Goal: Communication & Community: Answer question/provide support

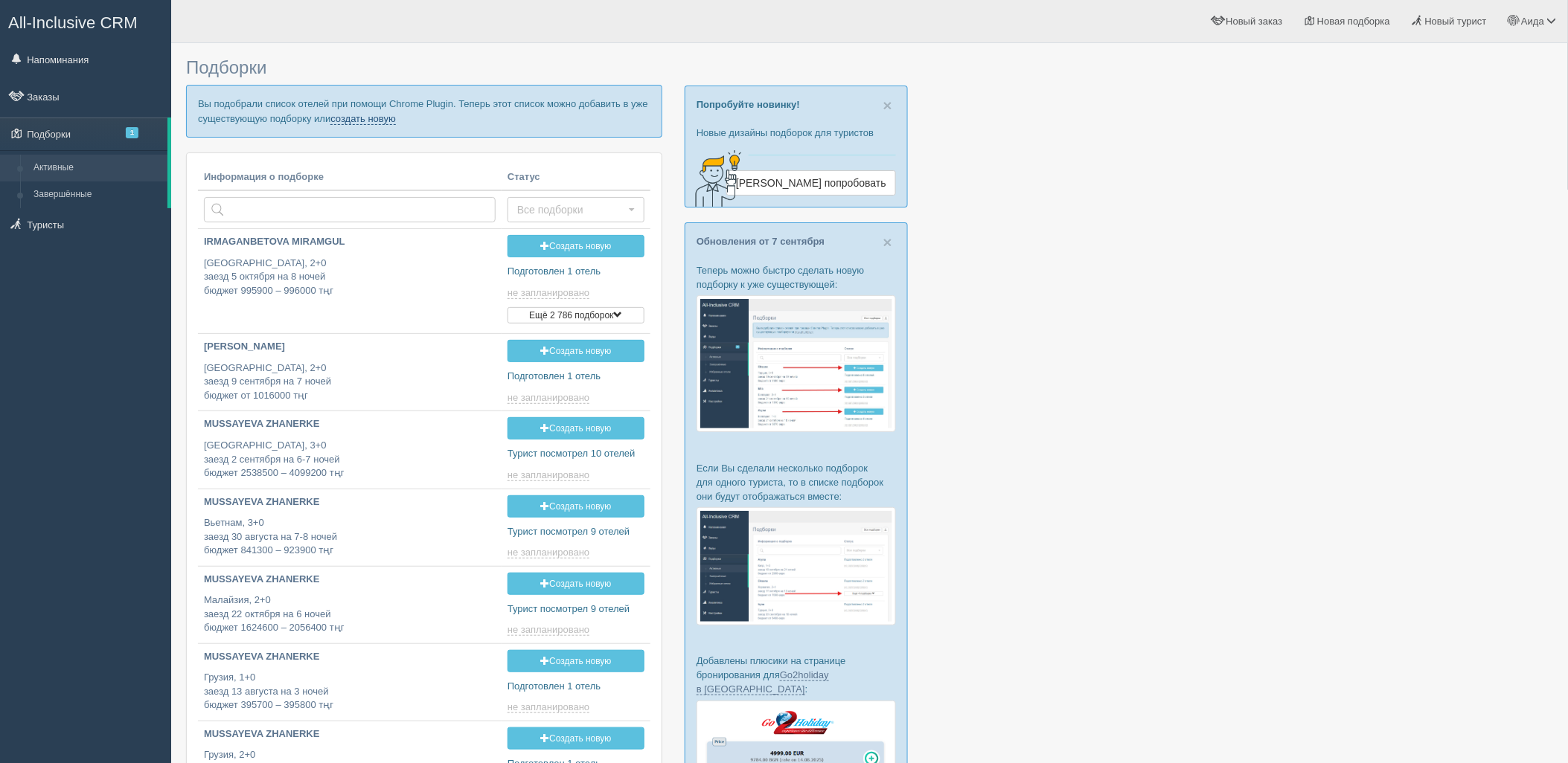
click at [351, 116] on link "создать новую" at bounding box center [363, 119] width 66 height 12
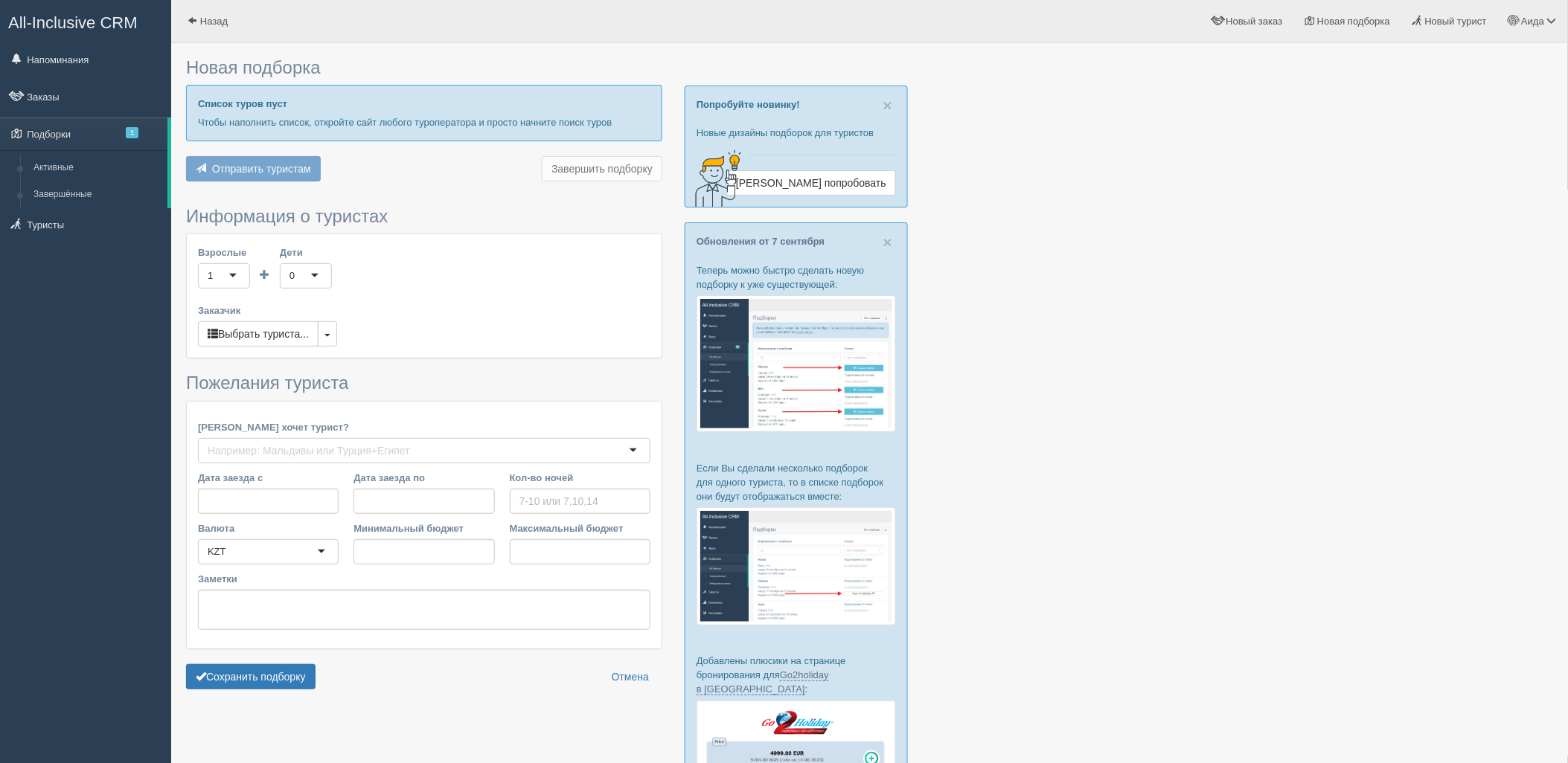
type input "7"
type input "566000"
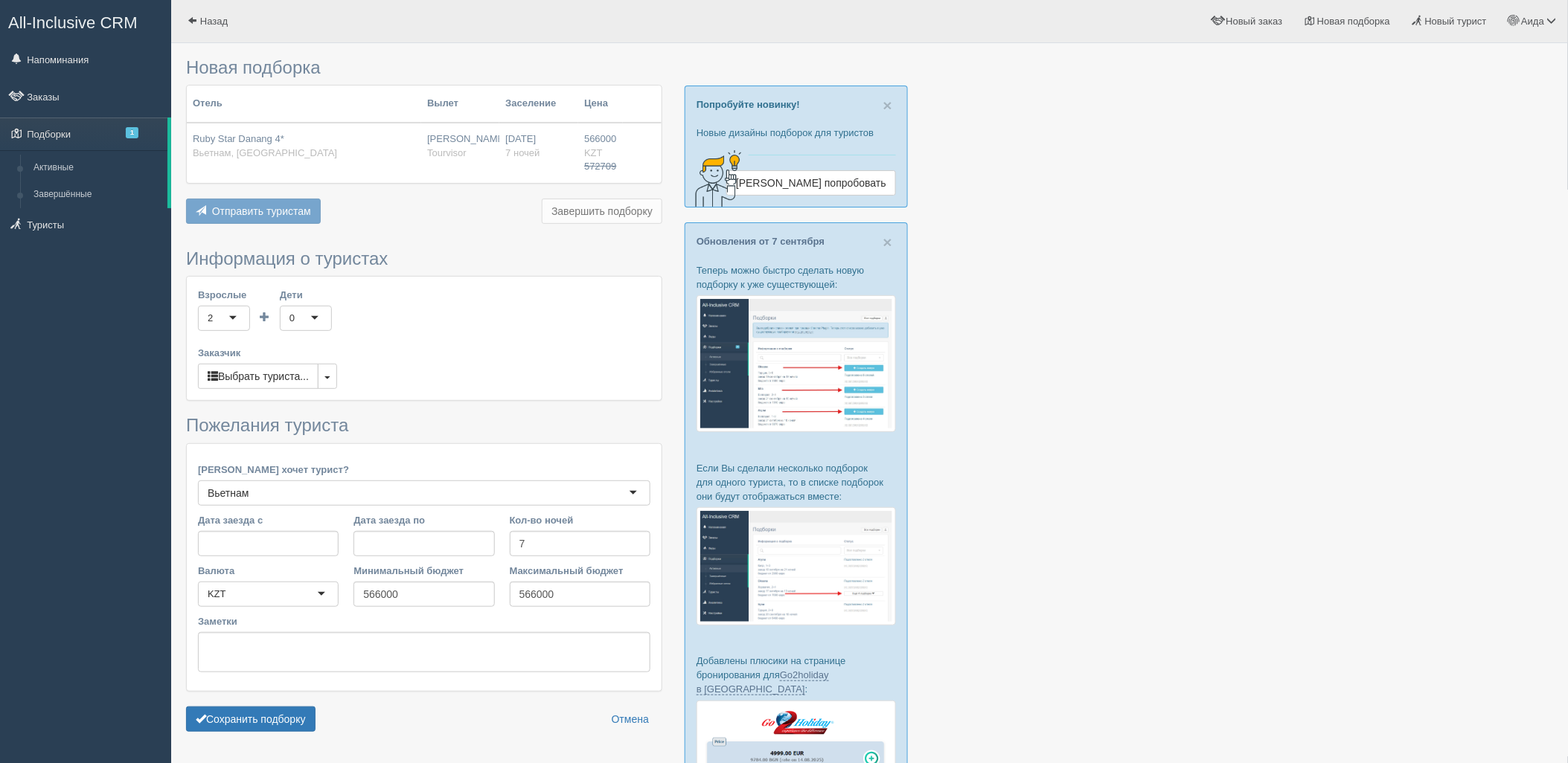
scroll to position [192, 0]
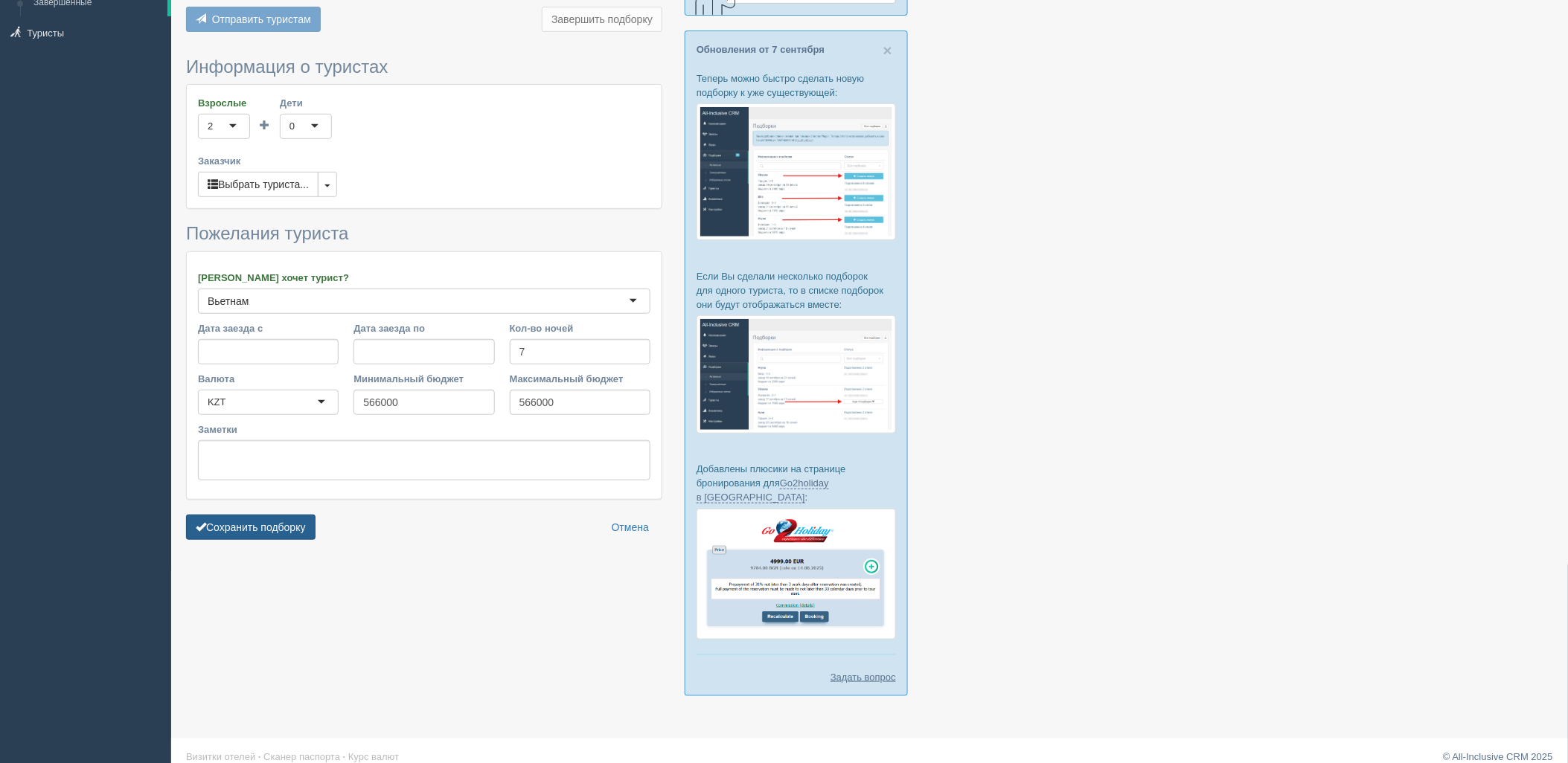
click at [289, 519] on button "Сохранить подборку" at bounding box center [251, 527] width 130 height 25
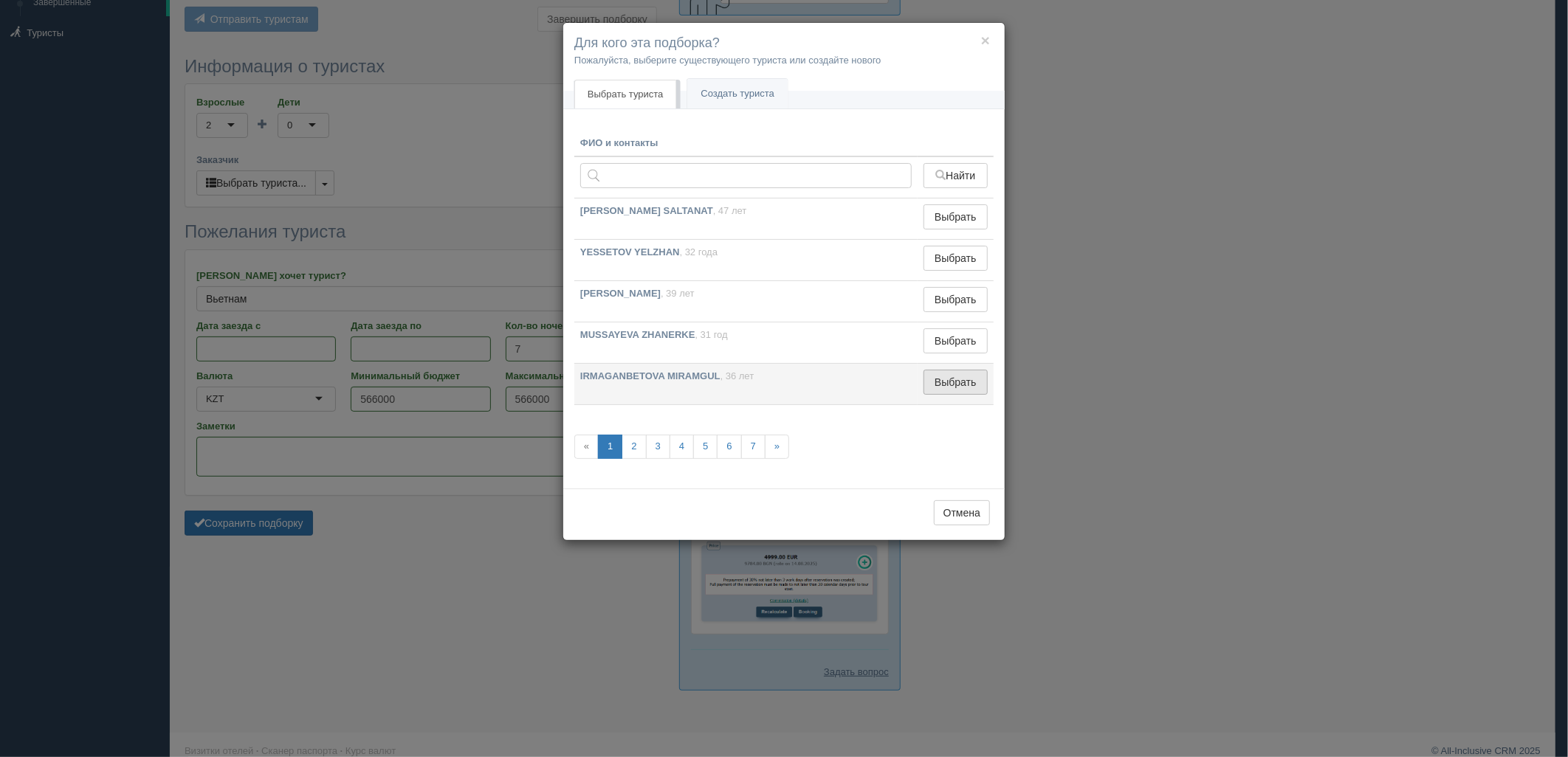
click at [962, 382] on button "Выбрать" at bounding box center [955, 382] width 64 height 25
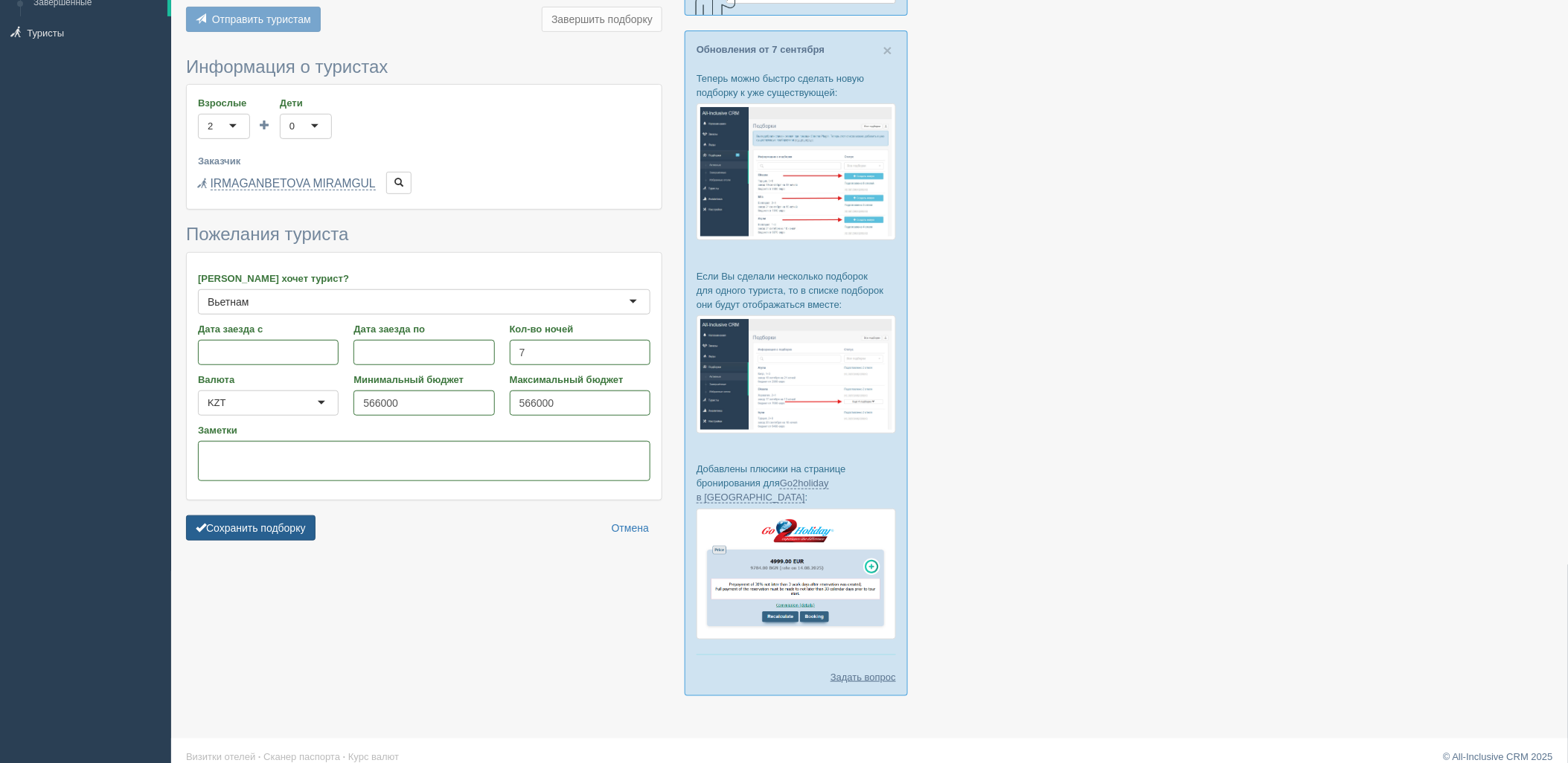
click at [283, 527] on button "Сохранить подборку" at bounding box center [251, 528] width 130 height 25
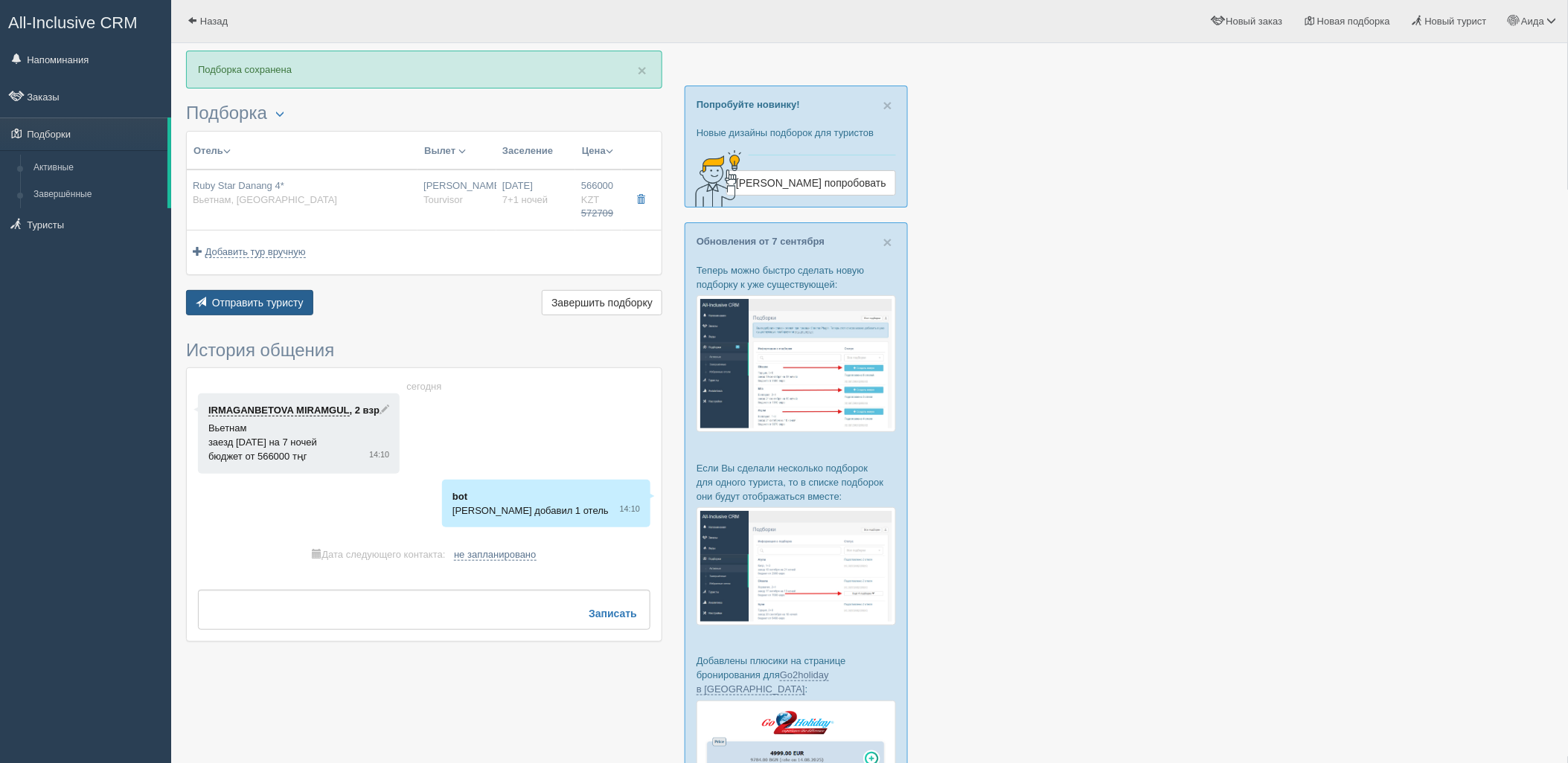
click at [253, 308] on span "Отправить туристу" at bounding box center [258, 303] width 91 height 12
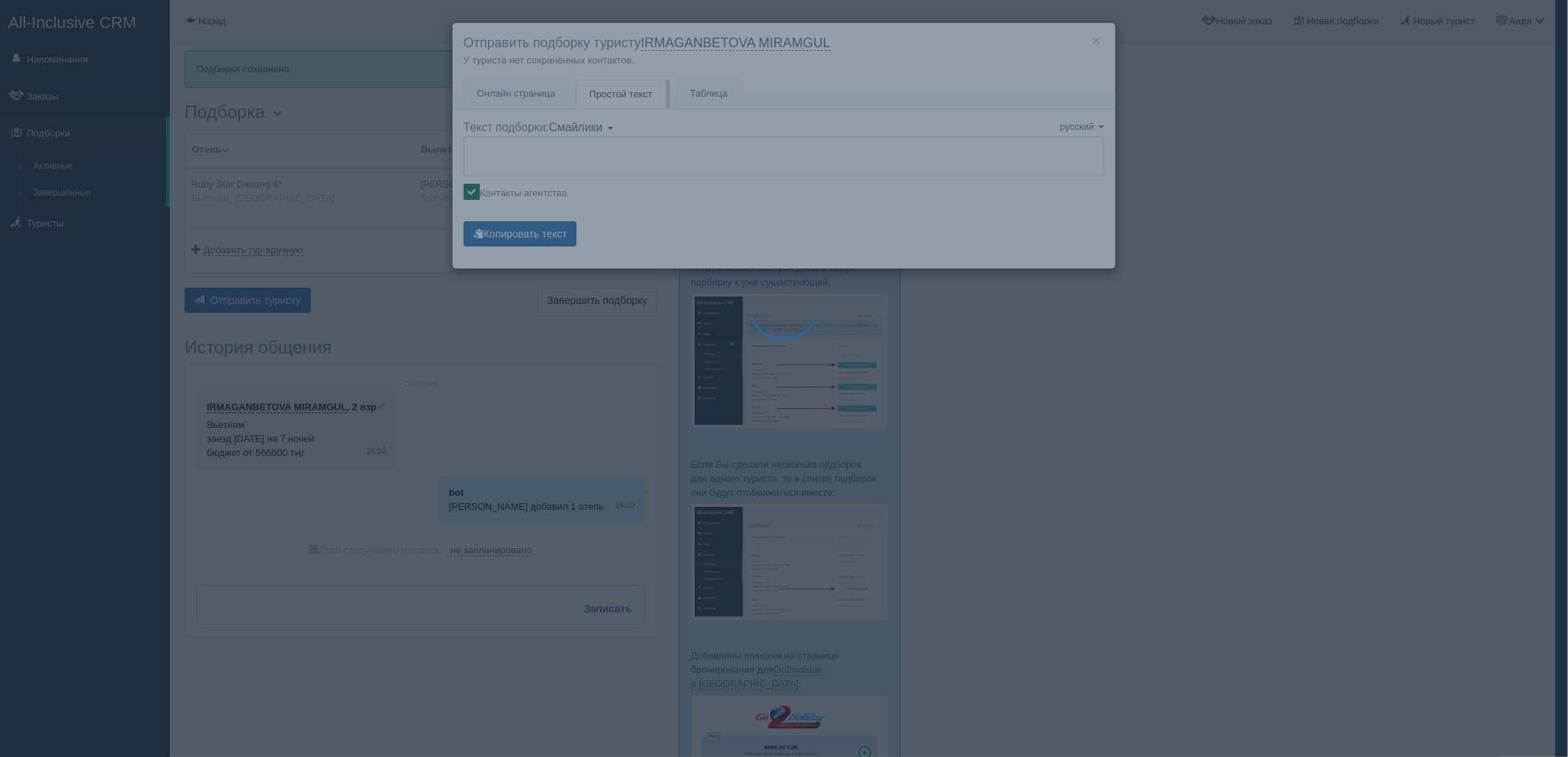
type textarea "🌞 Добрый день! Предлагаем Вам рассмотреть следующие варианты: 🌎 Вьетнам, Дананг…"
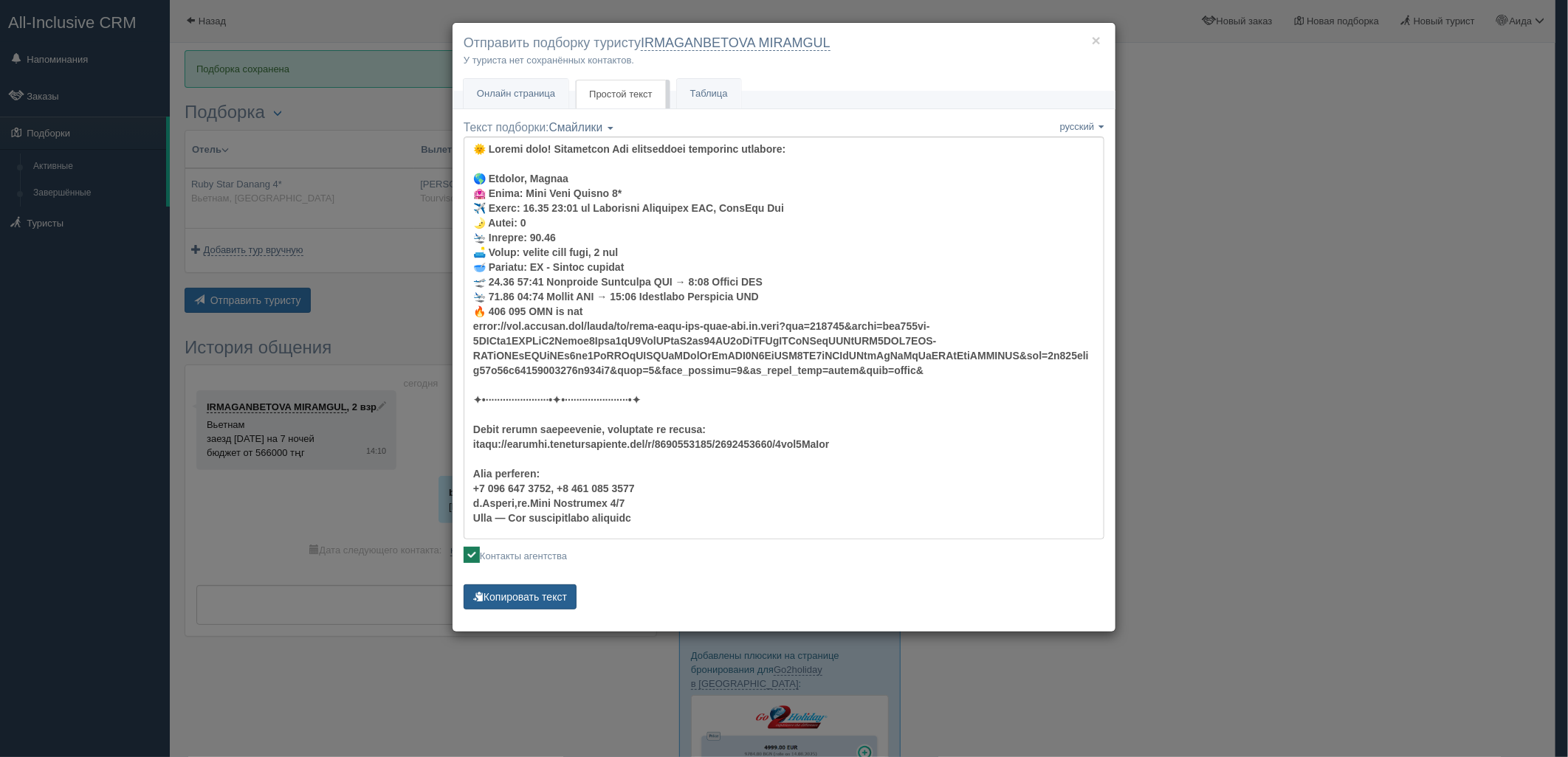
click at [561, 595] on button "Копировать текст" at bounding box center [519, 597] width 113 height 25
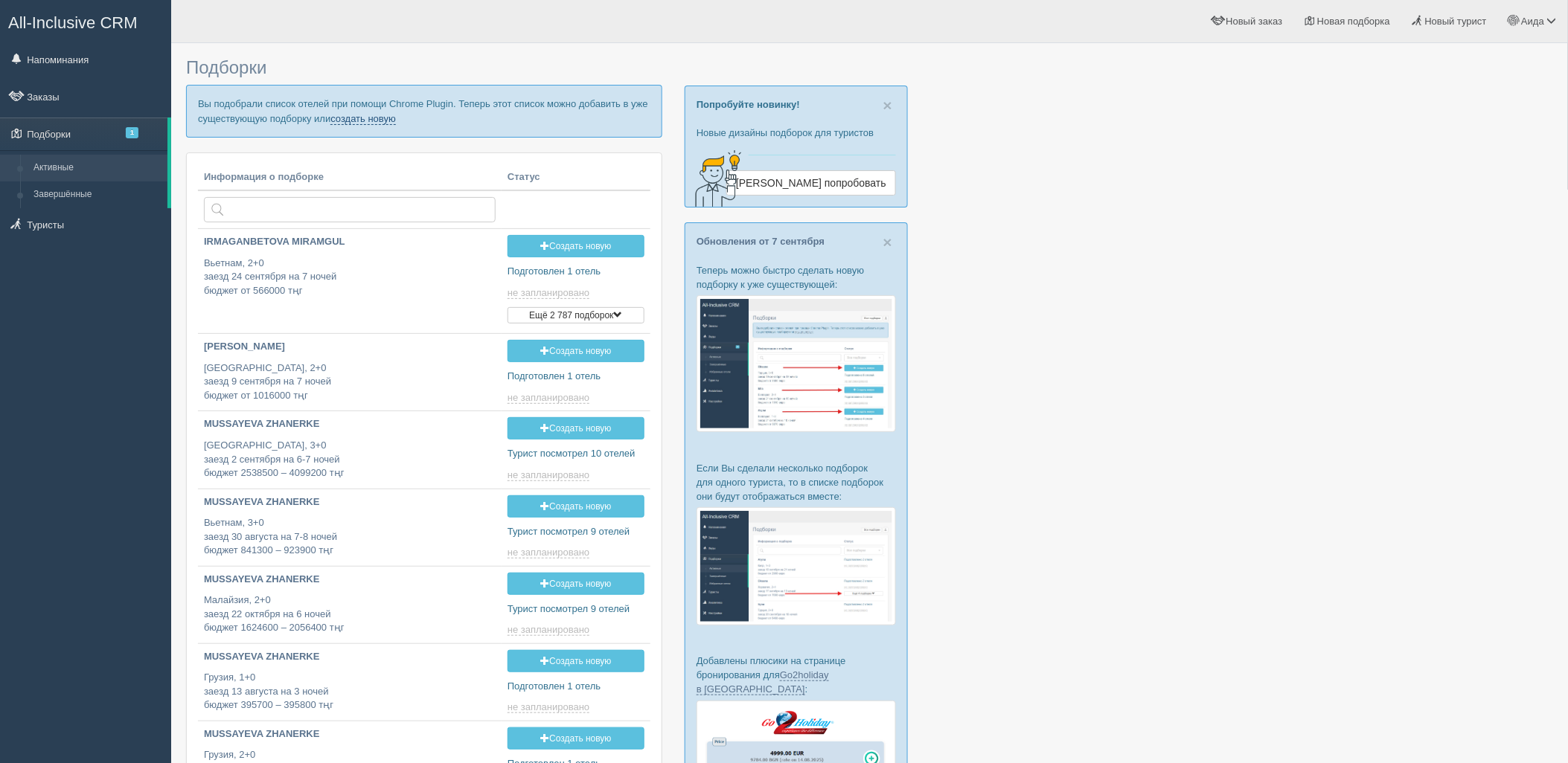
click at [370, 115] on link "создать новую" at bounding box center [363, 119] width 66 height 12
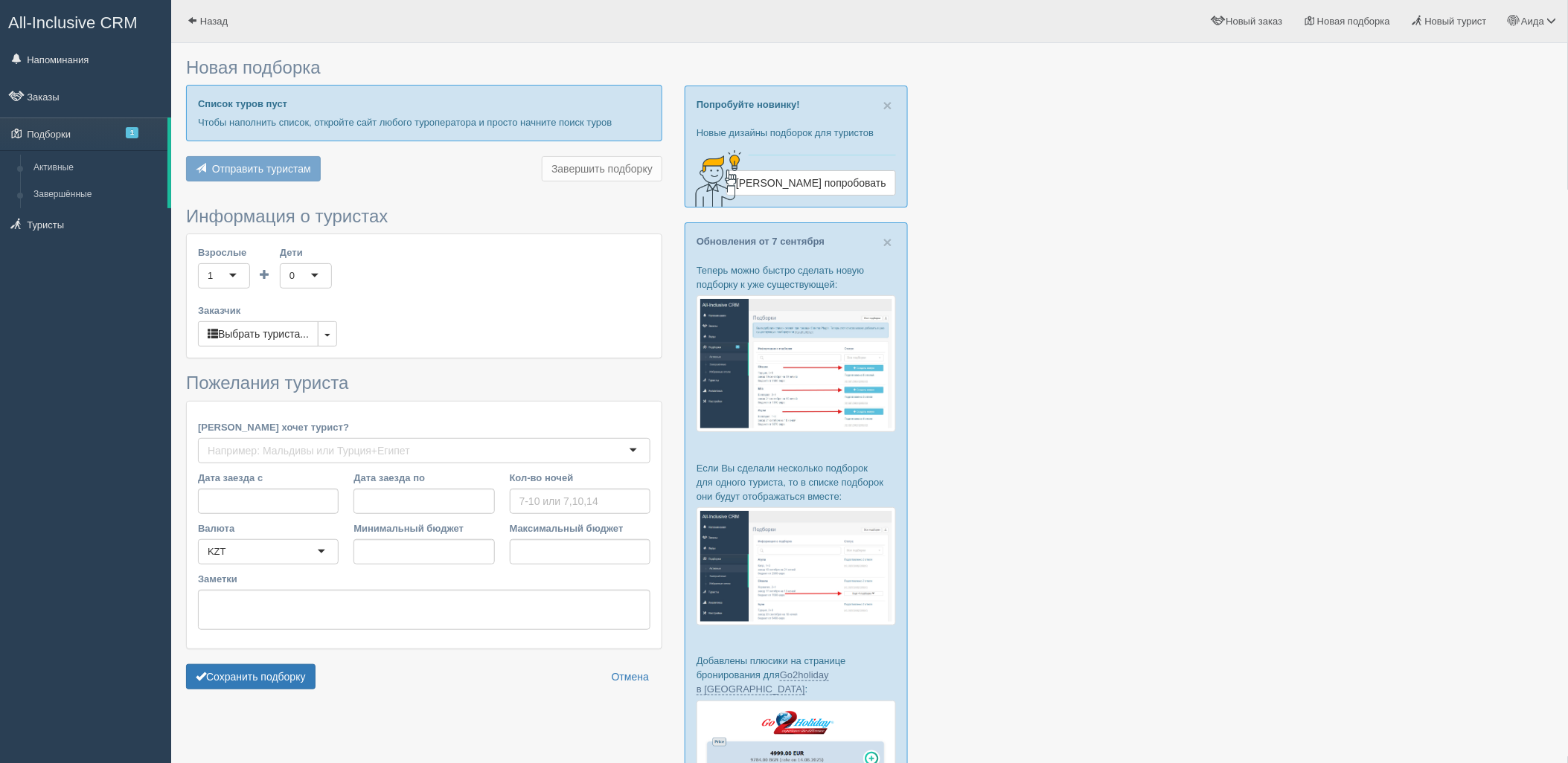
type input "7"
type input "595500"
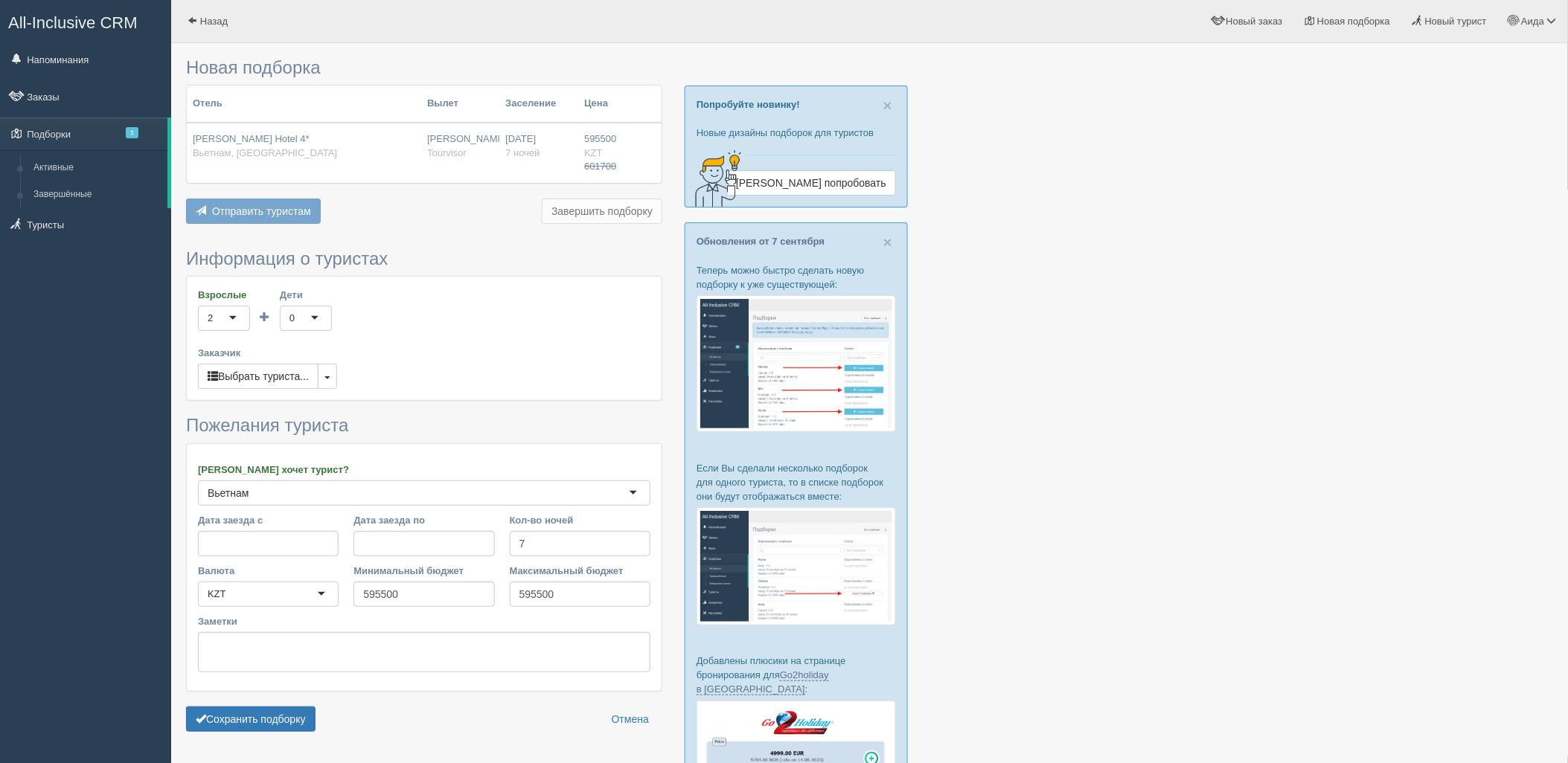
click at [244, 213] on span "Отправить туристам" at bounding box center [261, 212] width 99 height 12
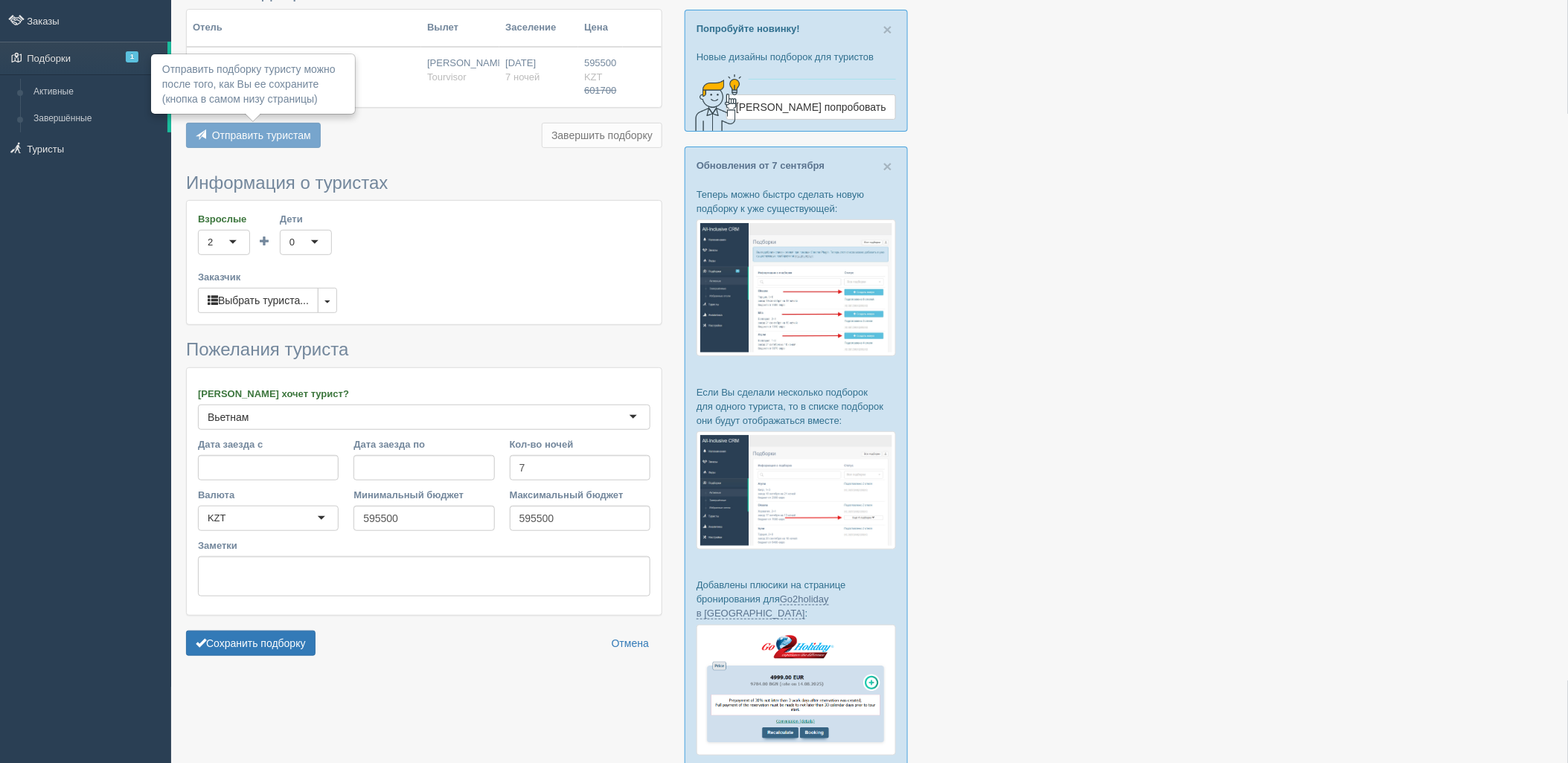
scroll to position [192, 0]
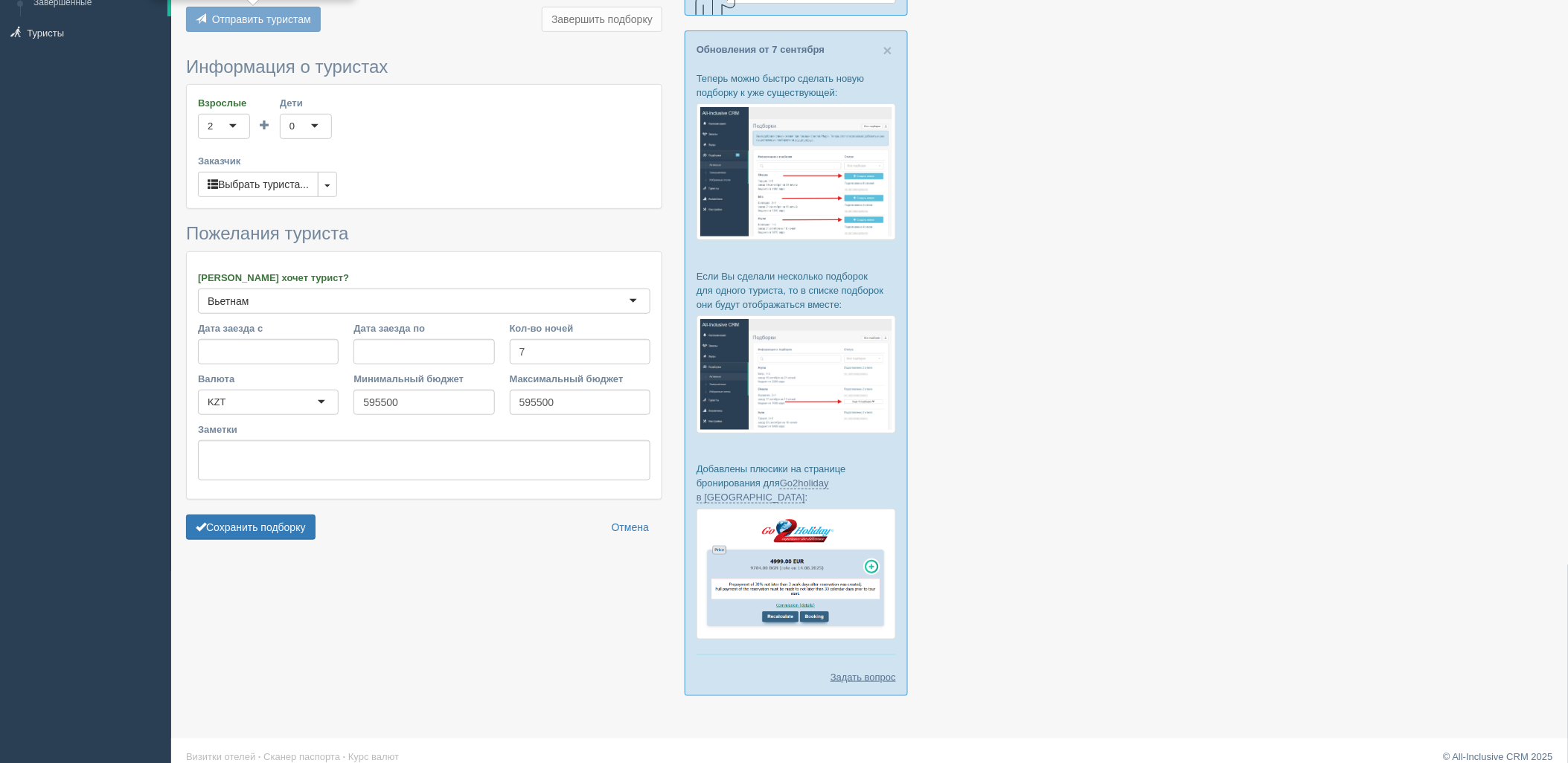
click at [235, 514] on form "Информация о туристах Взрослые 2 2 1 2 3 4 5 6 7 8 9 10 11 12 13 14 15 16 17 18…" at bounding box center [424, 302] width 476 height 490
click at [262, 521] on button "Сохранить подборку" at bounding box center [251, 527] width 130 height 25
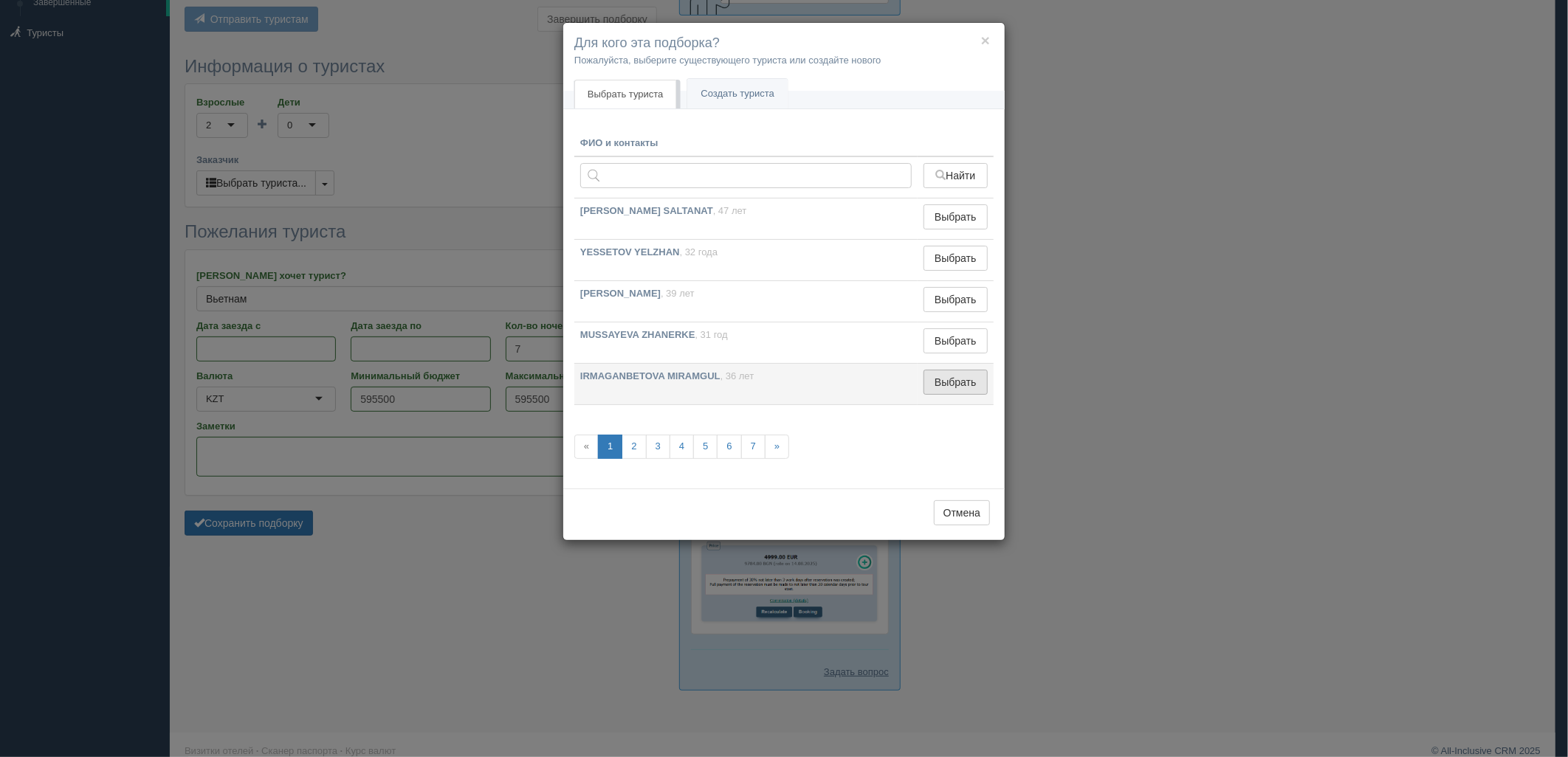
click at [942, 389] on button "Выбрать" at bounding box center [955, 382] width 64 height 25
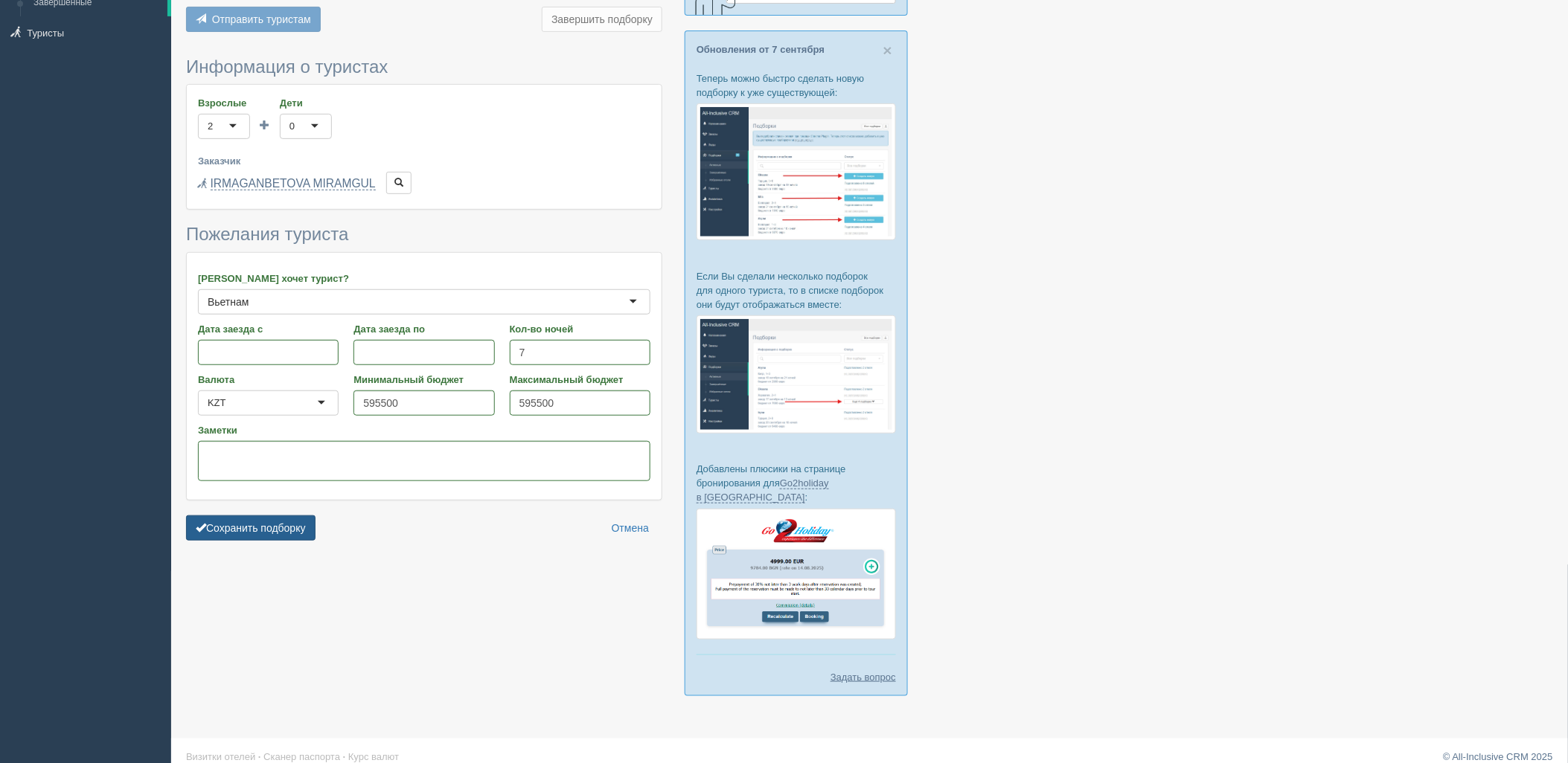
drag, startPoint x: 255, startPoint y: 529, endPoint x: 265, endPoint y: 526, distance: 10.4
click at [255, 529] on button "Сохранить подборку" at bounding box center [251, 528] width 130 height 25
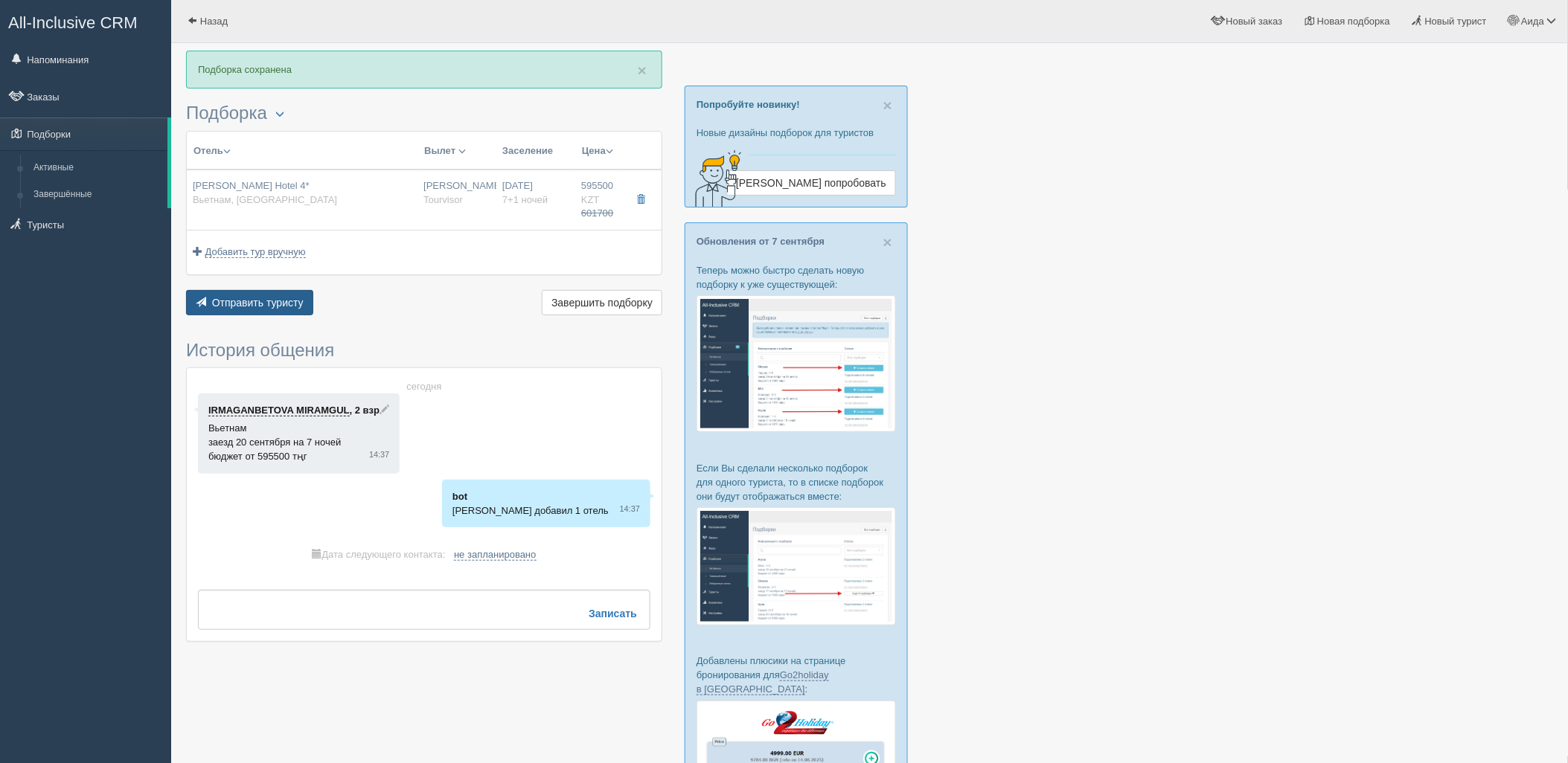
click at [255, 308] on button "Отправить туристу Отправить" at bounding box center [249, 302] width 127 height 25
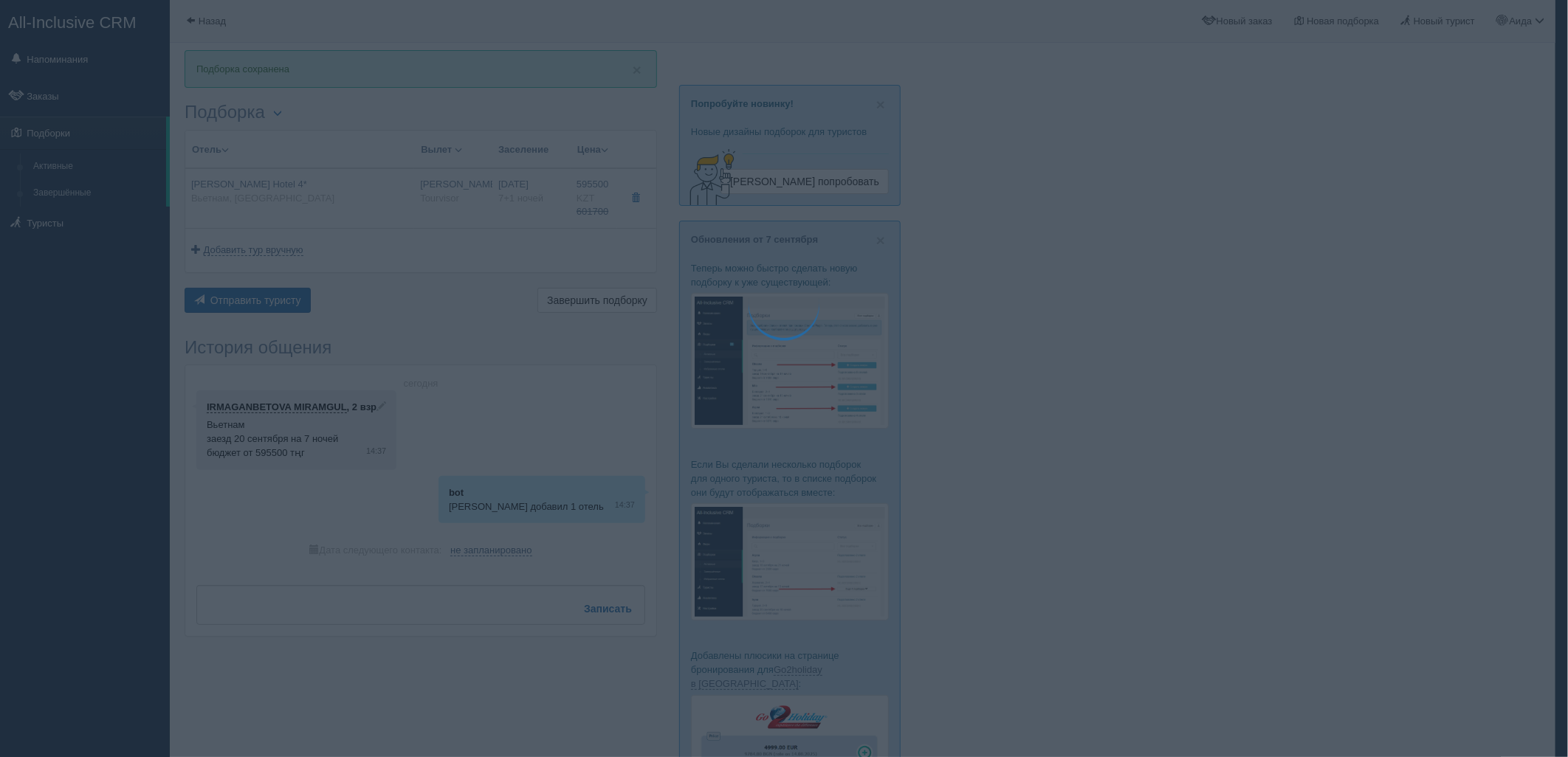
type textarea "🌞 Добрый день! Предлагаем Вам рассмотреть следующие варианты: 🌎 Вьетнам, Дананг…"
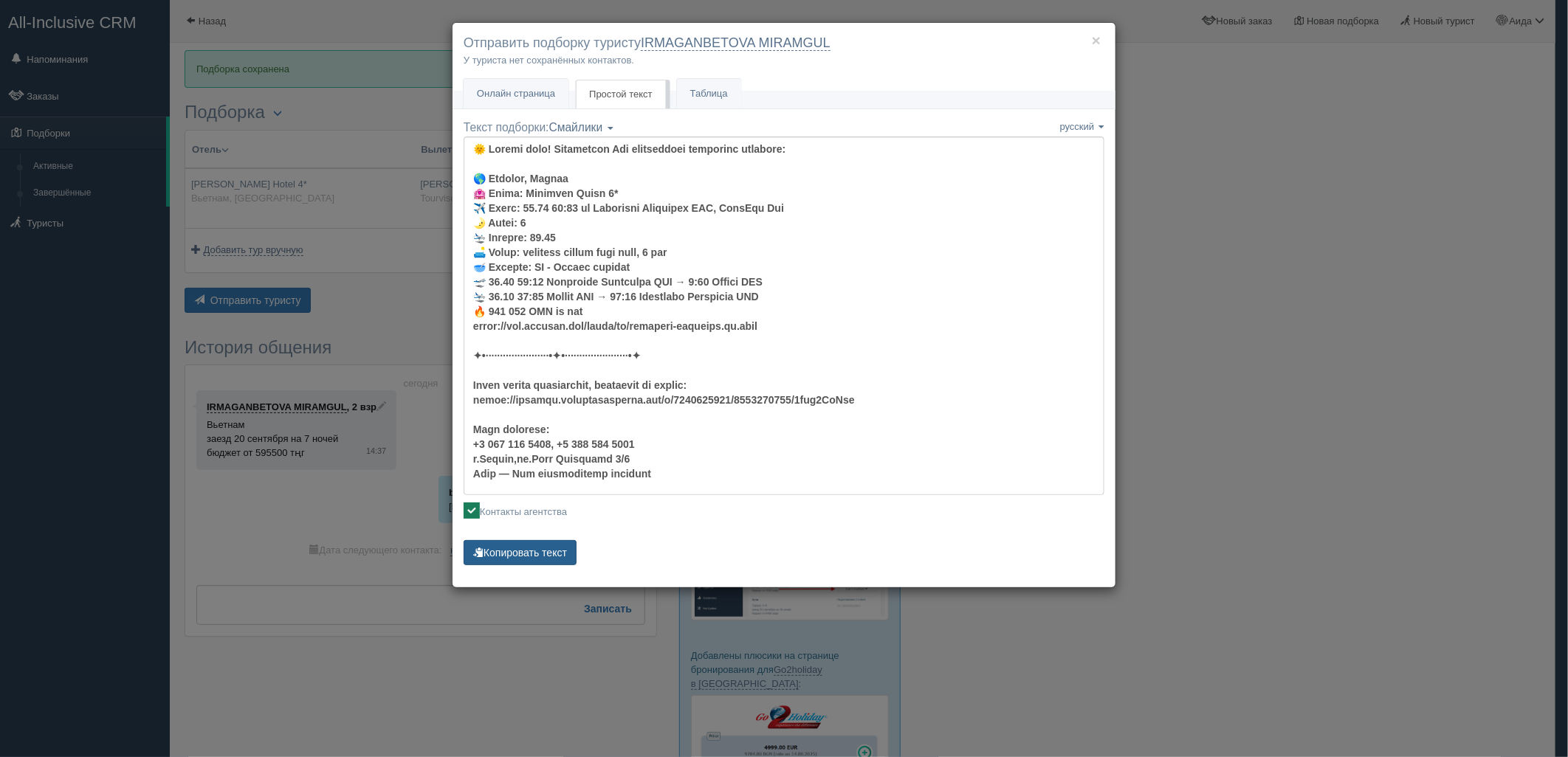
click at [541, 559] on button "Копировать текст" at bounding box center [519, 552] width 113 height 25
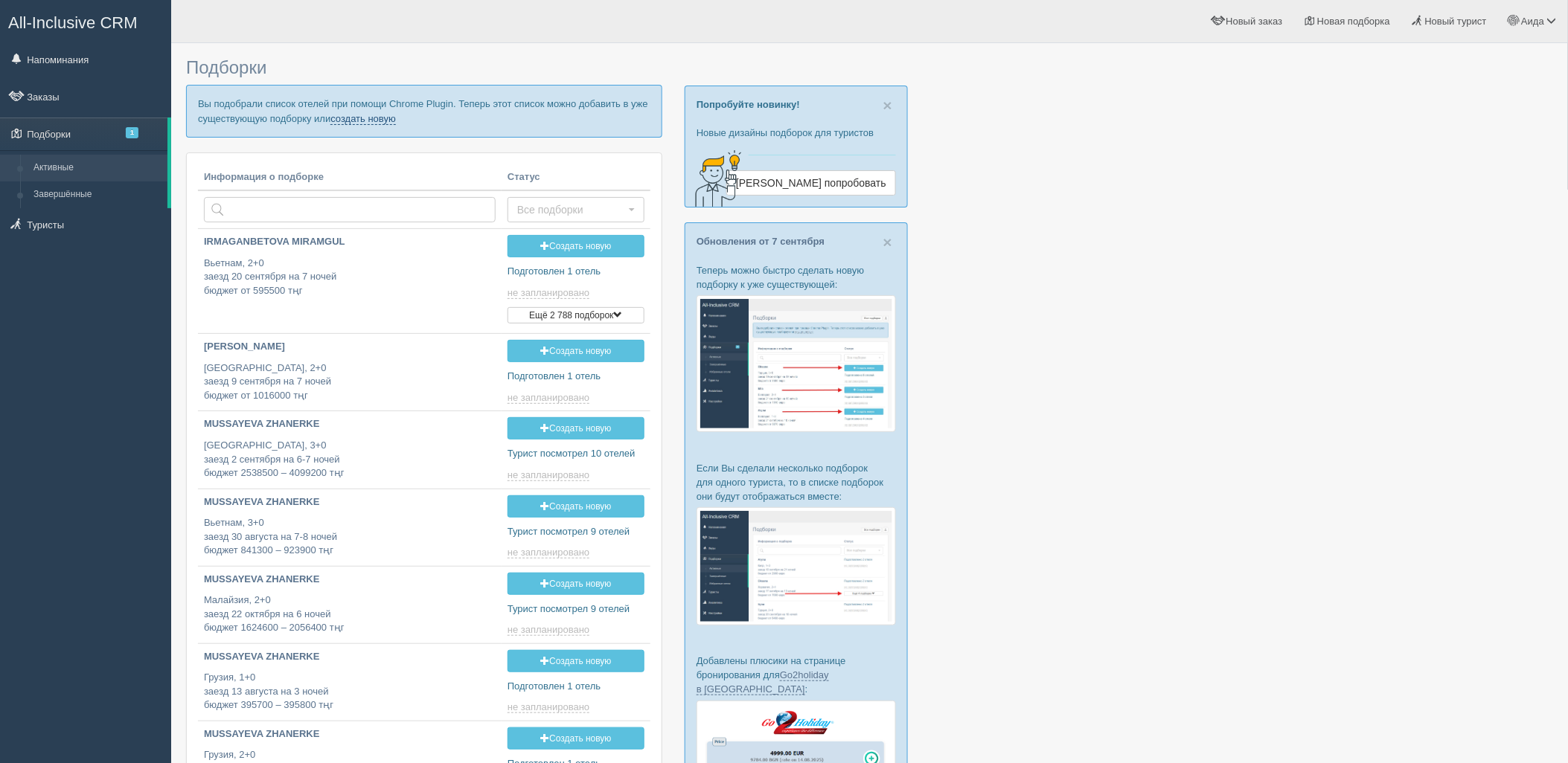
click at [354, 114] on link "создать новую" at bounding box center [363, 119] width 66 height 12
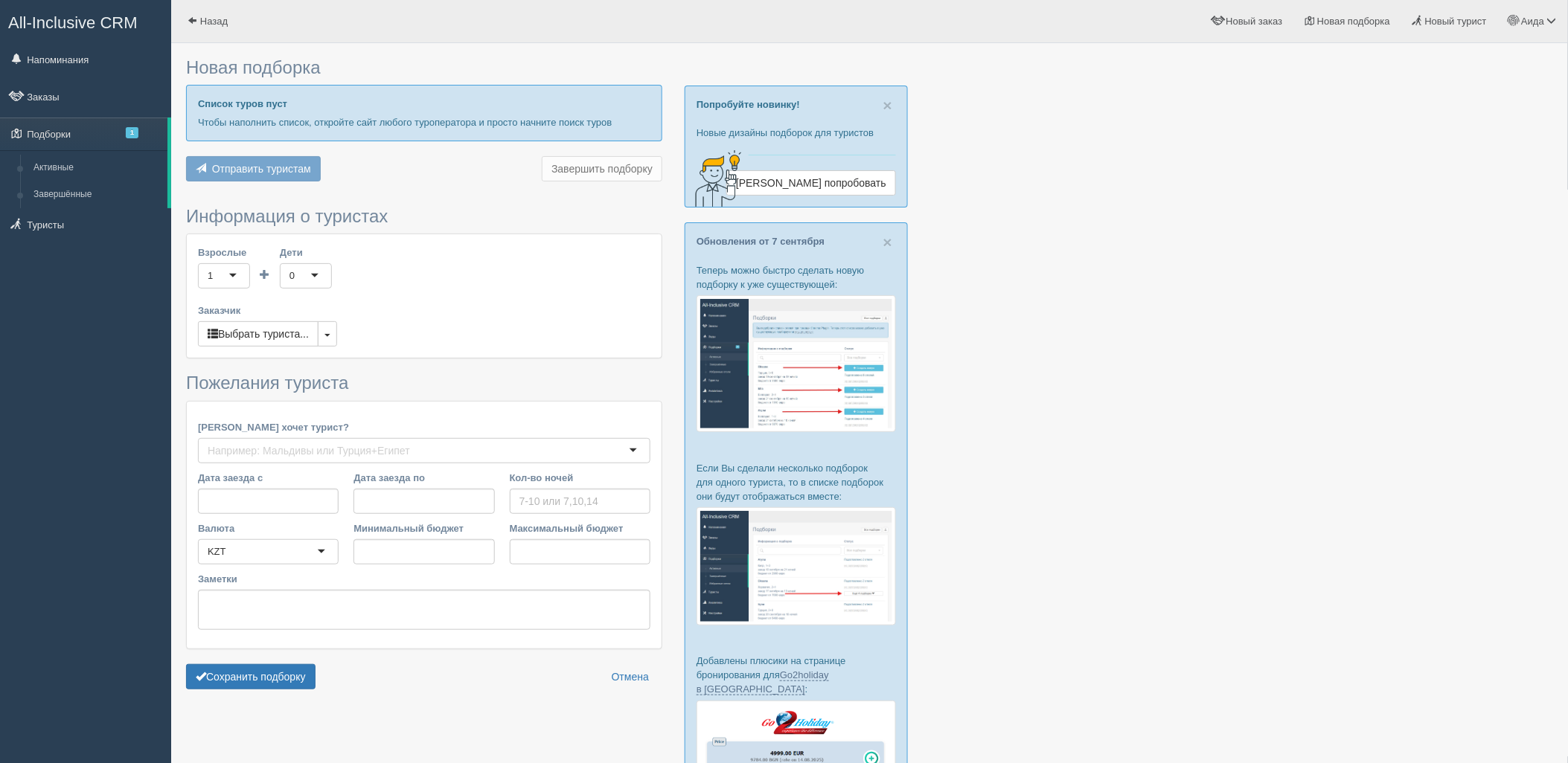
type input "7"
type input "616000"
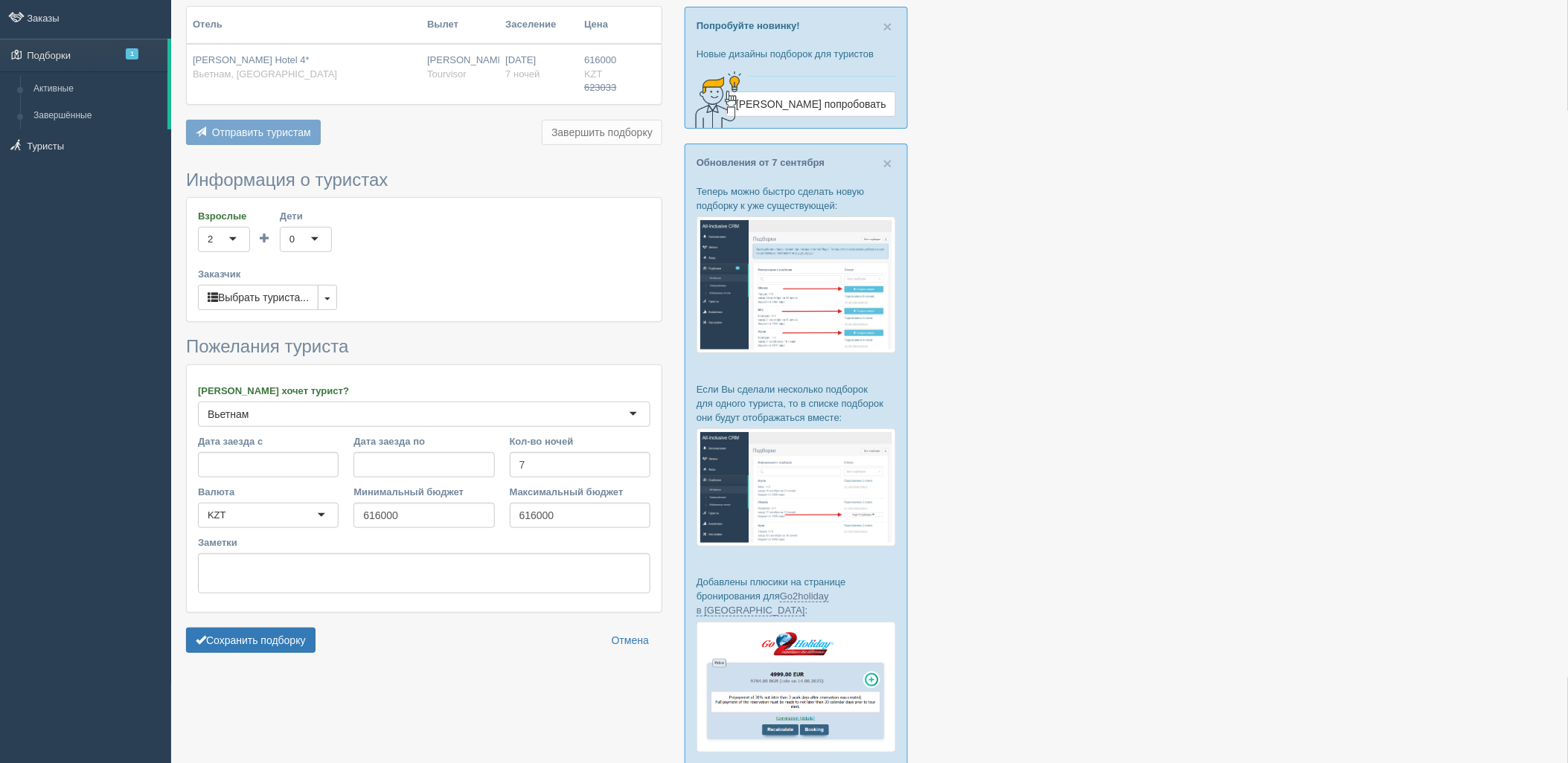
scroll to position [145, 0]
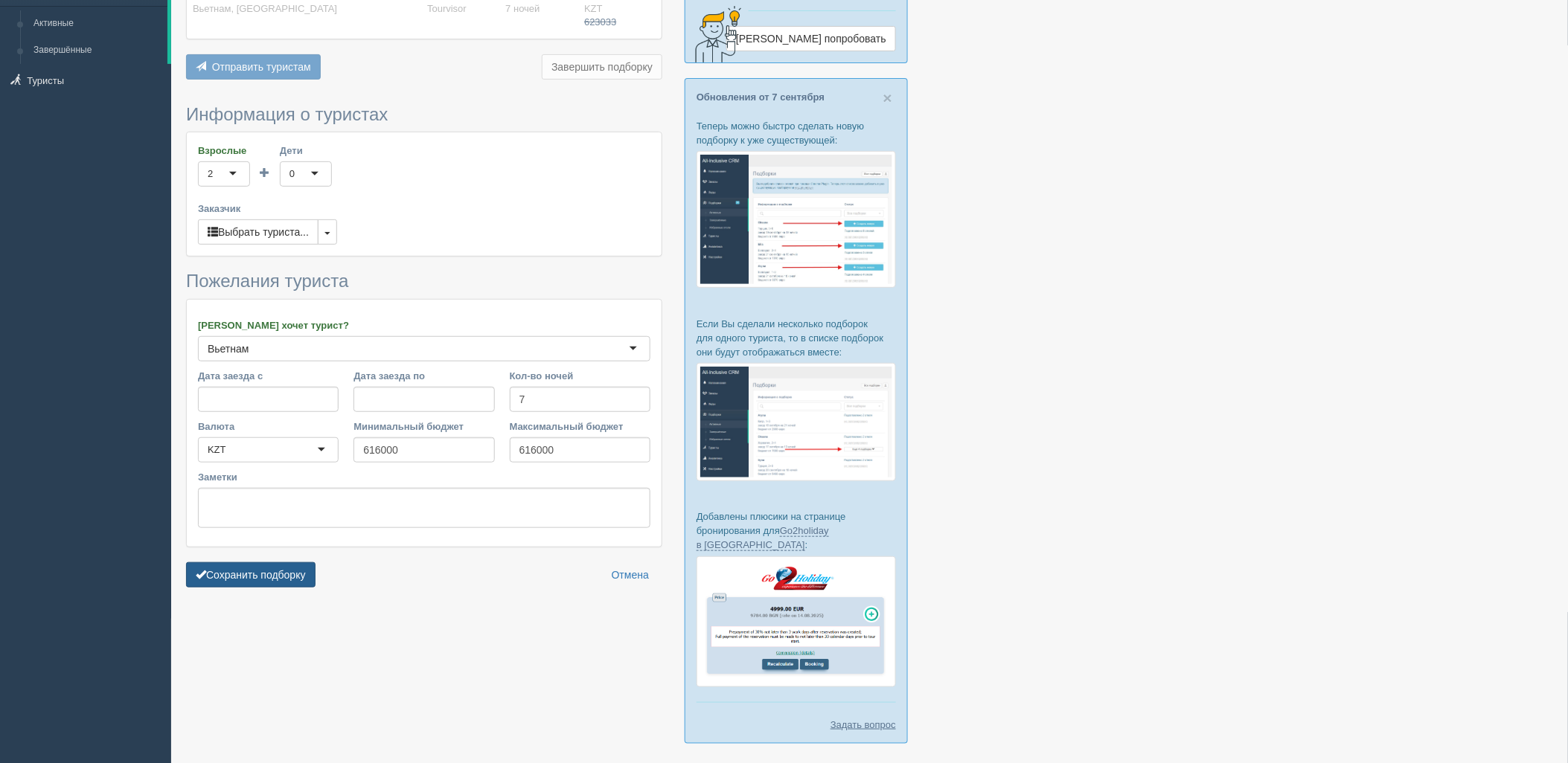
click at [262, 579] on button "Сохранить подборку" at bounding box center [251, 574] width 130 height 25
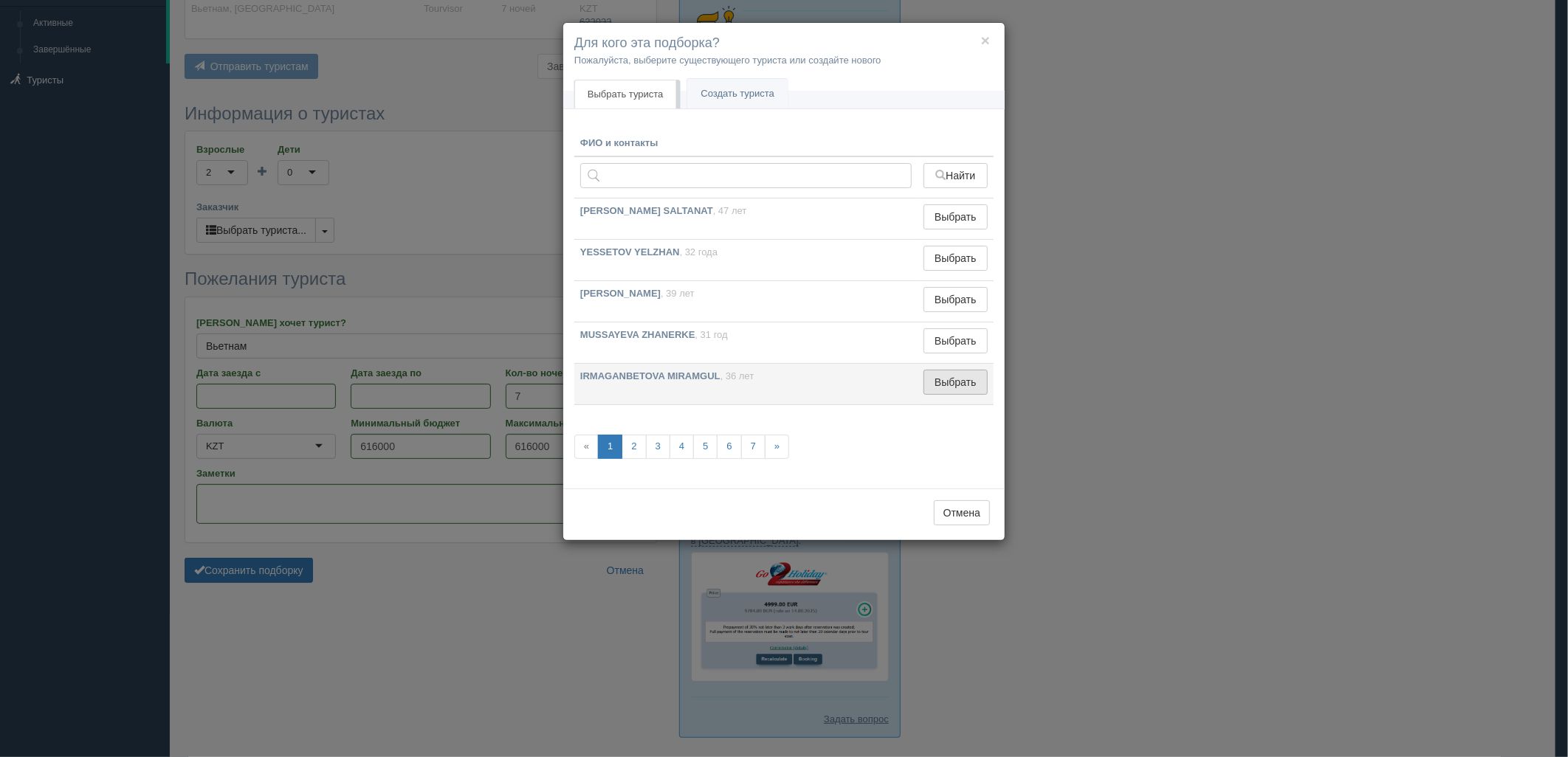
click at [935, 388] on button "Выбрать" at bounding box center [955, 382] width 64 height 25
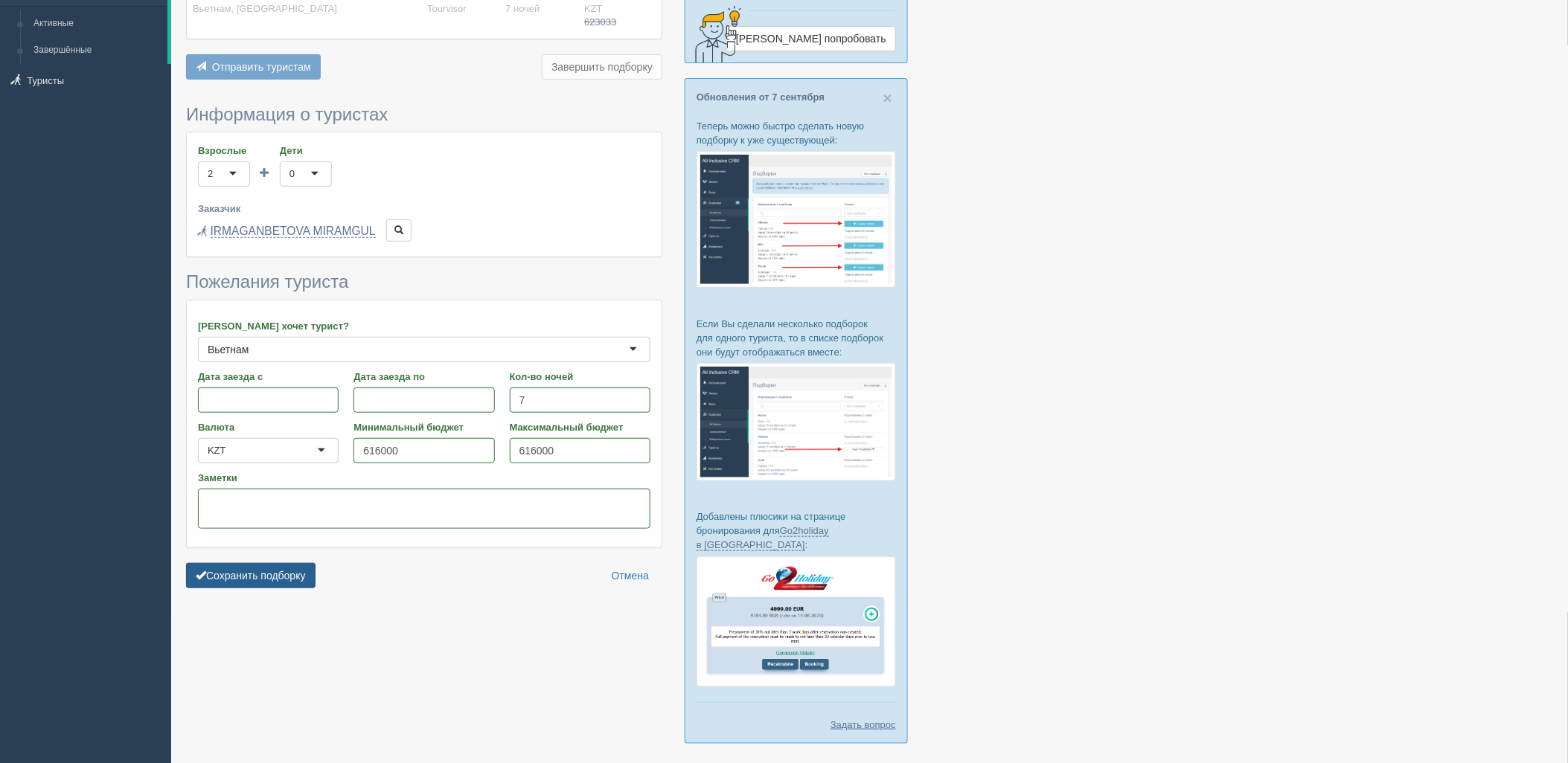
click at [280, 570] on button "Сохранить подборку" at bounding box center [251, 575] width 130 height 25
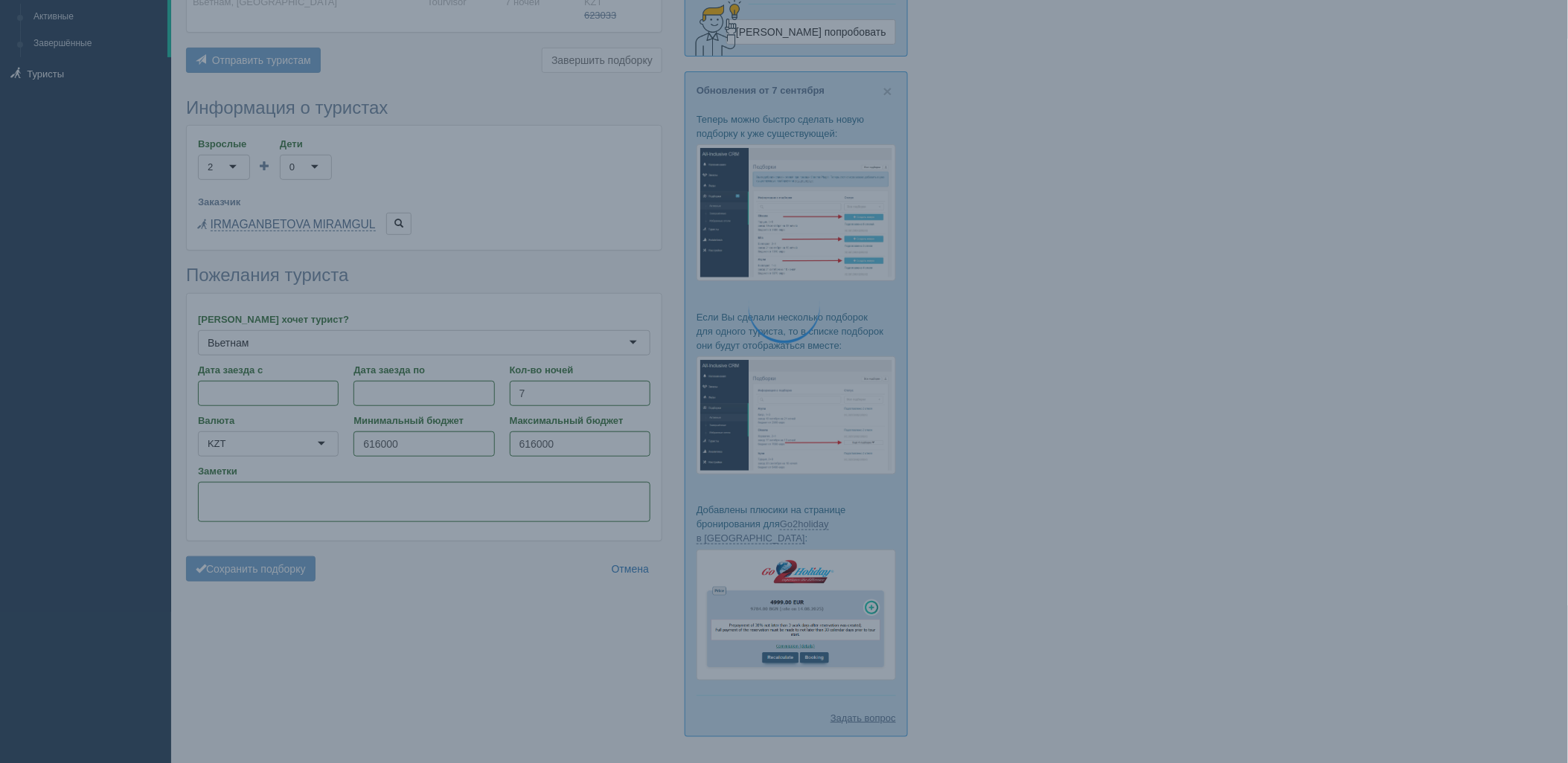
scroll to position [192, 0]
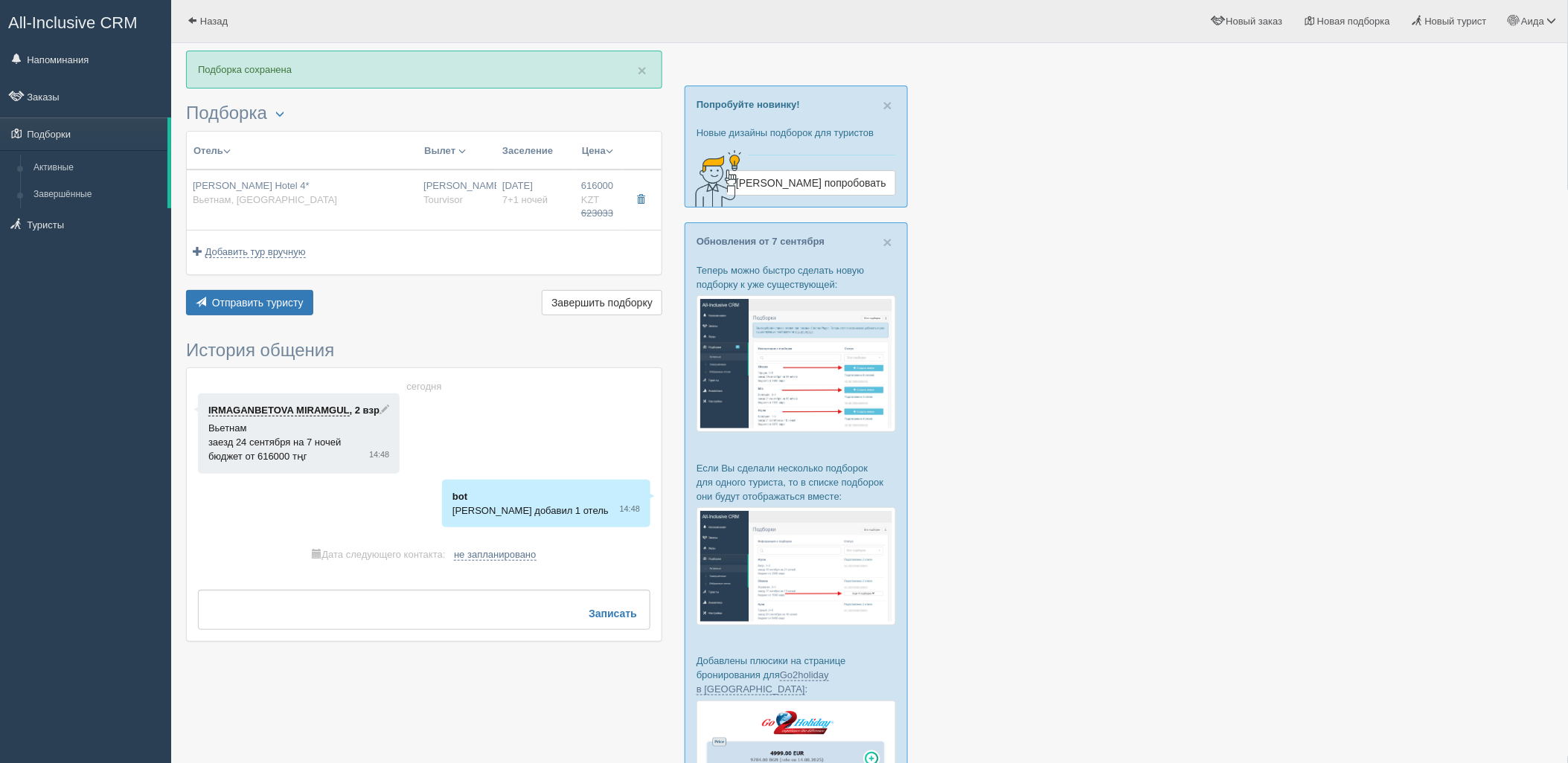
click at [272, 321] on div "× Подборка сохранена Подборка Менеджер: Аида Темирова Показать удалённые отели …" at bounding box center [424, 353] width 476 height 606
click at [272, 305] on span "Отправить туристу" at bounding box center [258, 303] width 91 height 12
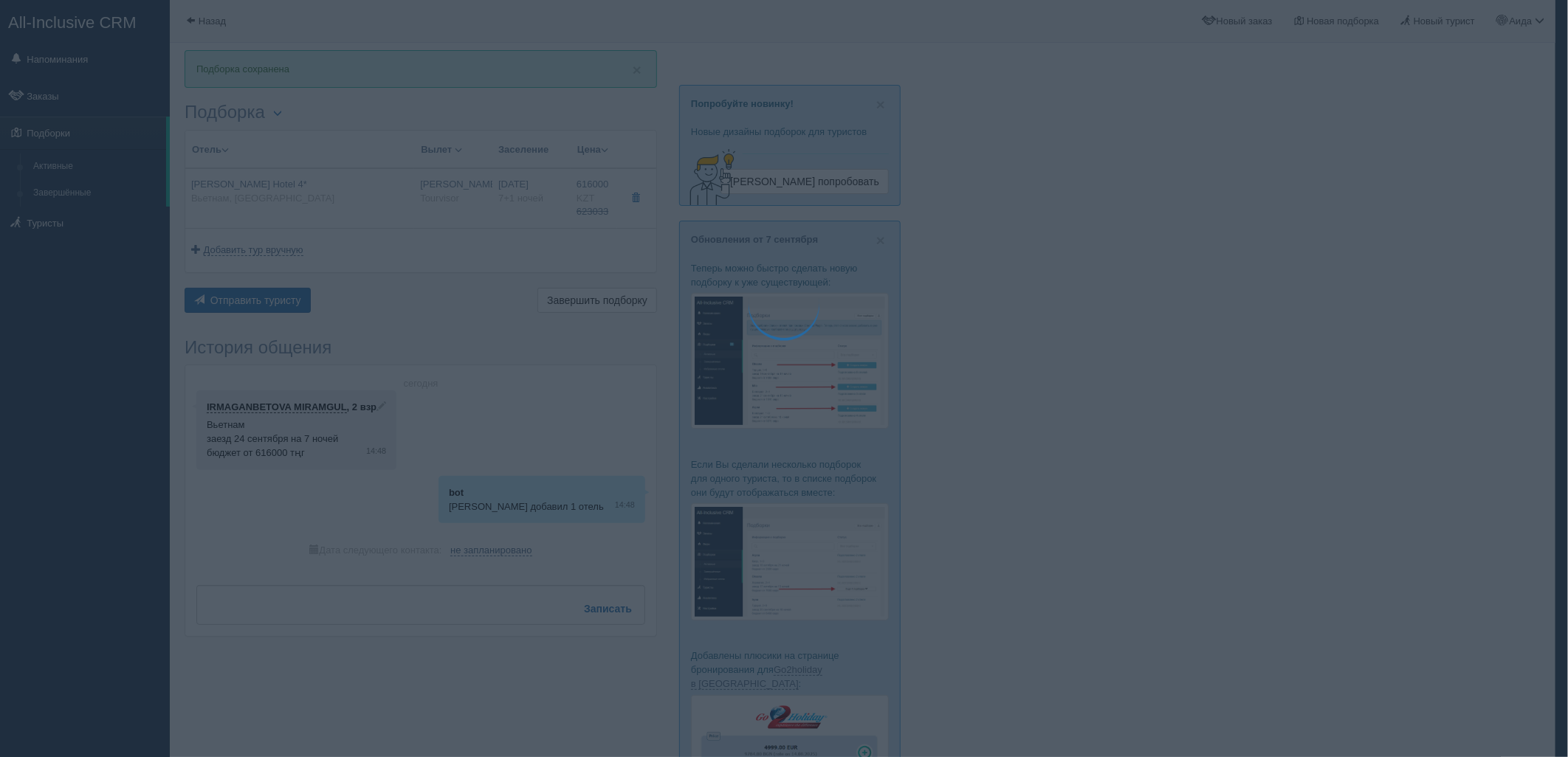
type textarea "🌞 Добрый день! Предлагаем Вам рассмотреть следующие варианты: 🌎 Вьетнам, Дананг…"
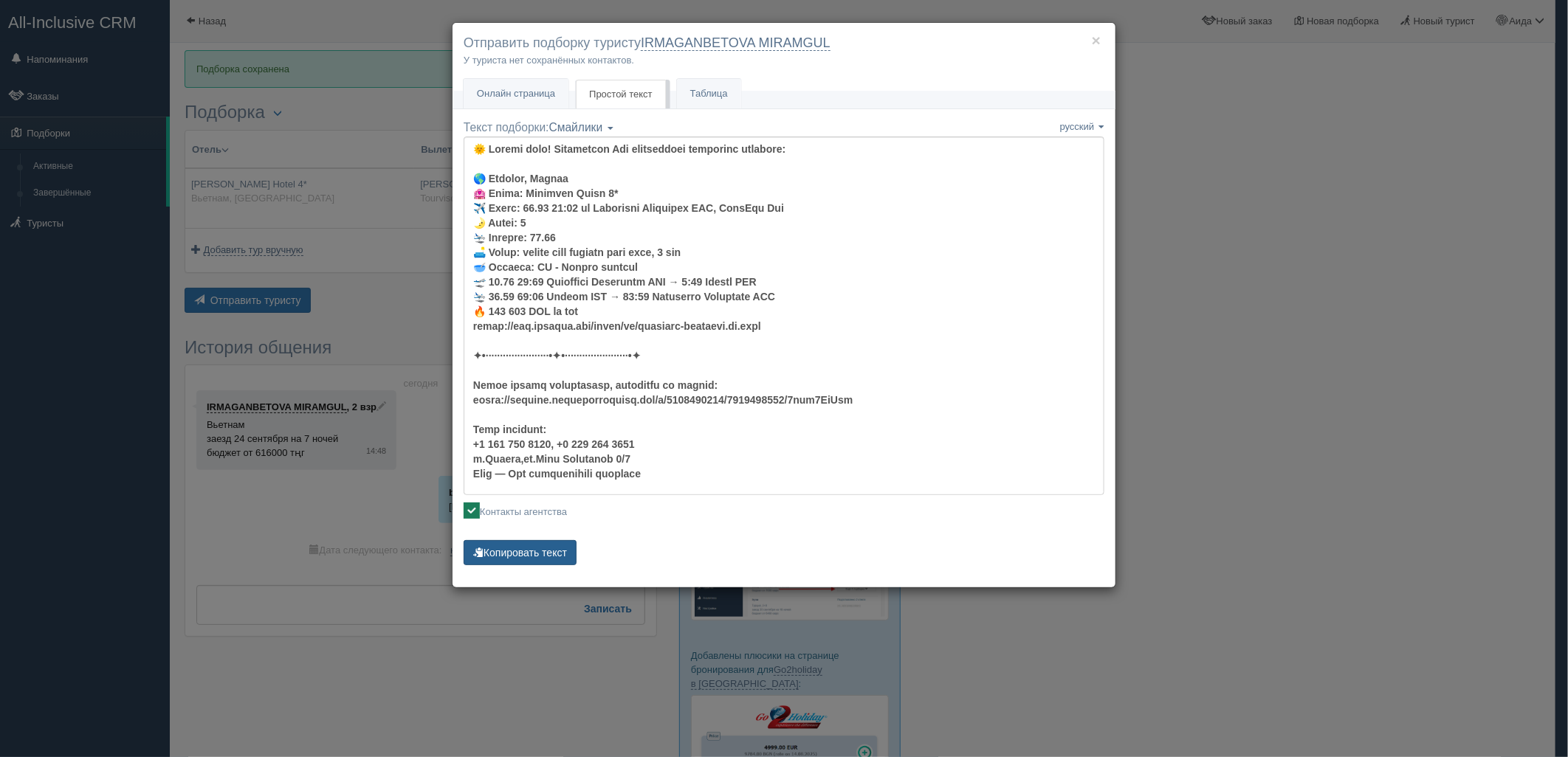
click at [524, 542] on button "Копировать текст" at bounding box center [519, 552] width 113 height 25
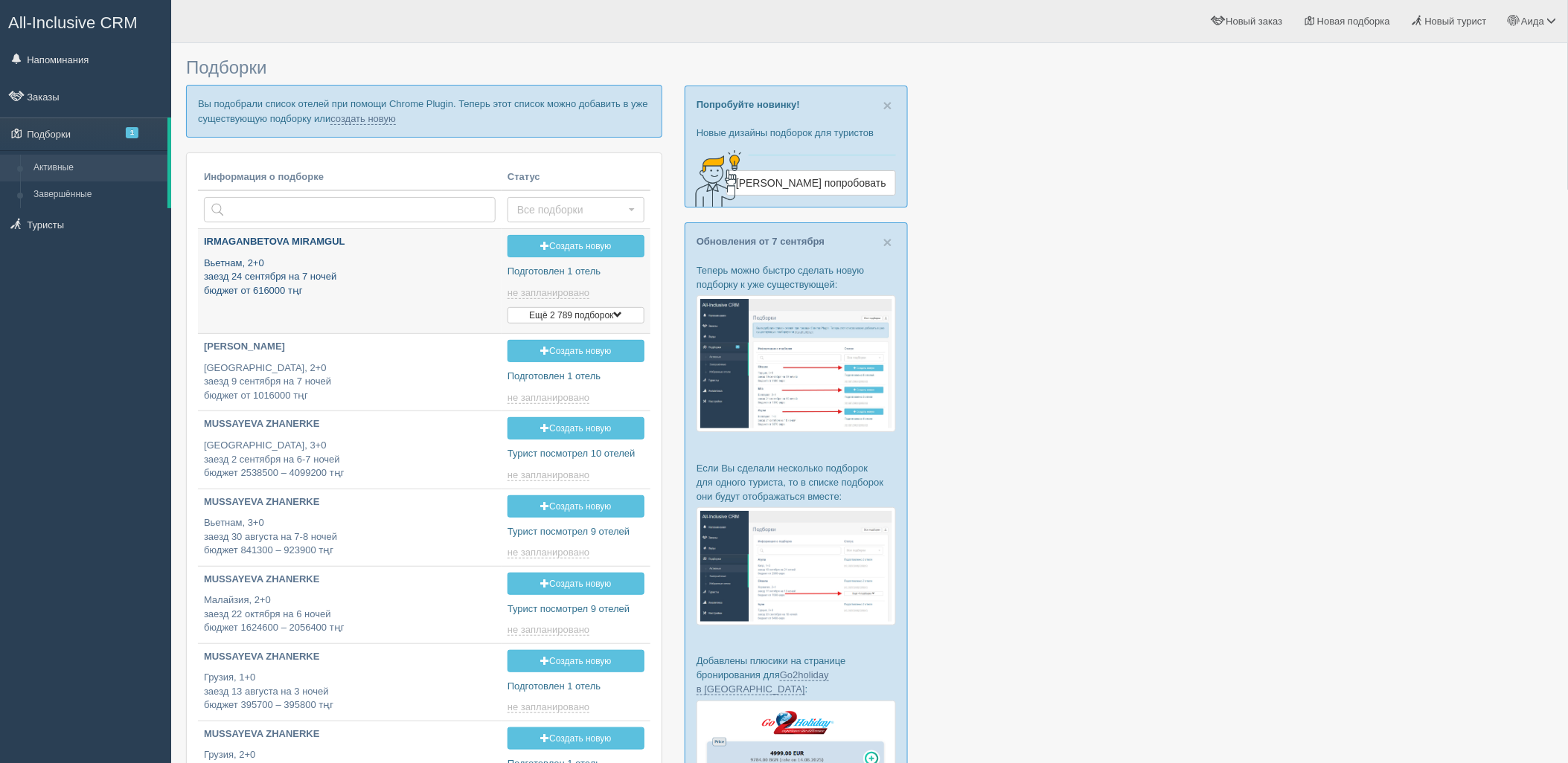
type input "[DATE] 15:45"
click at [376, 121] on link "создать новую" at bounding box center [363, 119] width 66 height 12
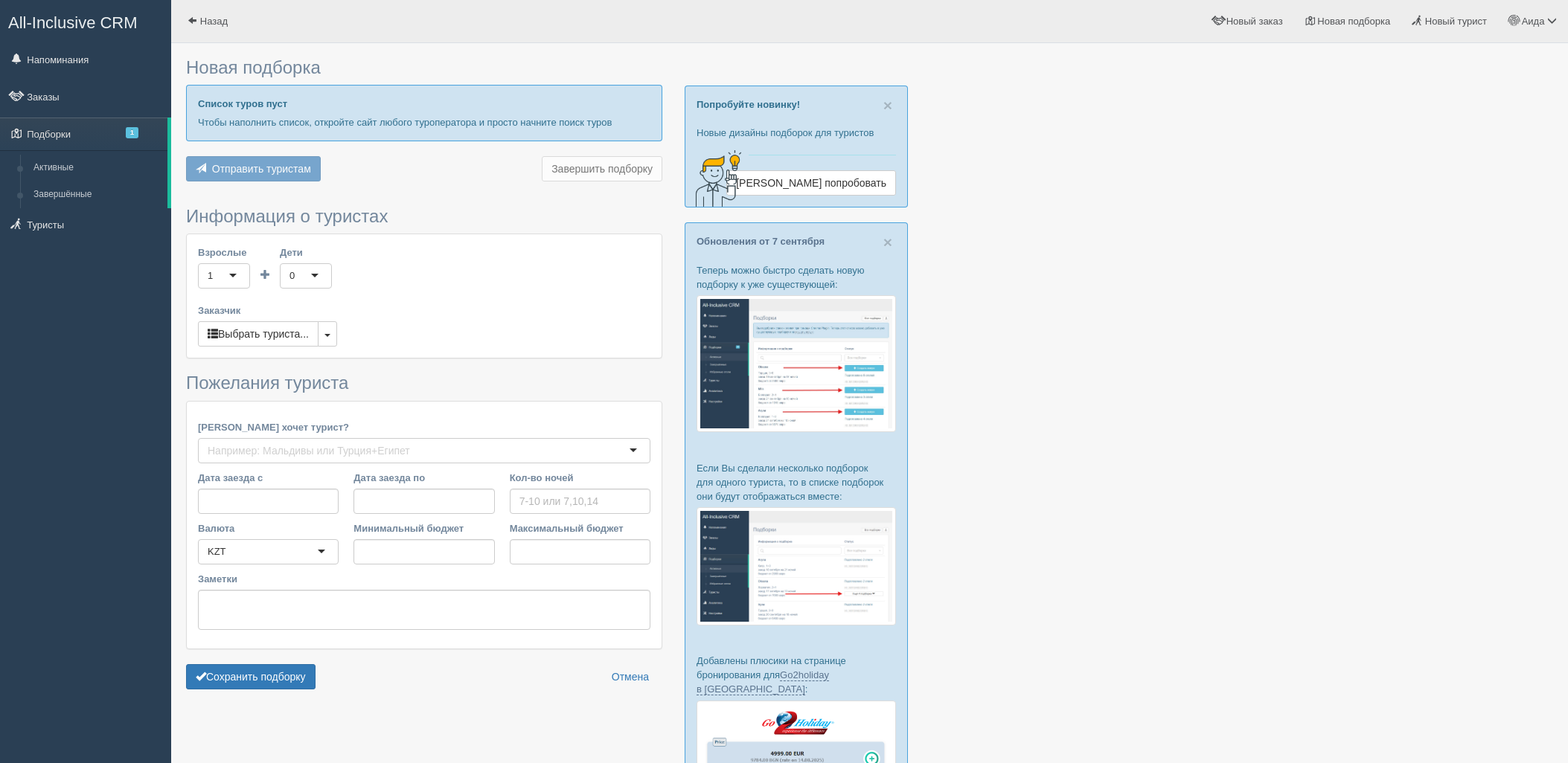
type input "6"
type input "623000"
type input "623100"
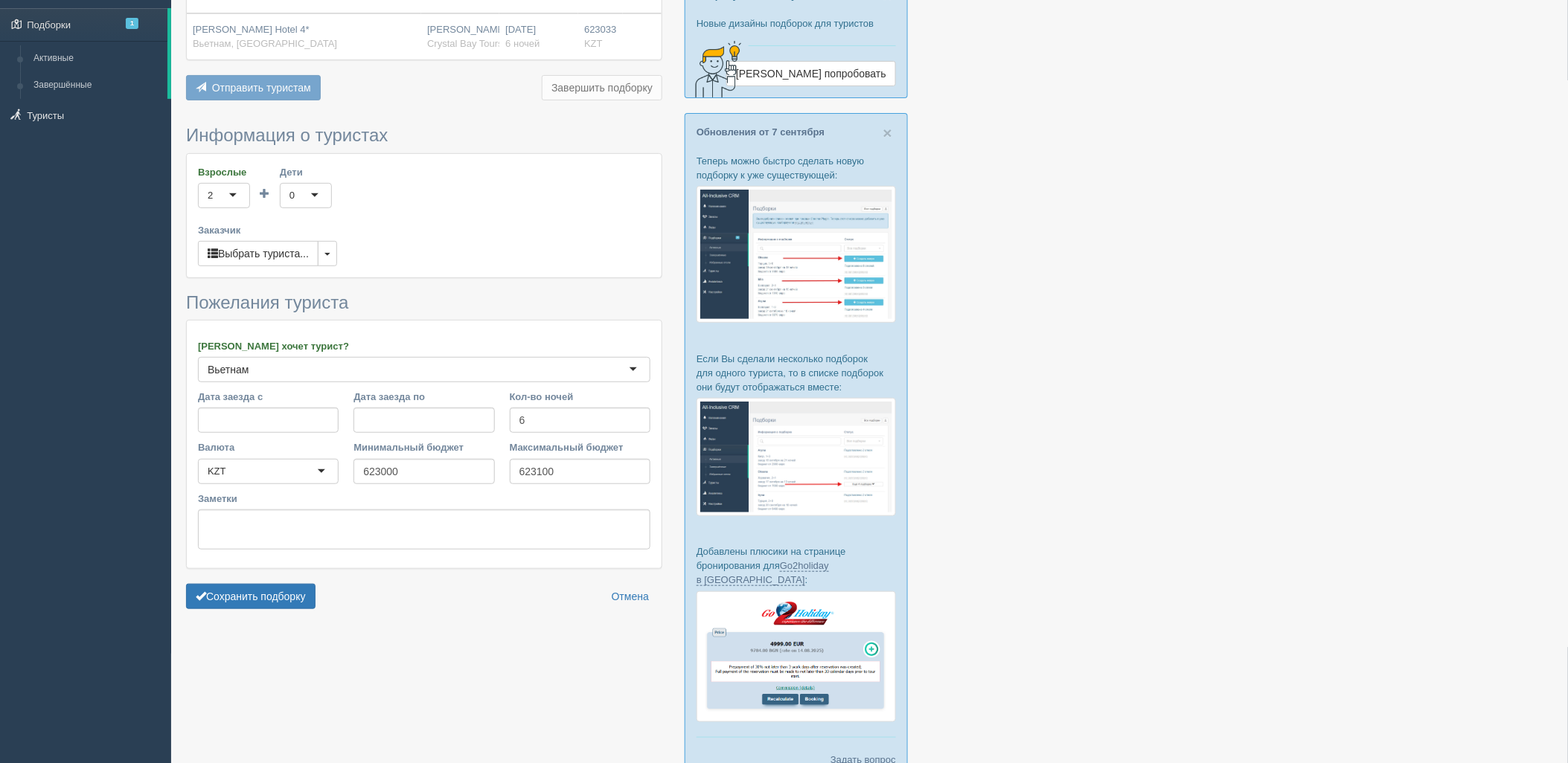
scroll to position [192, 0]
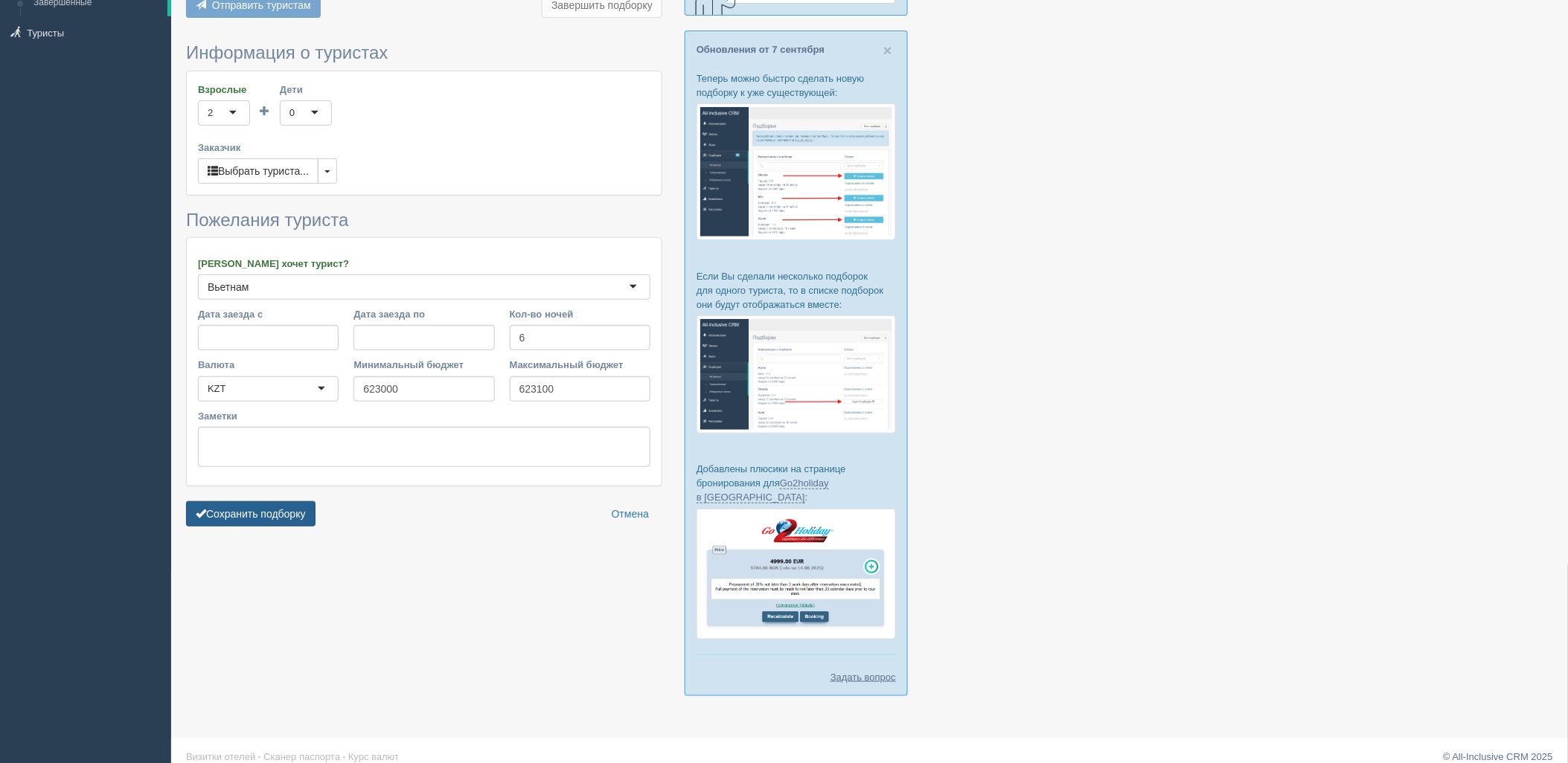
click at [256, 522] on button "Сохранить подборку" at bounding box center [251, 513] width 130 height 25
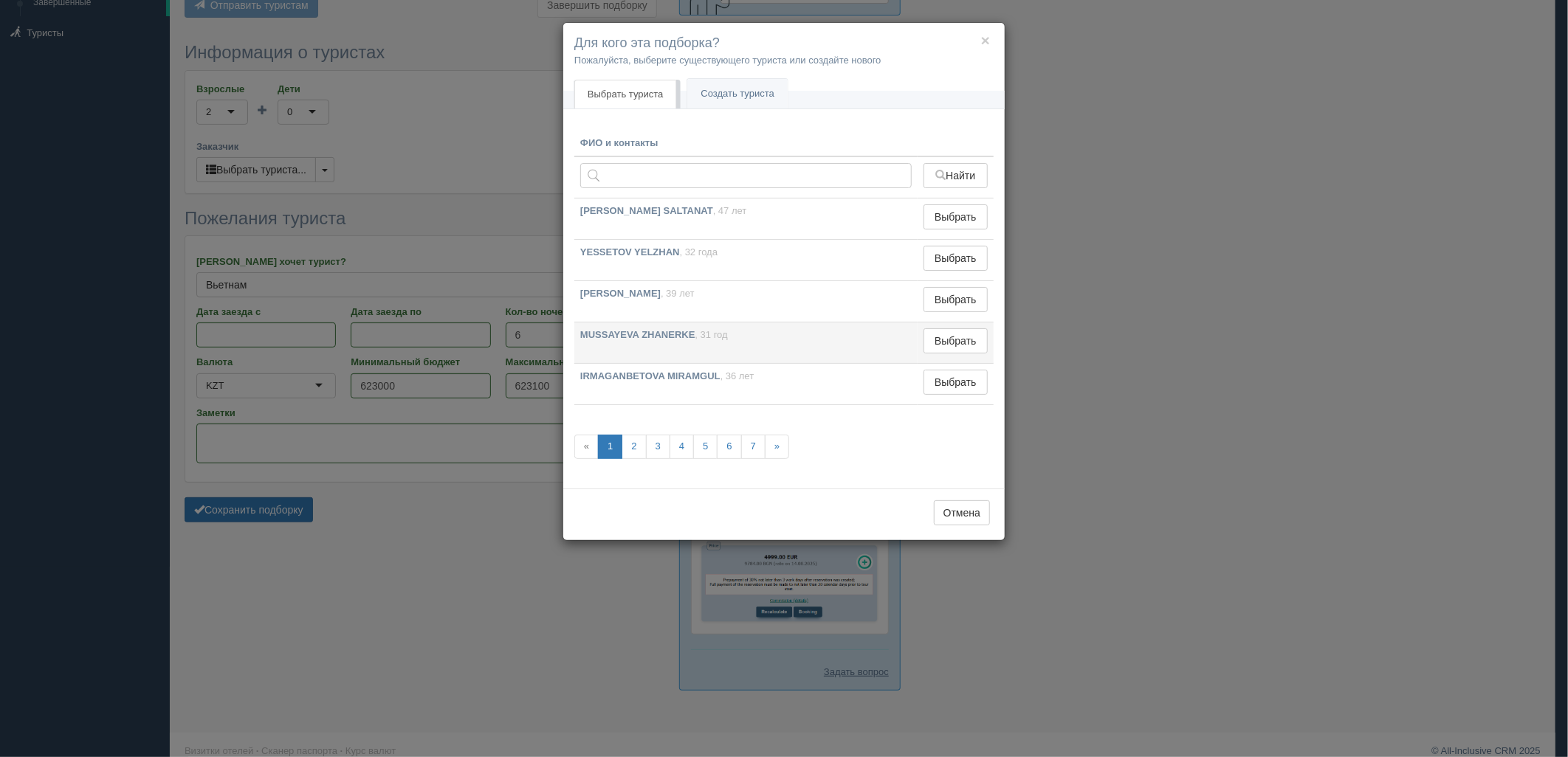
click at [967, 354] on td "Выбрать Выбран" at bounding box center [955, 343] width 76 height 42
click at [936, 342] on button "Выбрать" at bounding box center [955, 341] width 64 height 25
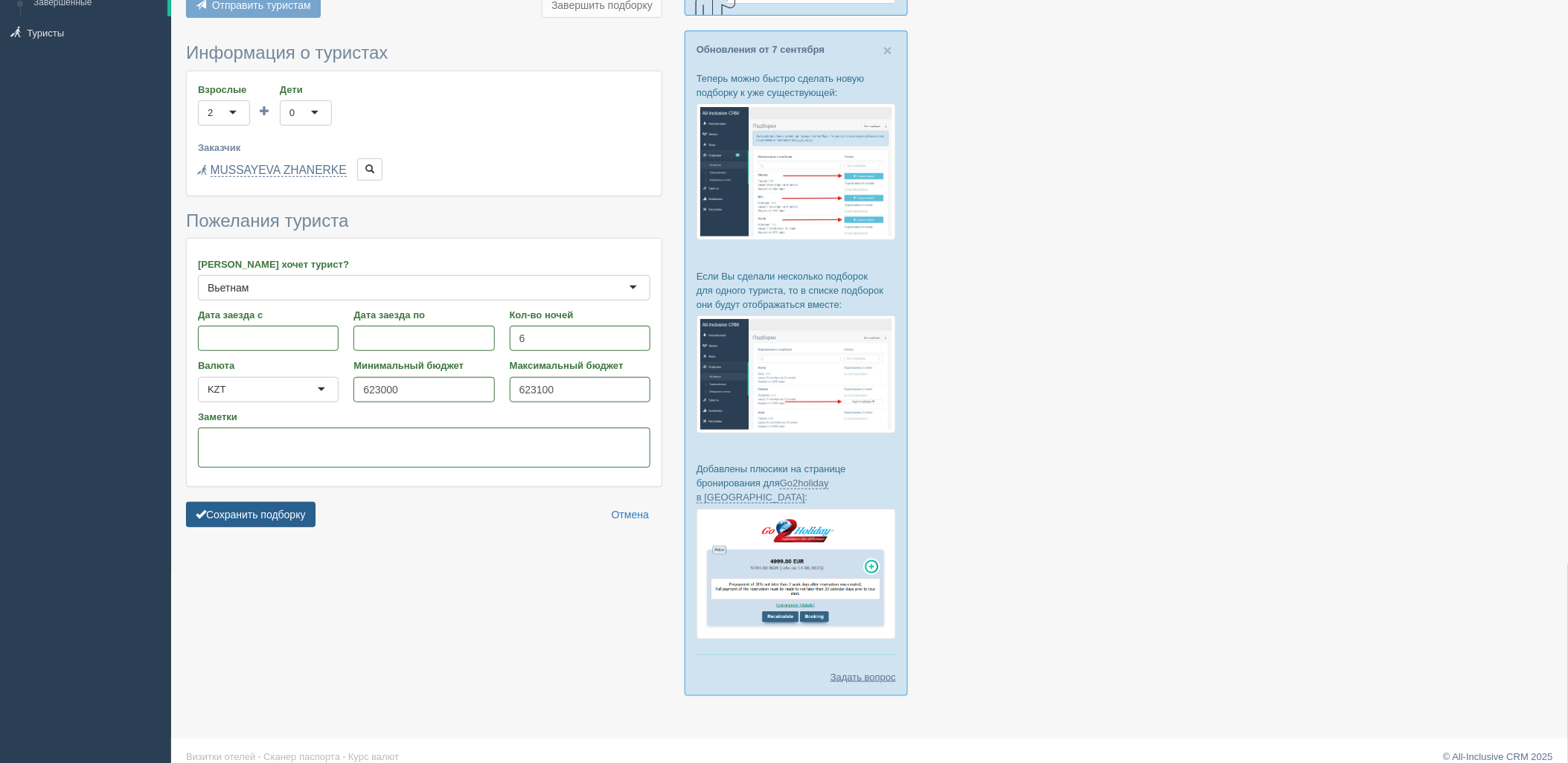
click at [288, 508] on button "Сохранить подборку" at bounding box center [251, 514] width 130 height 25
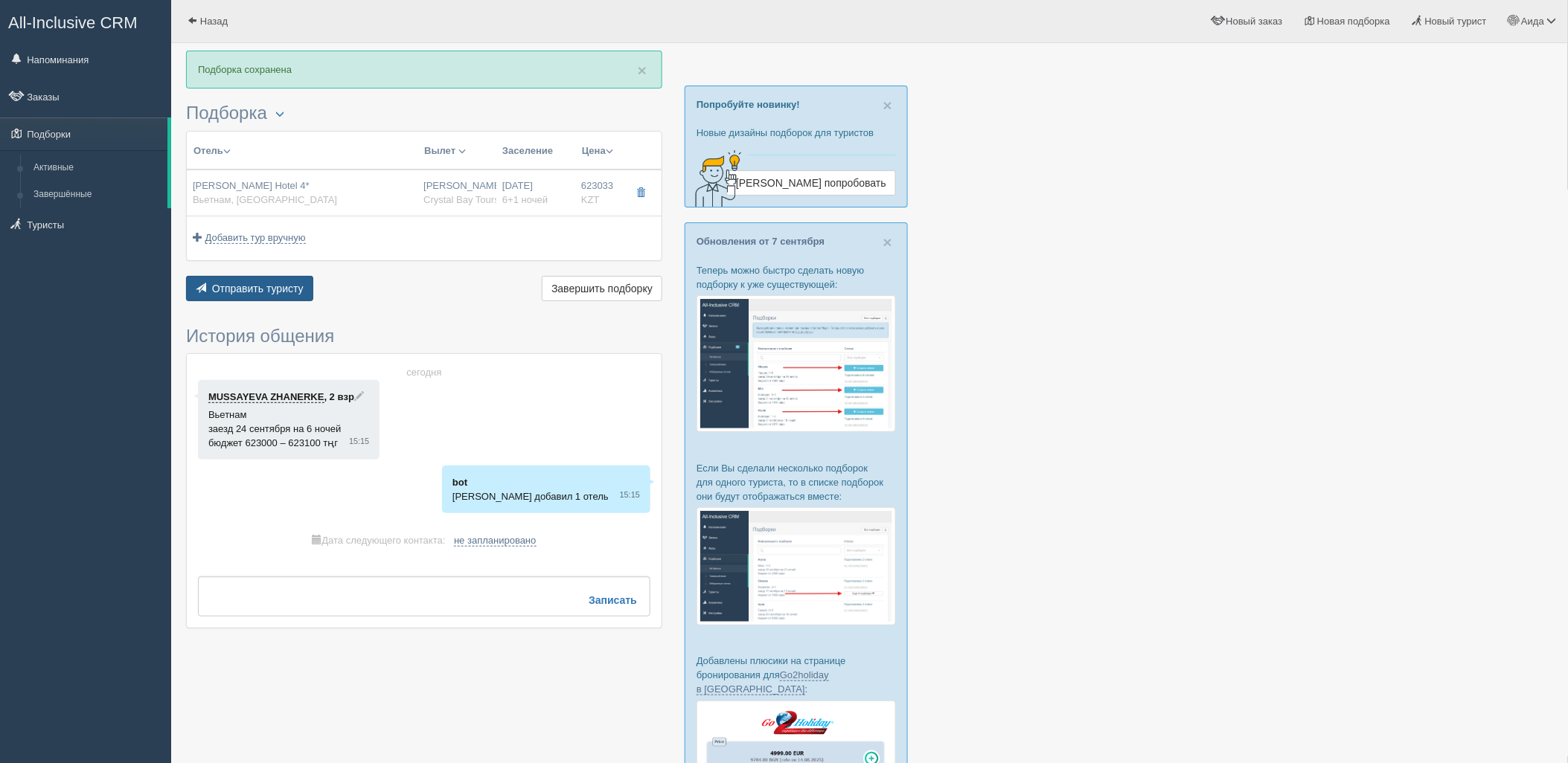
click at [250, 280] on button "Отправить туристу Отправить" at bounding box center [249, 288] width 127 height 25
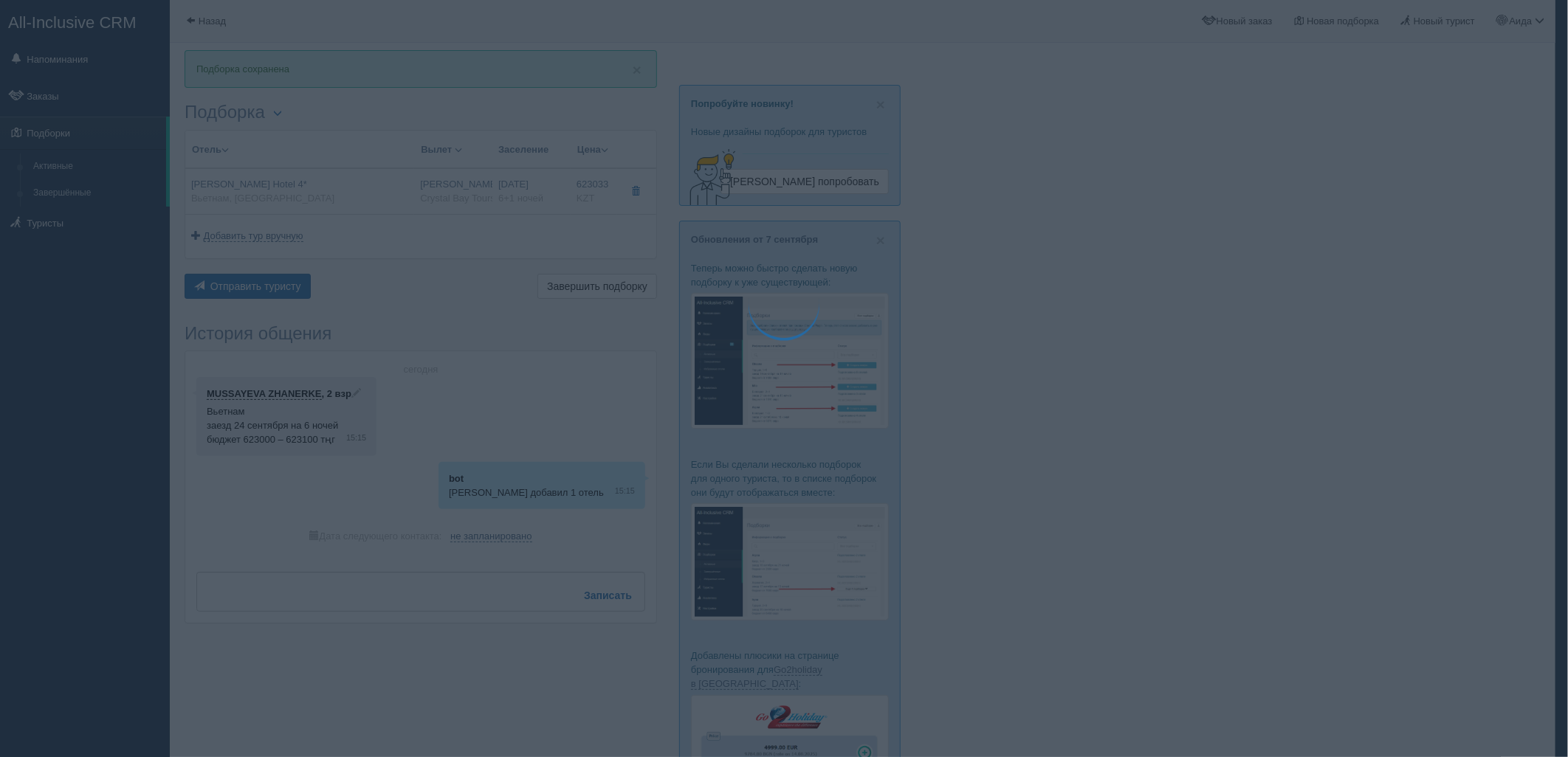
type textarea "🌞 Добрый день! Предлагаем Вам рассмотреть следующие варианты: 🌎 Вьетнам, Дананг…"
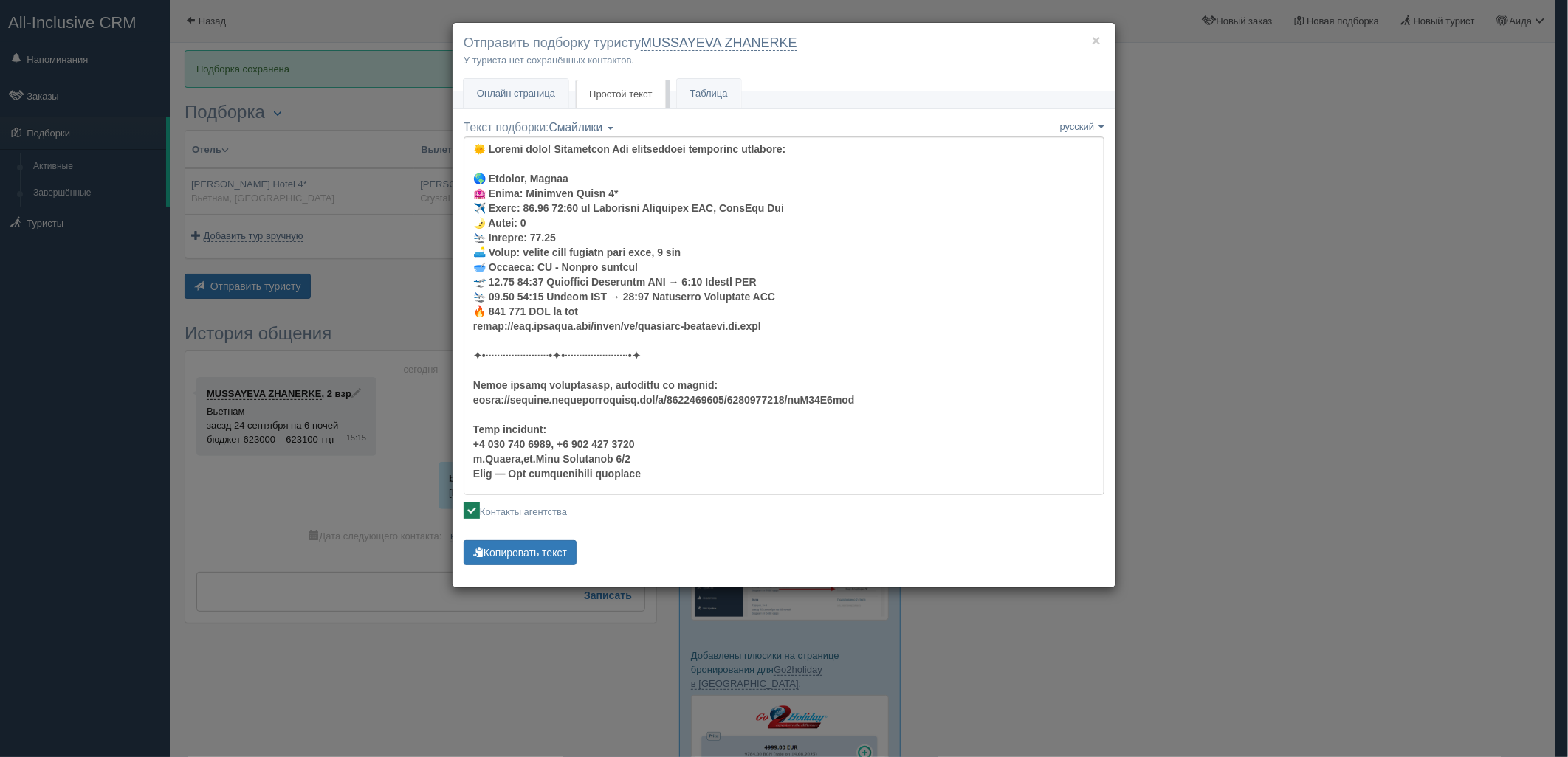
click at [1257, 322] on div "× Отправить подборку туристу MUSSAYEVA ZHANERKE У туриста нет сохранённых конта…" at bounding box center [784, 378] width 1568 height 757
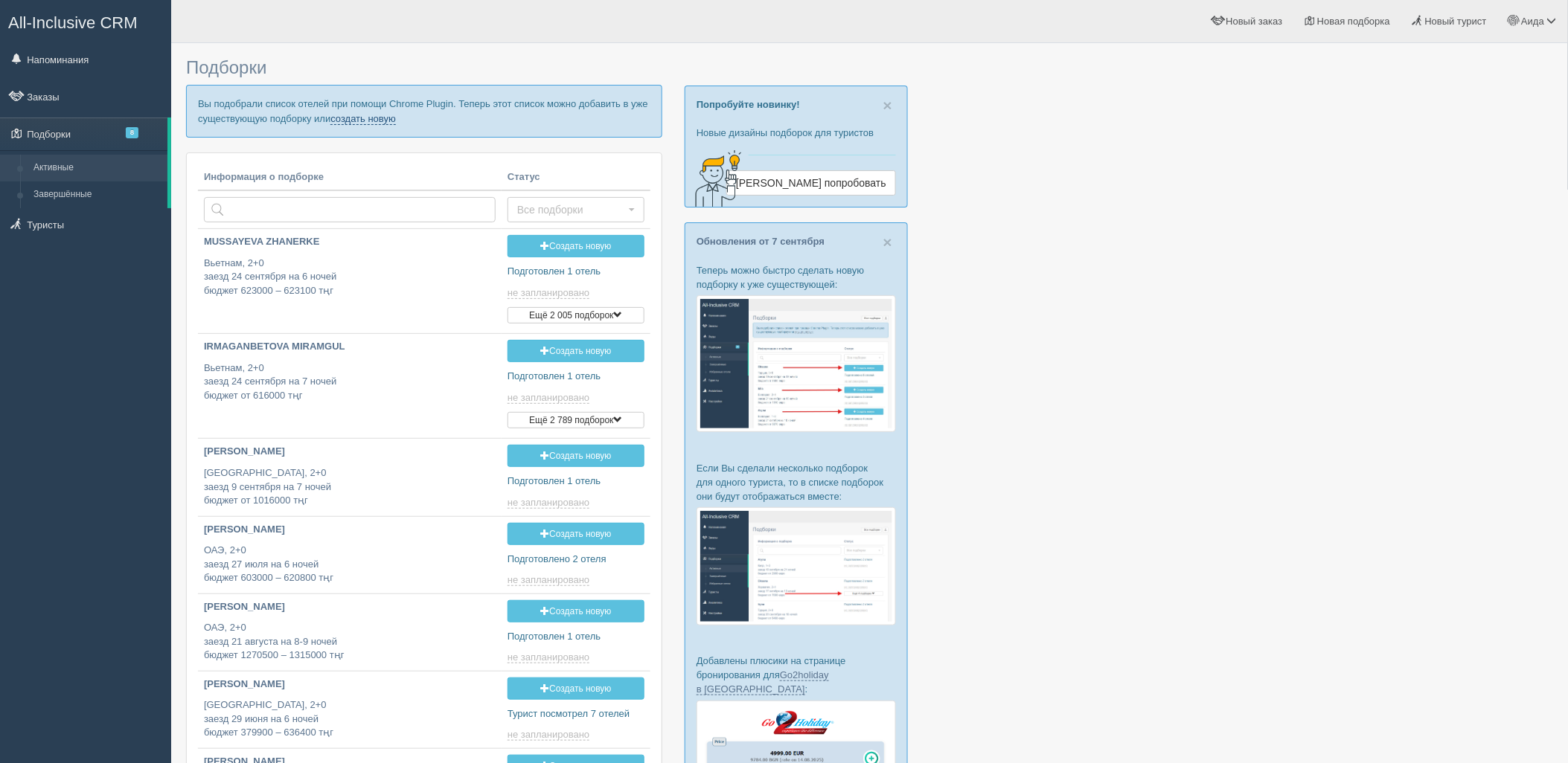
click at [357, 122] on link "создать новую" at bounding box center [363, 119] width 66 height 12
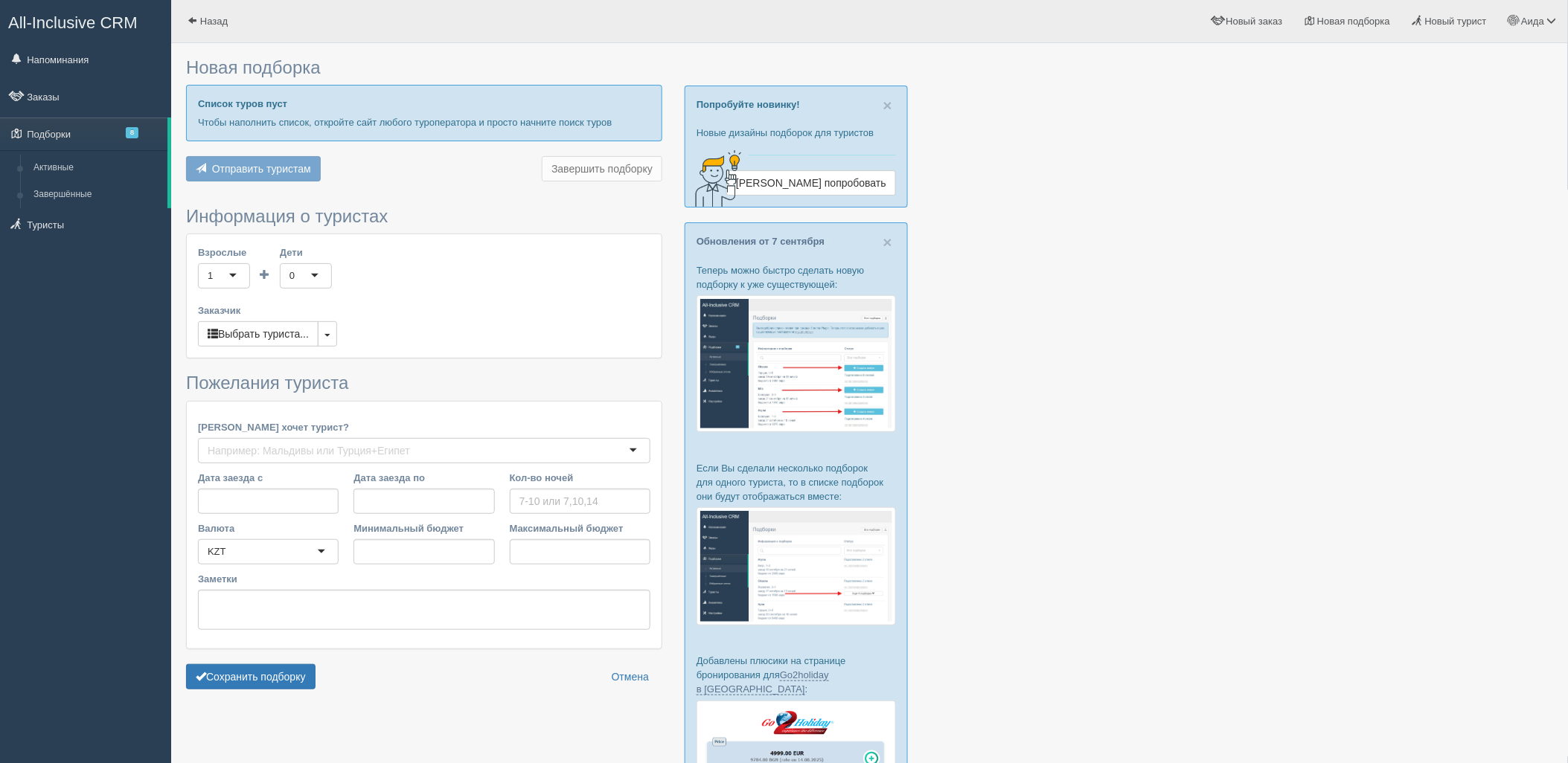
type input "6-7"
type input "1119500"
type input "1806300"
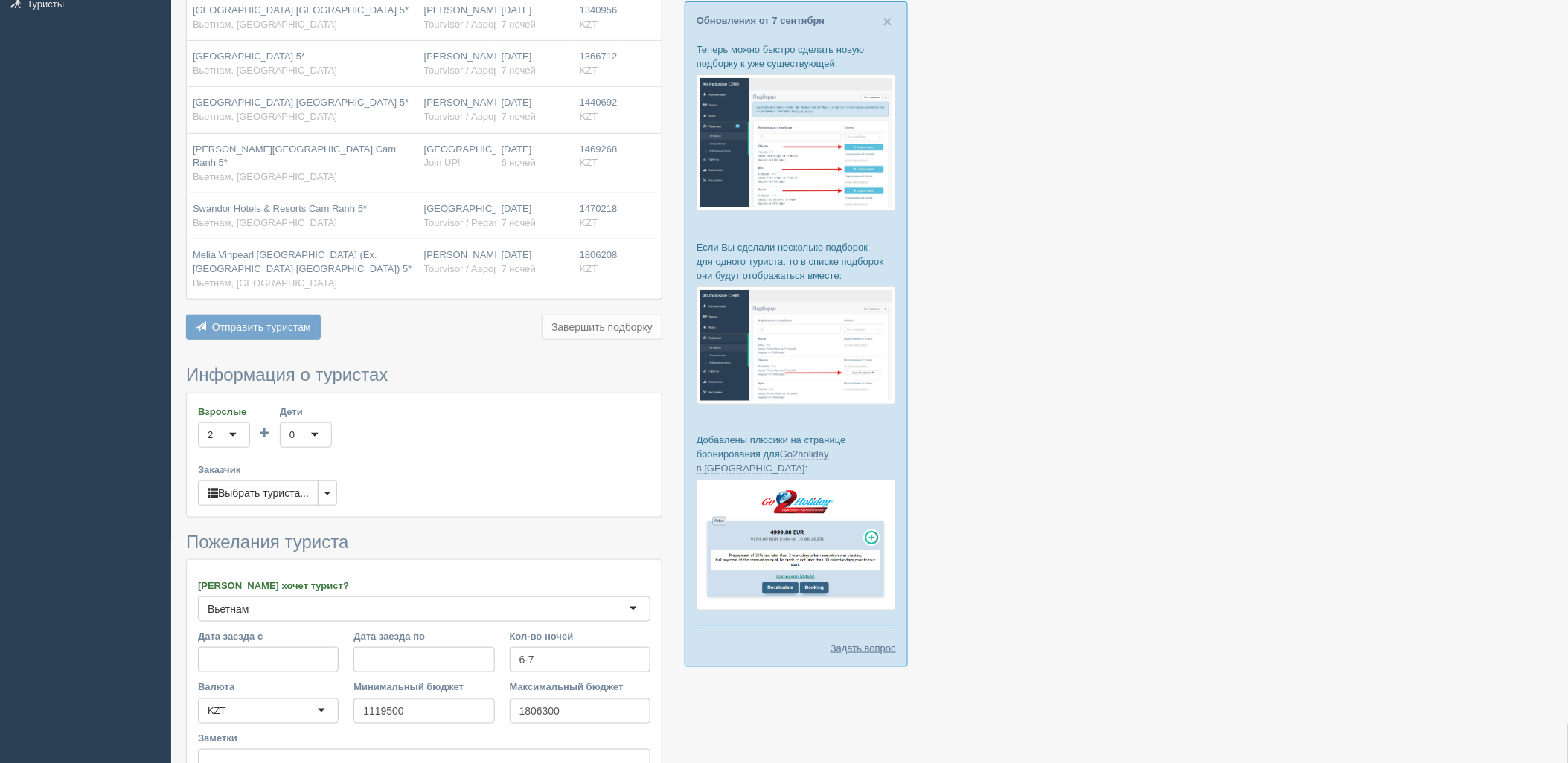
scroll to position [359, 0]
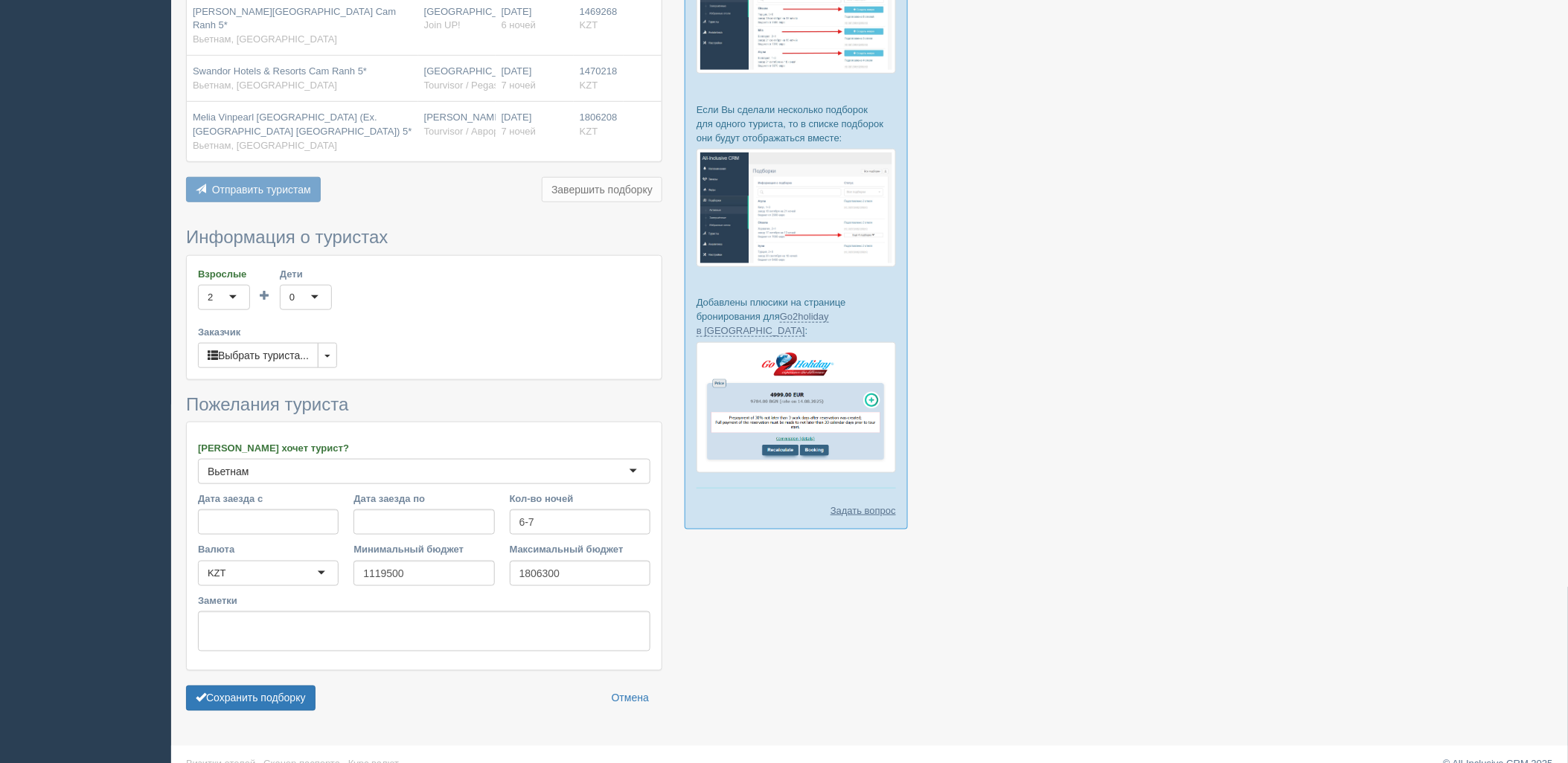
click at [272, 704] on form "Информация о туристах Взрослые 2 2 1 2 3 4 5 6 7 8 9 10 11 12 13 14 15 16 17 18…" at bounding box center [424, 473] width 476 height 490
click at [270, 688] on button "Сохранить подборку" at bounding box center [251, 698] width 130 height 25
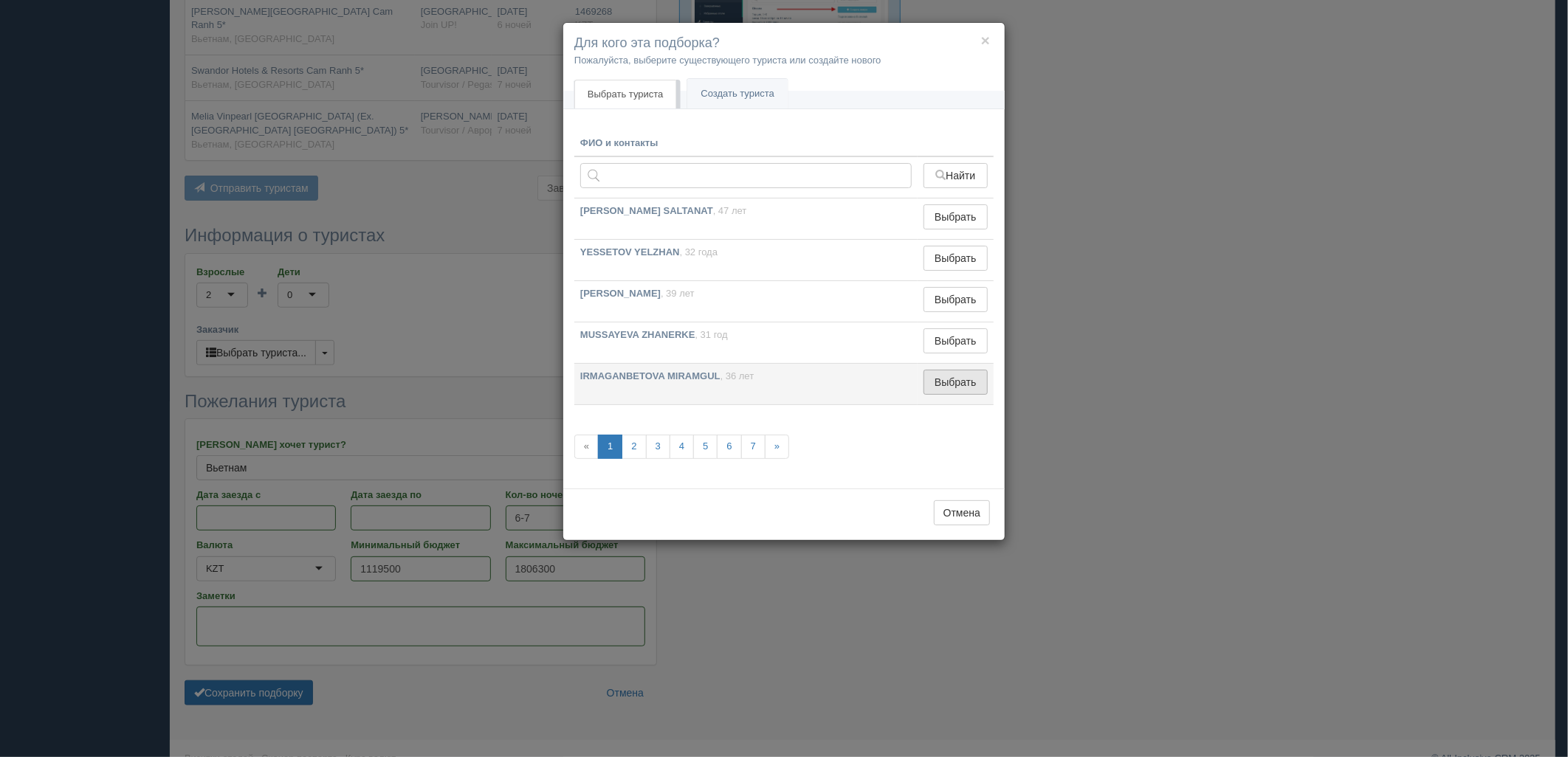
click at [963, 387] on button "Выбрать" at bounding box center [955, 382] width 64 height 25
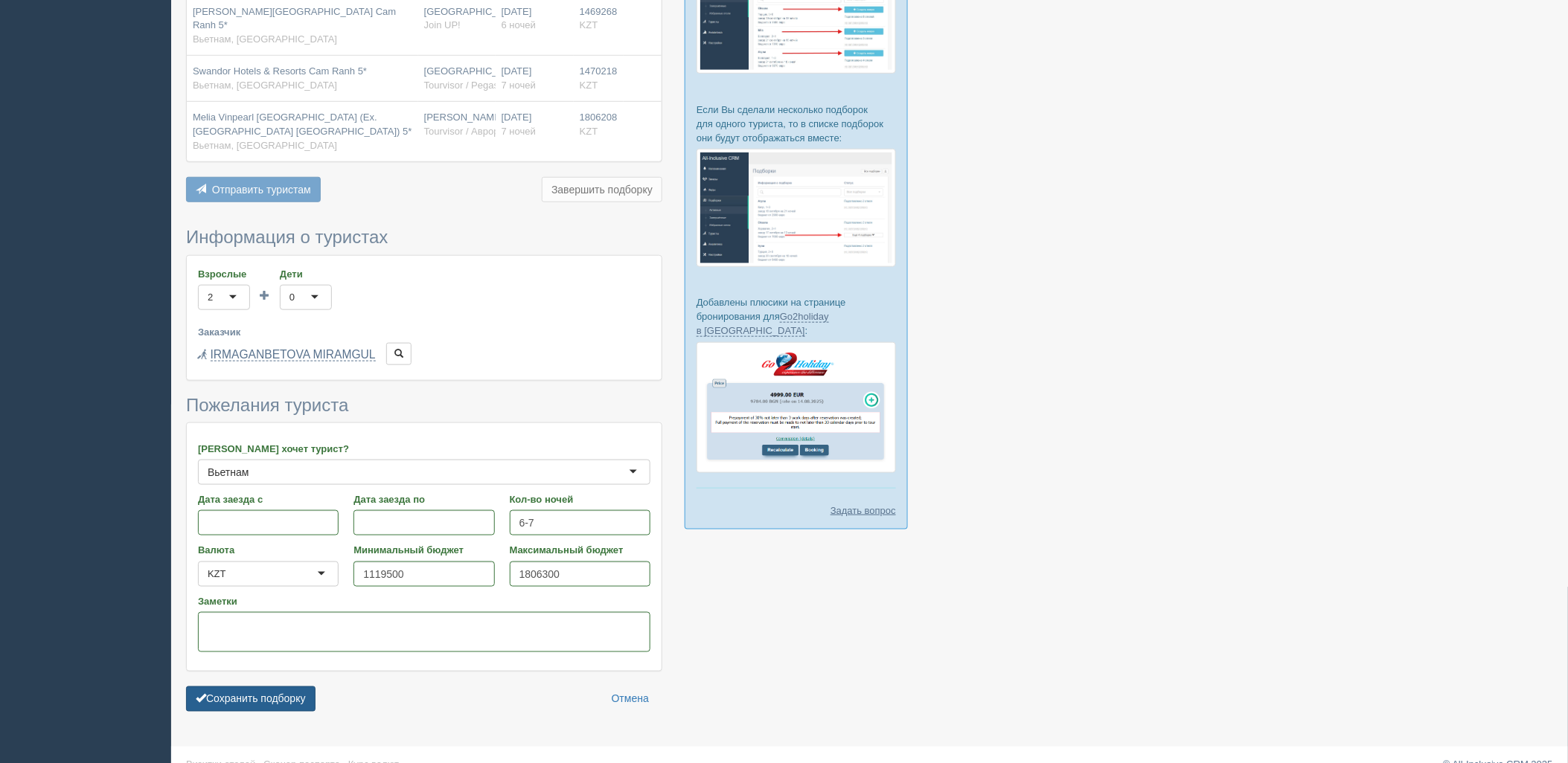
click at [256, 687] on button "Сохранить подборку" at bounding box center [251, 699] width 130 height 25
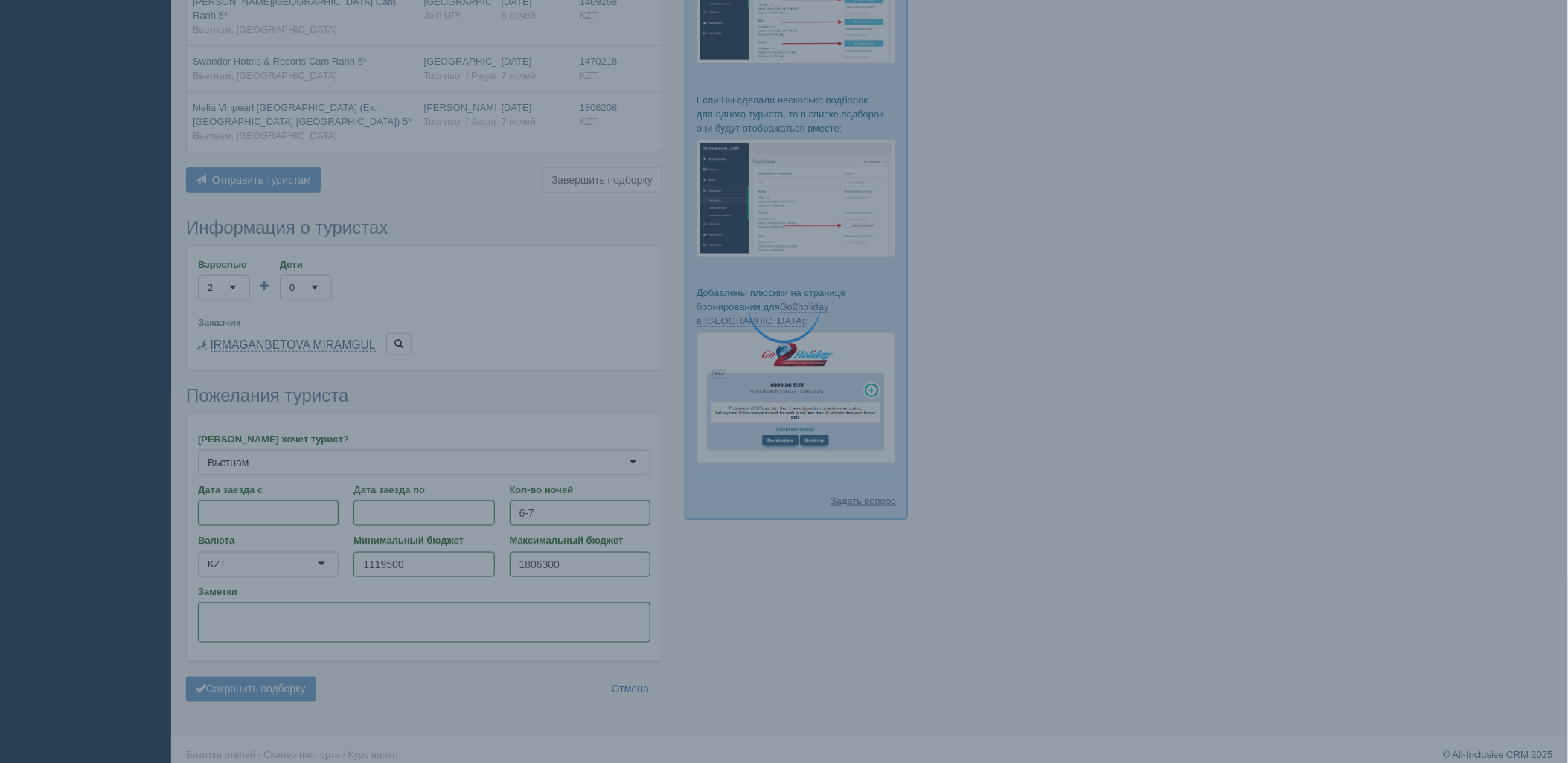
scroll to position [286, 0]
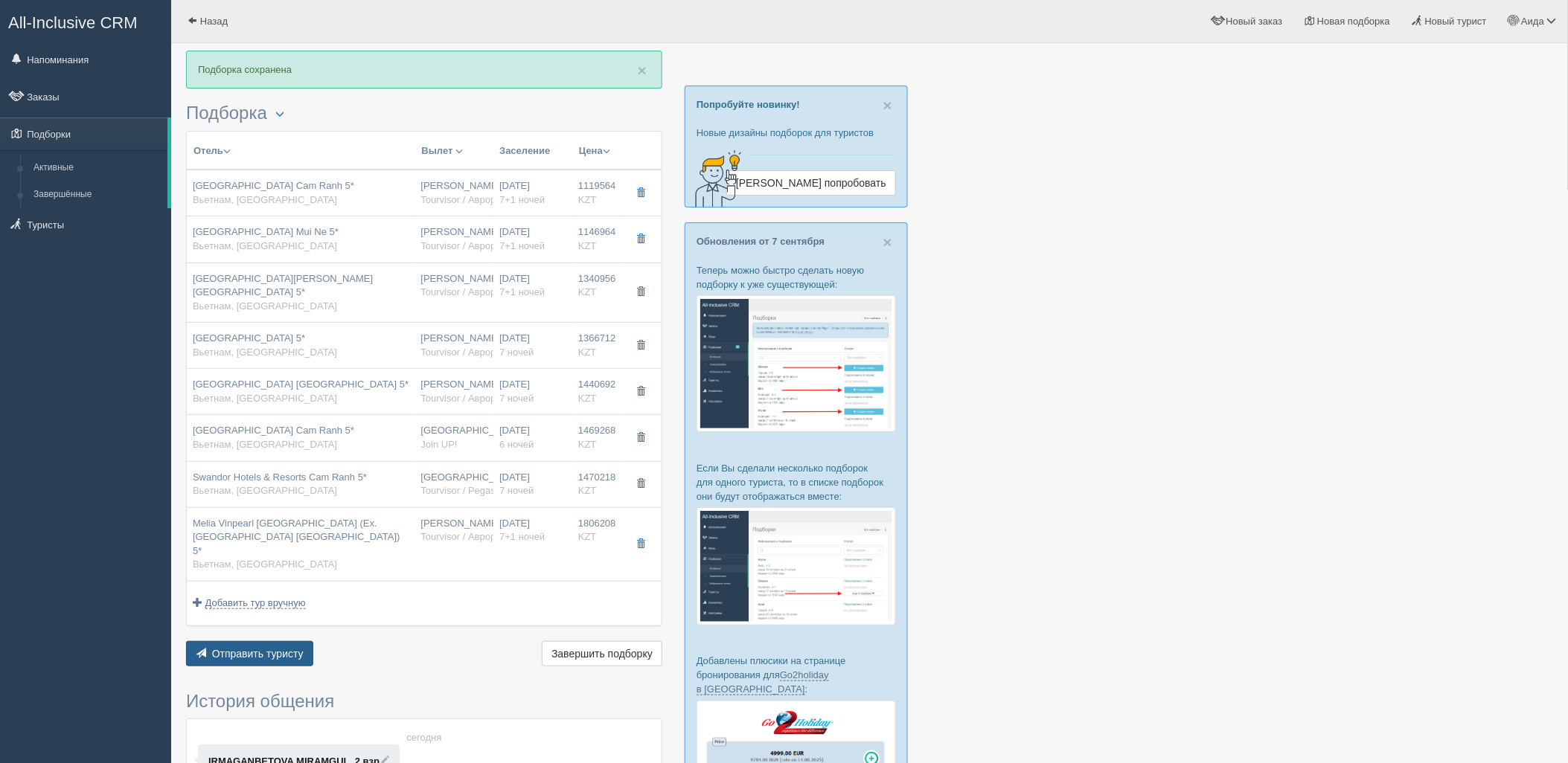
click at [262, 641] on button "Отправить туристу Отправить" at bounding box center [249, 653] width 127 height 25
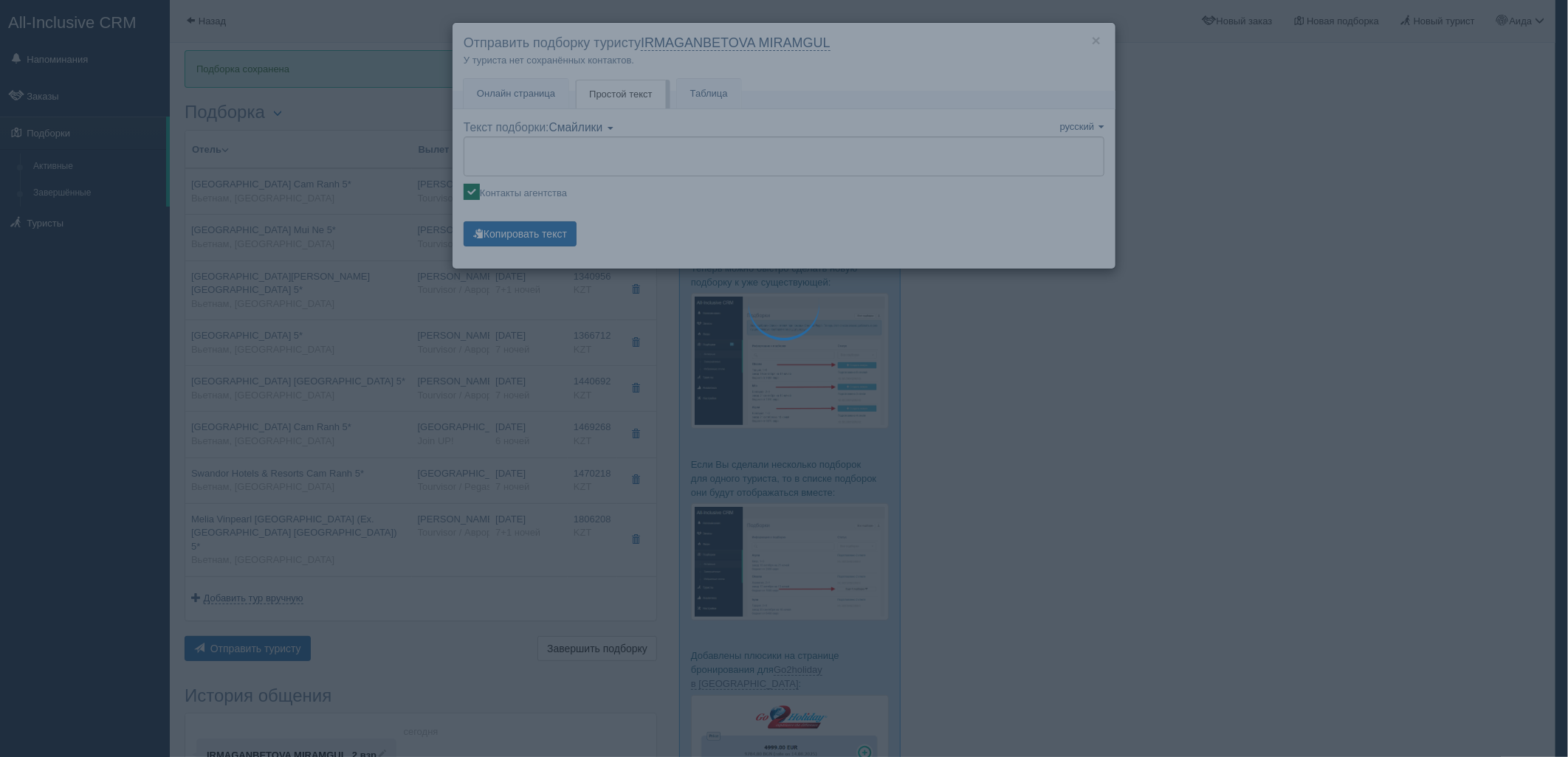
type textarea "🌞 Loremi dolo! Sitametcon Adi elitseddoei temporinc utlabore: 🌎 Etdolor, Magnaa…"
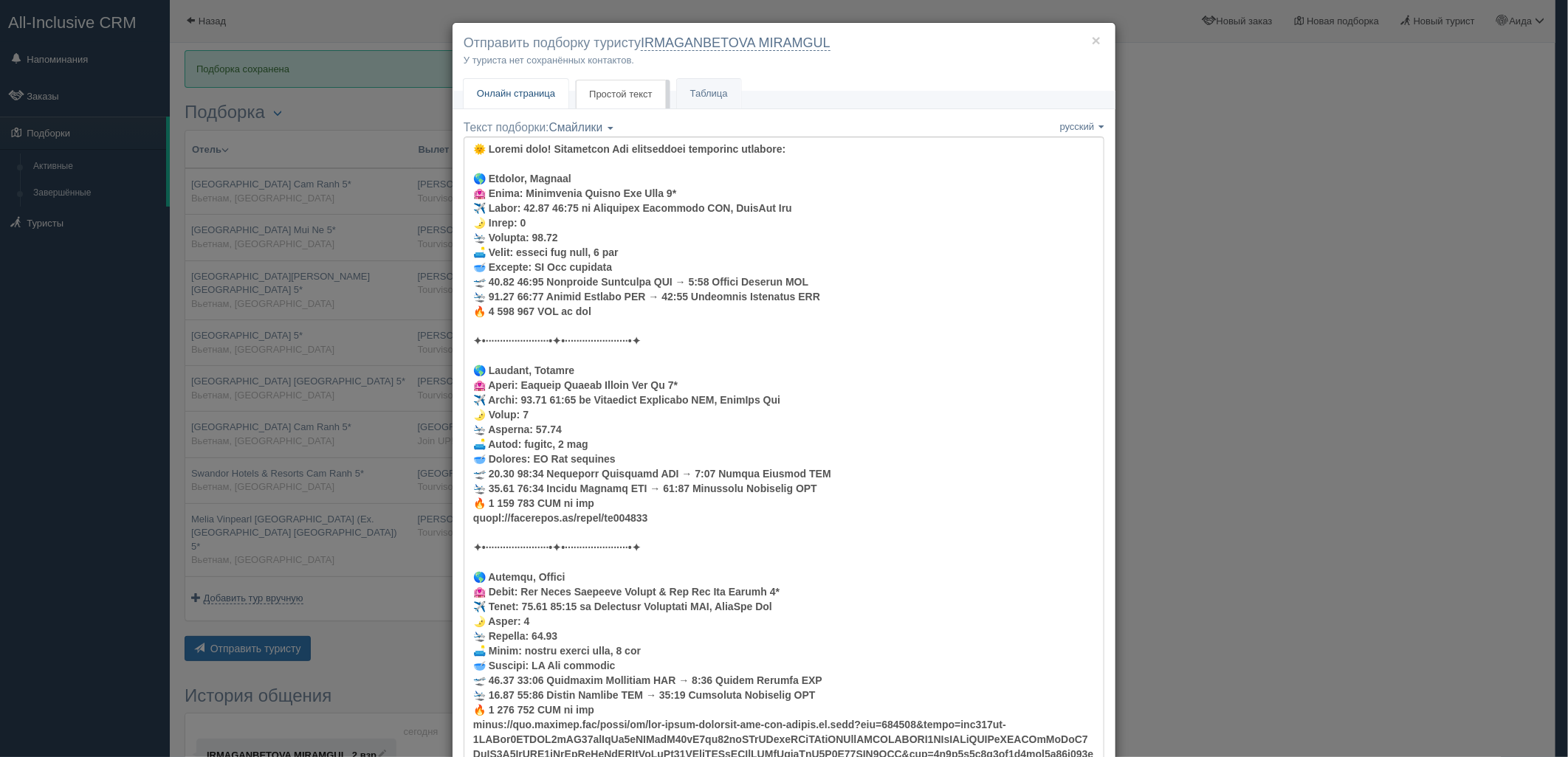
click at [520, 79] on link "Онлайн страница Онлайн" at bounding box center [515, 94] width 105 height 30
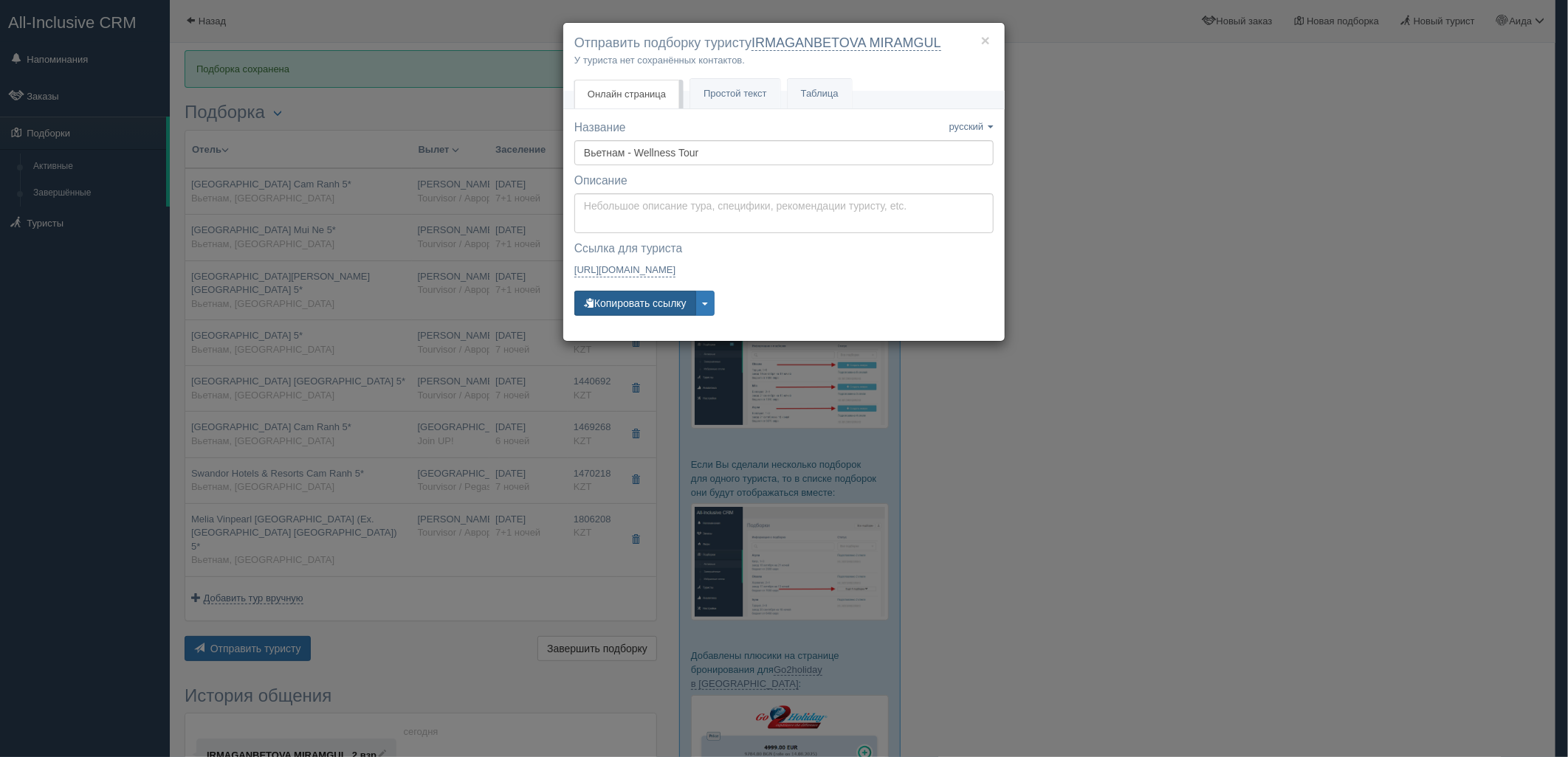
click at [663, 302] on button "Копировать ссылку" at bounding box center [635, 303] width 122 height 25
click at [641, 301] on button "Копировать ссылку" at bounding box center [635, 303] width 122 height 25
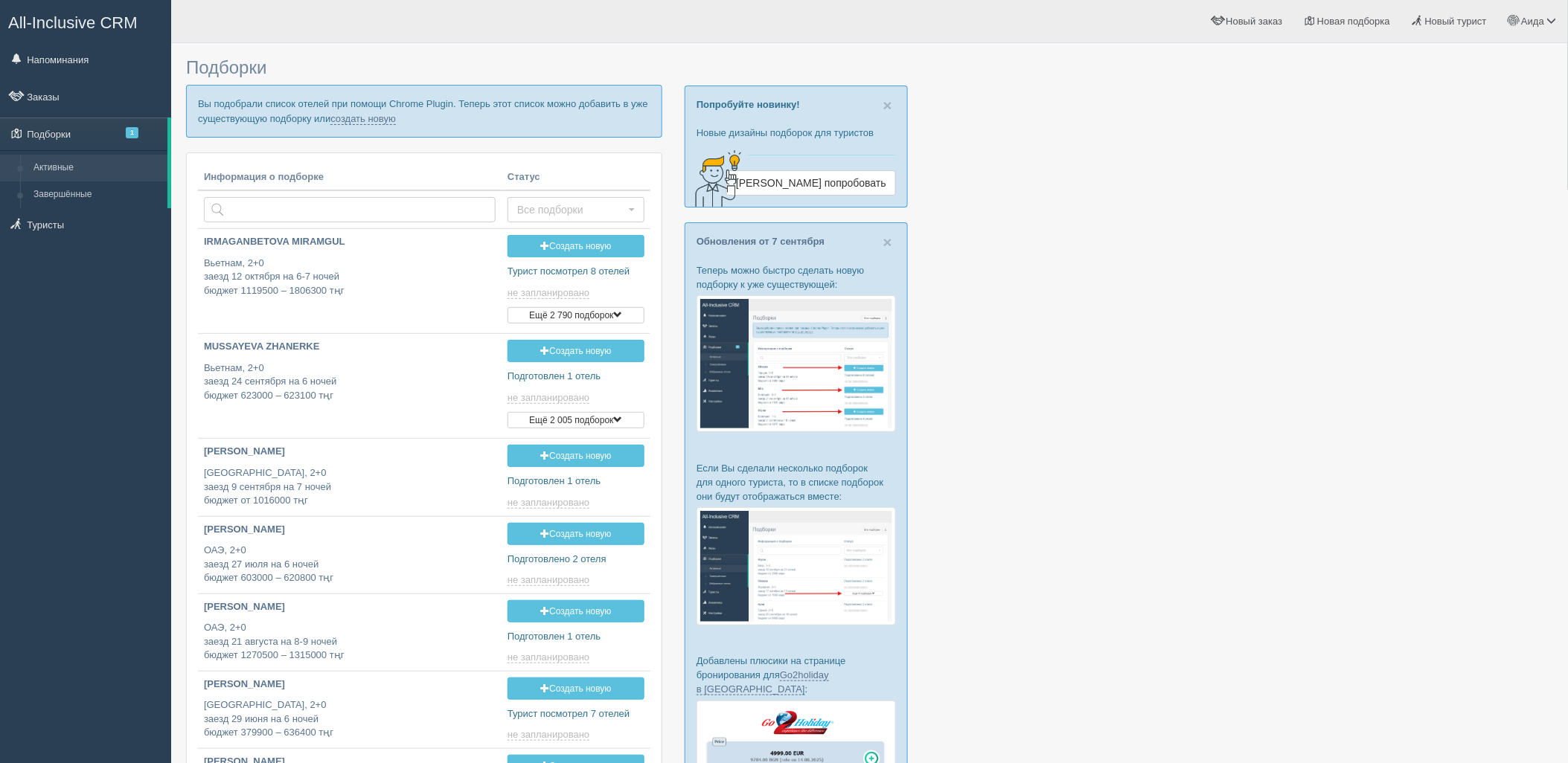
click at [361, 124] on p "Вы подобрали список отелей при помощи Chrome Plugin. Теперь этот список можно д…" at bounding box center [424, 110] width 476 height 52
click at [362, 117] on link "создать новую" at bounding box center [363, 119] width 66 height 12
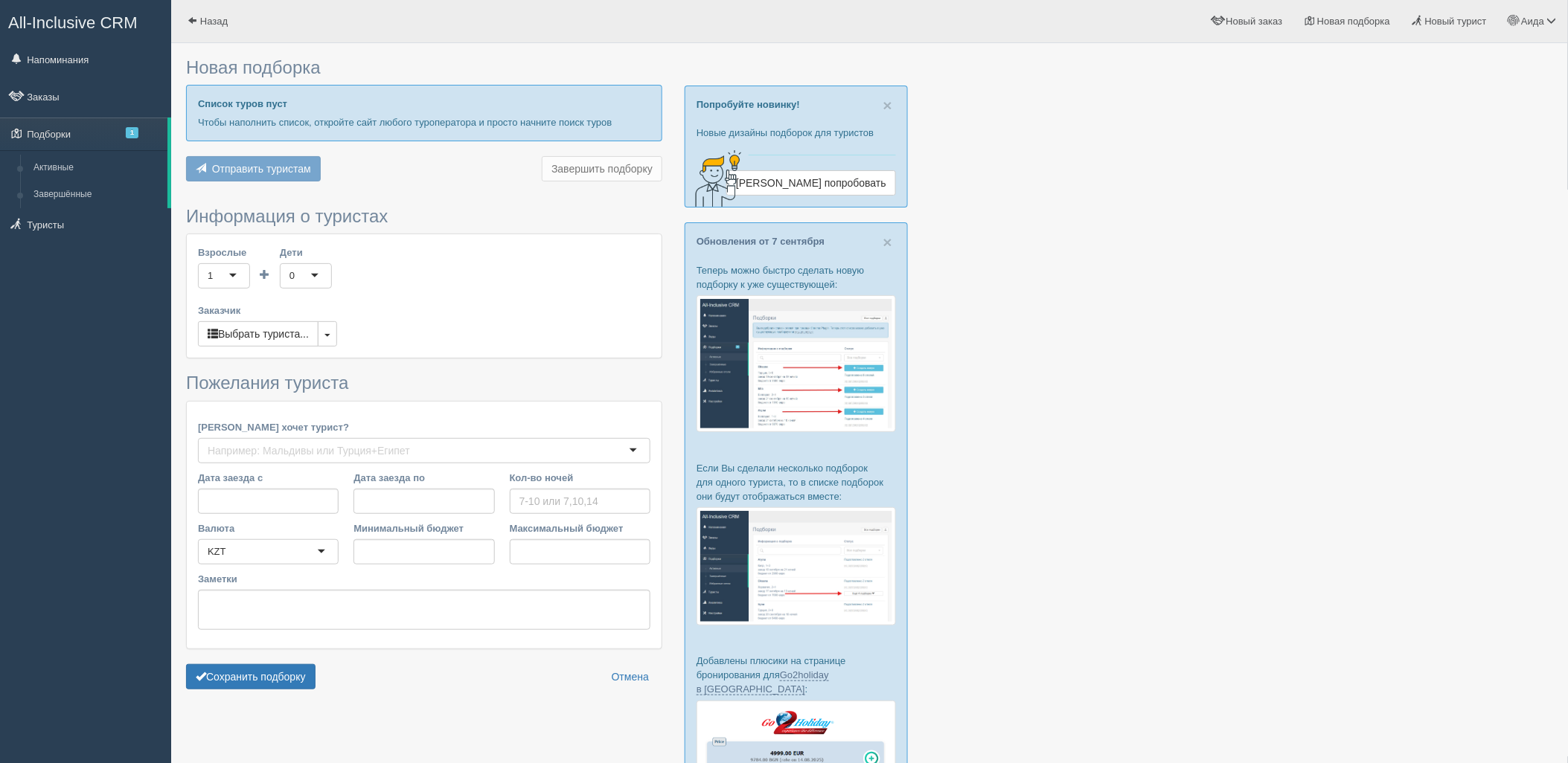
type input "6"
type input "722500"
type input "722600"
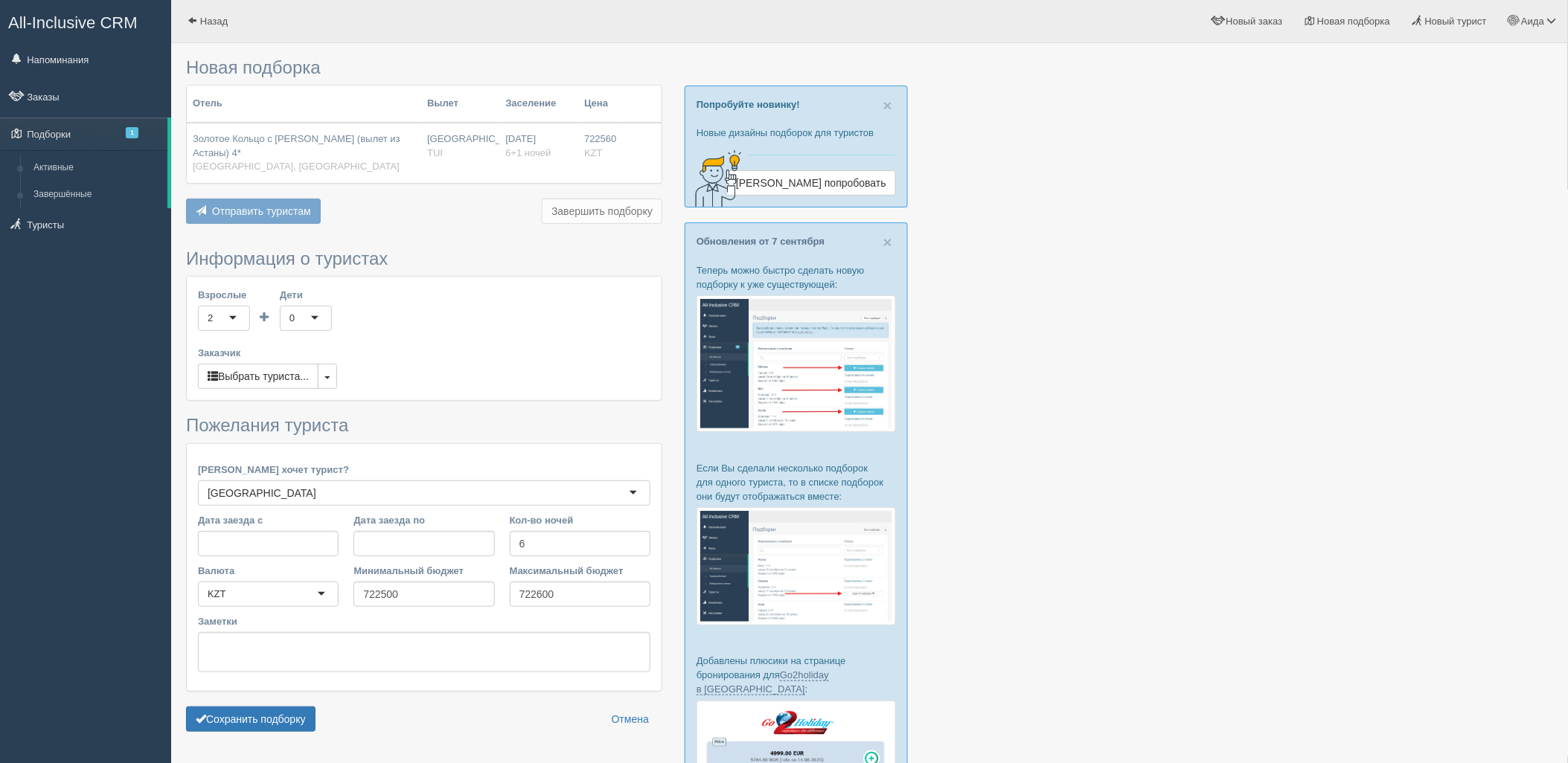
scroll to position [192, 0]
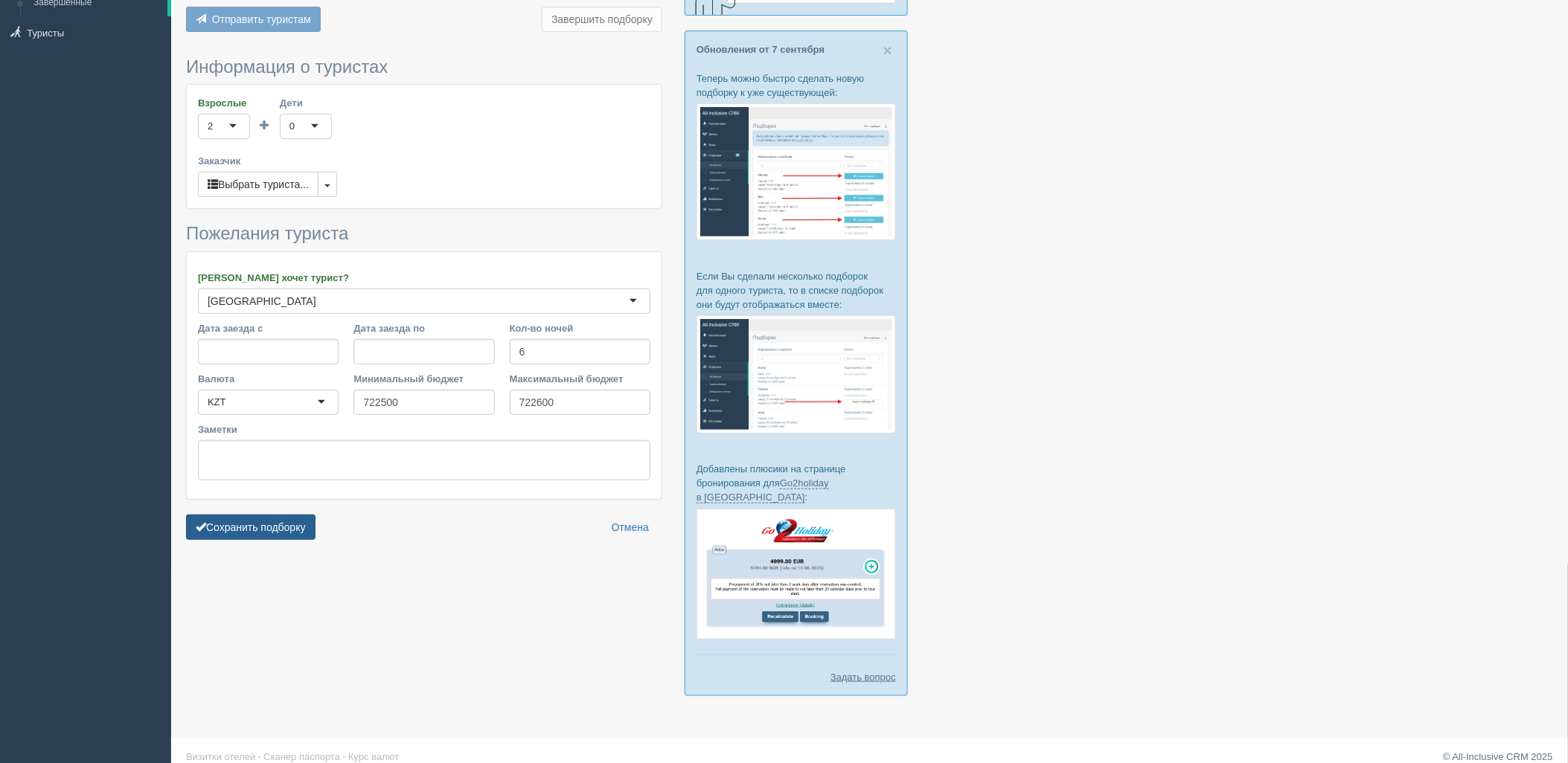
click at [283, 521] on button "Сохранить подборку" at bounding box center [251, 527] width 130 height 25
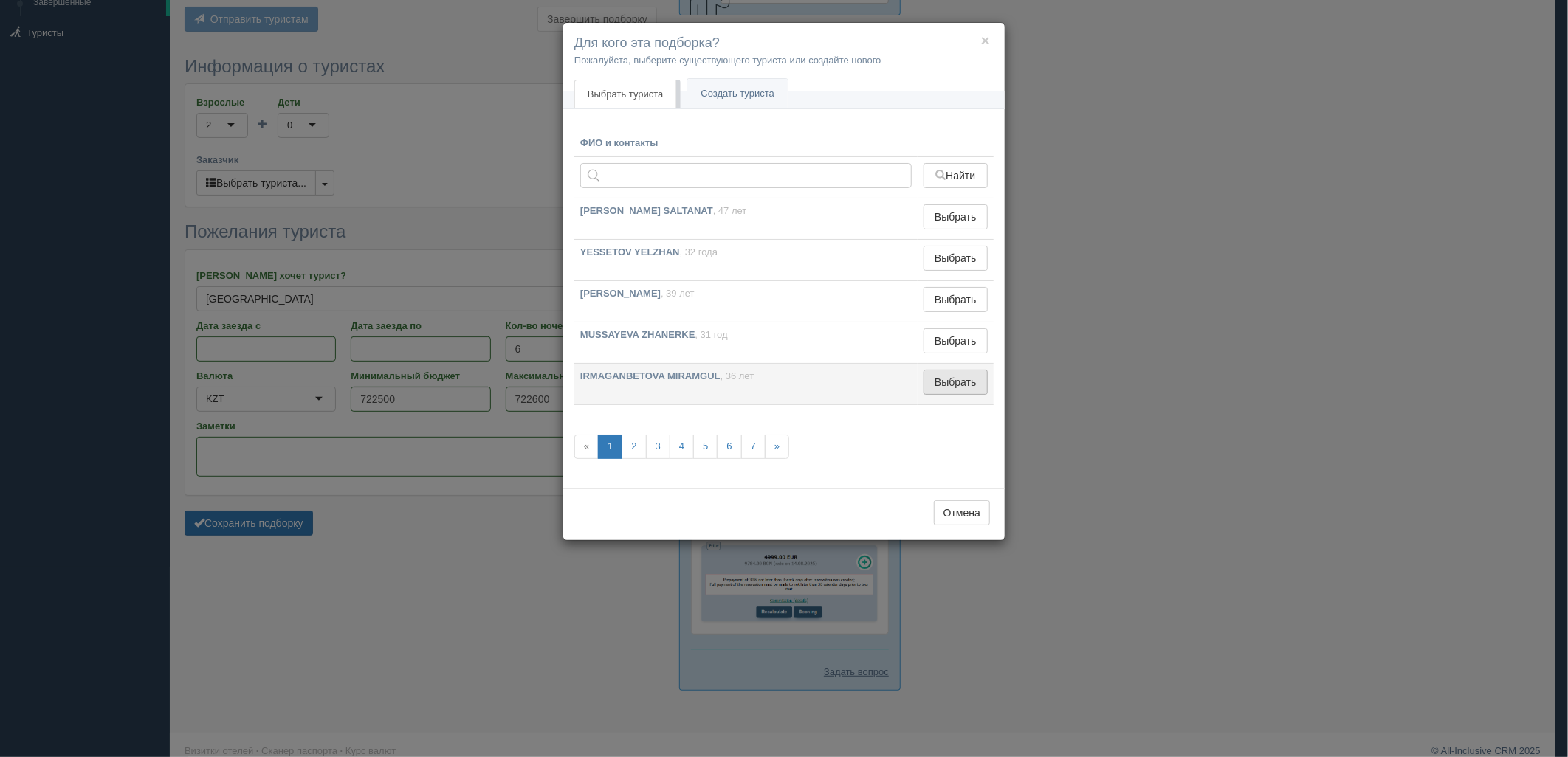
click at [949, 372] on button "Выбрать" at bounding box center [955, 382] width 64 height 25
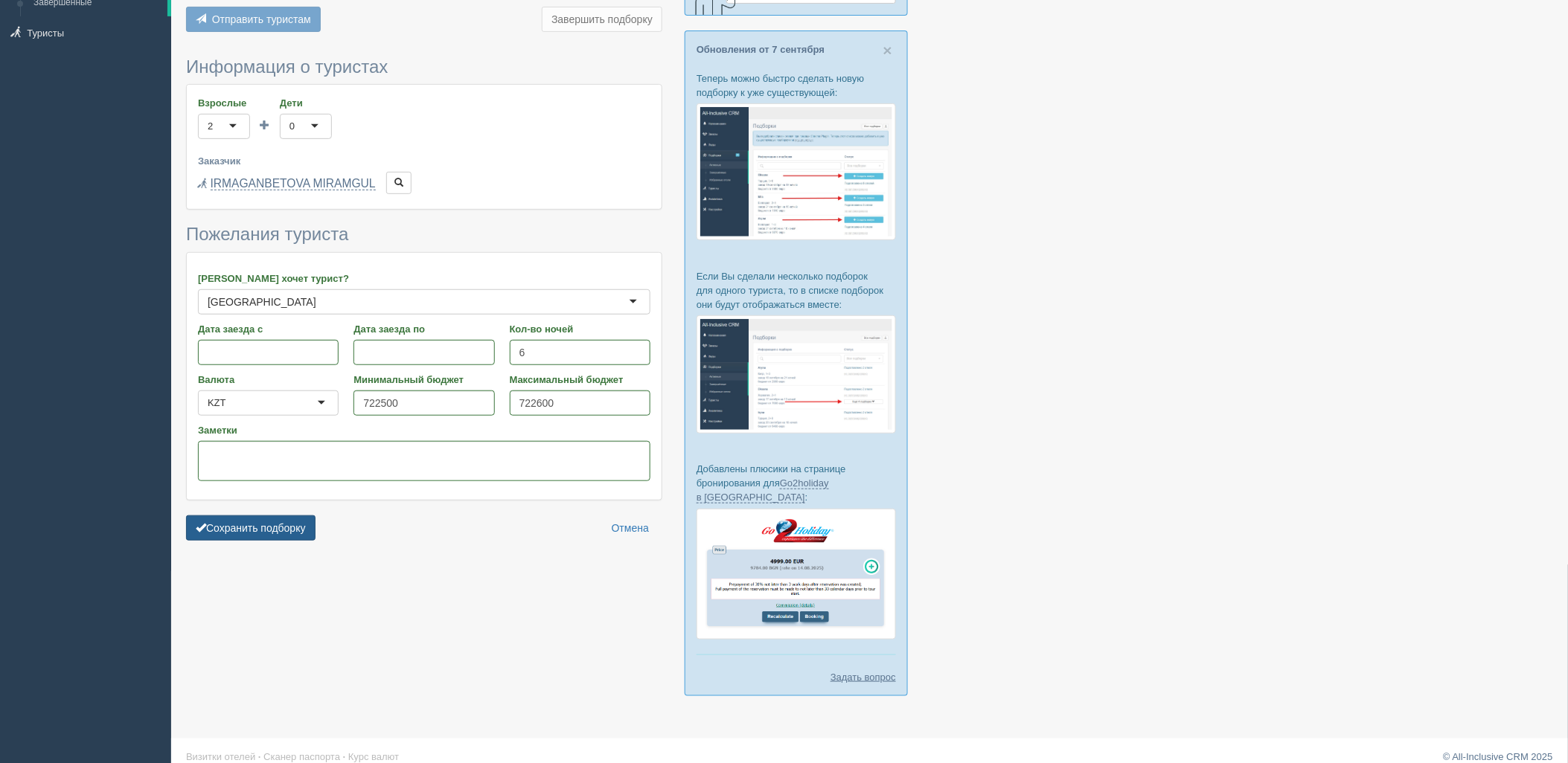
click at [212, 522] on button "Сохранить подборку" at bounding box center [251, 528] width 130 height 25
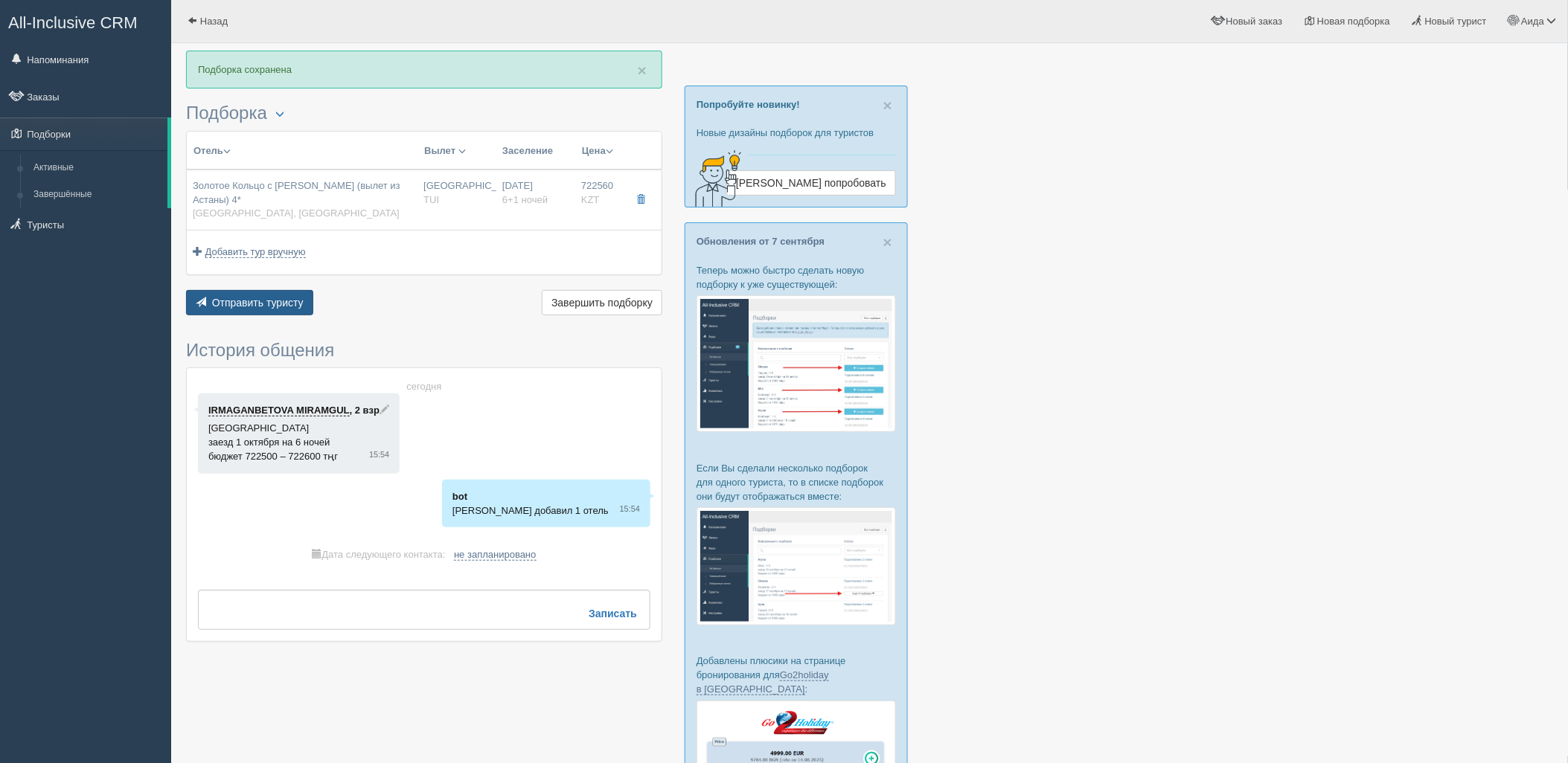
click at [242, 297] on span "Отправить туристу" at bounding box center [258, 303] width 91 height 12
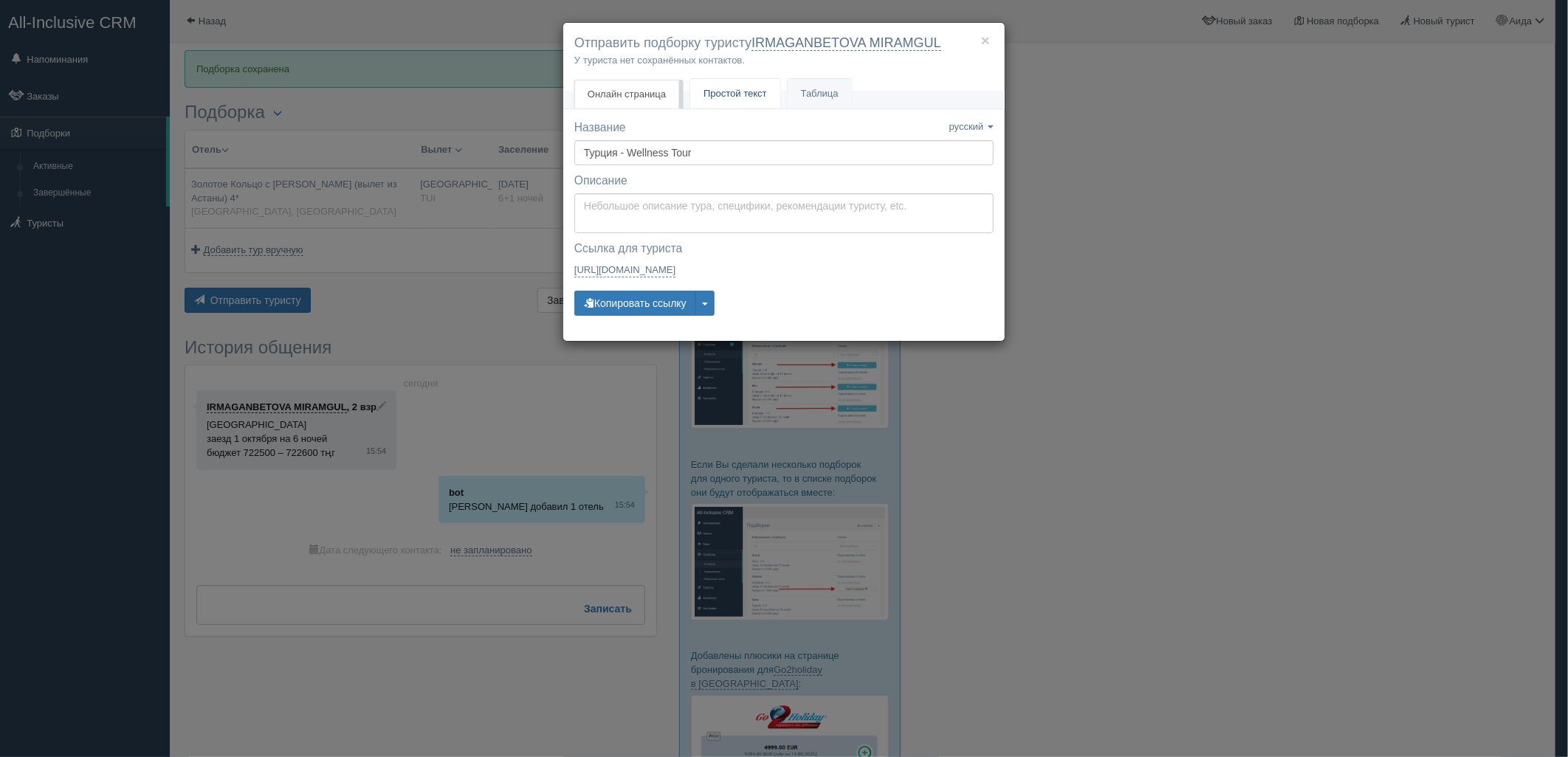
click at [719, 94] on span "Простой текст" at bounding box center [735, 93] width 63 height 11
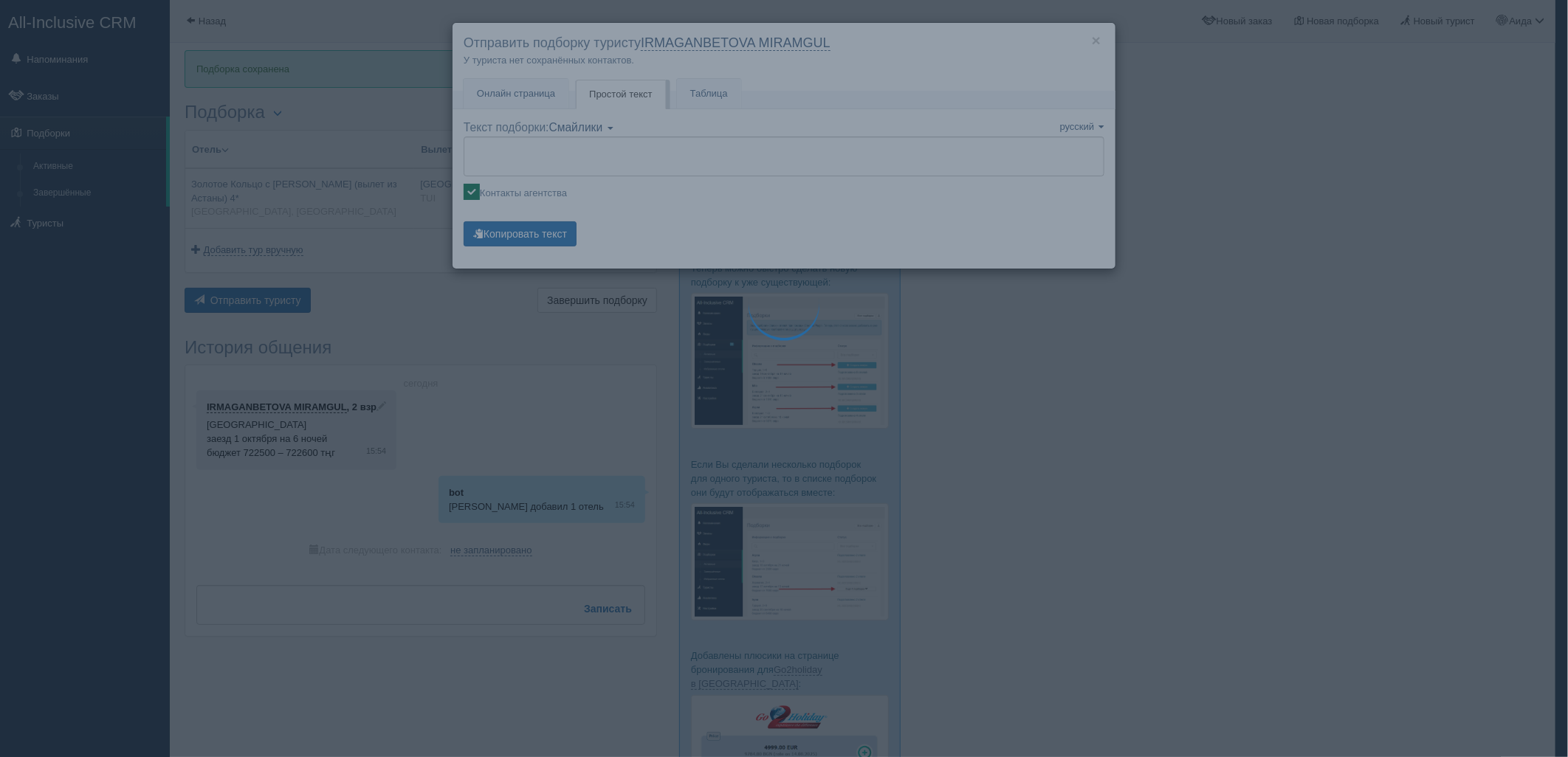
type textarea "🌞 Добрый день! Предлагаем Вам рассмотреть следующие варианты: 🌎 [GEOGRAPHIC_DAT…"
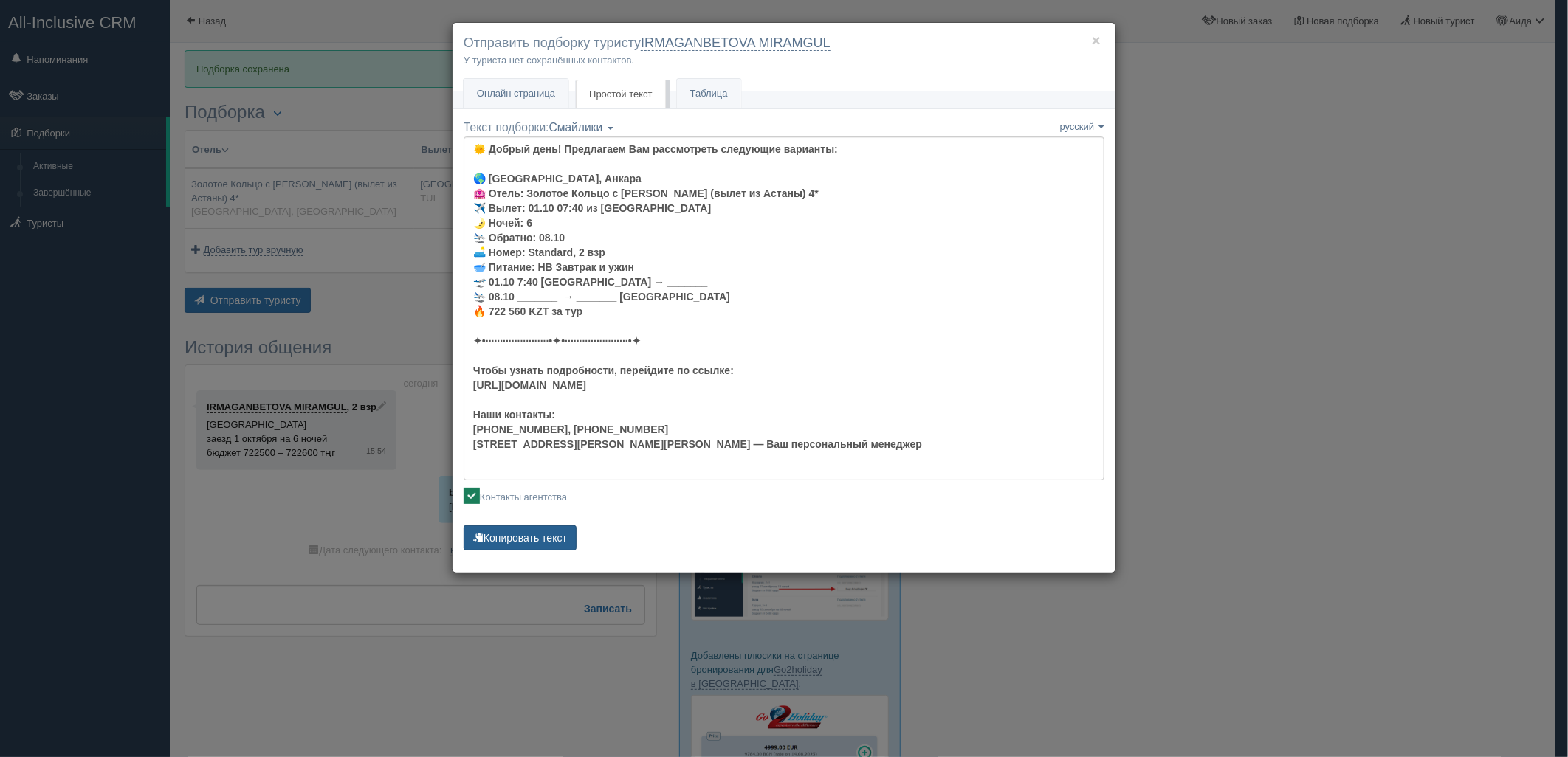
click at [557, 541] on button "Копировать текст" at bounding box center [519, 537] width 113 height 25
